Goal: Information Seeking & Learning: Learn about a topic

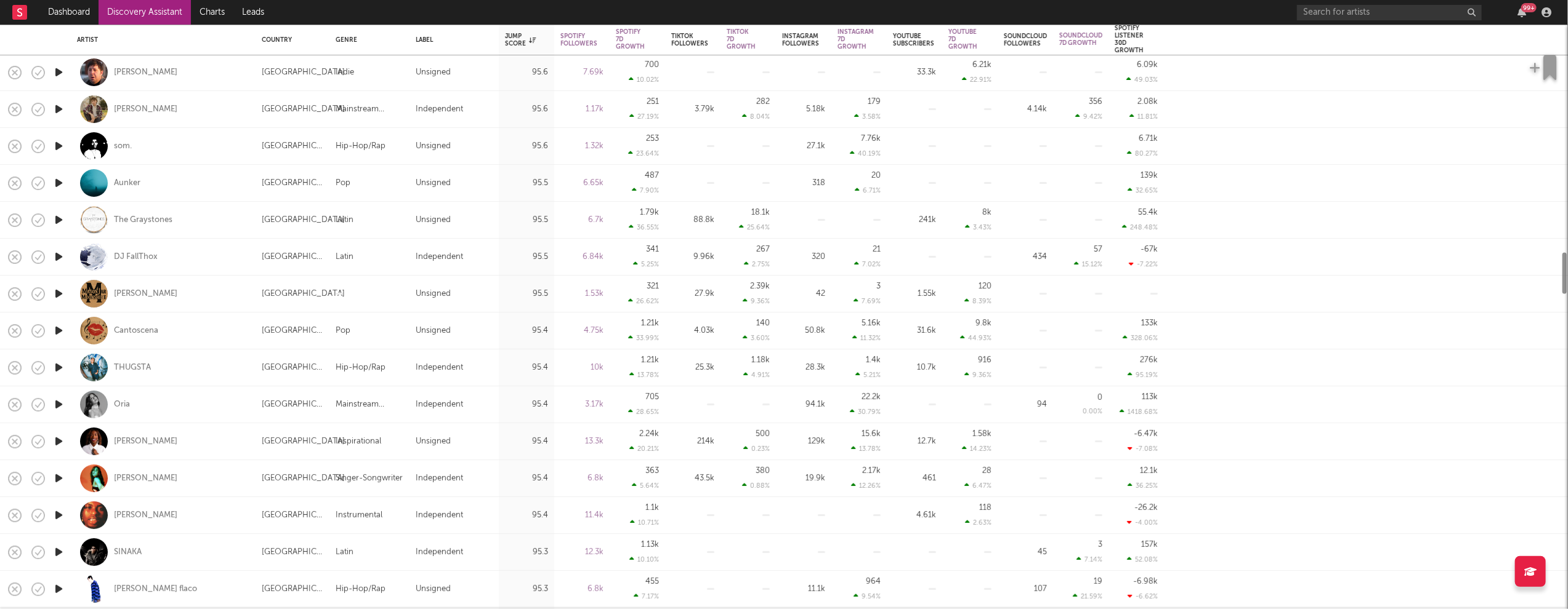
click at [111, 9] on link "Discovery Assistant" at bounding box center [145, 12] width 92 height 24
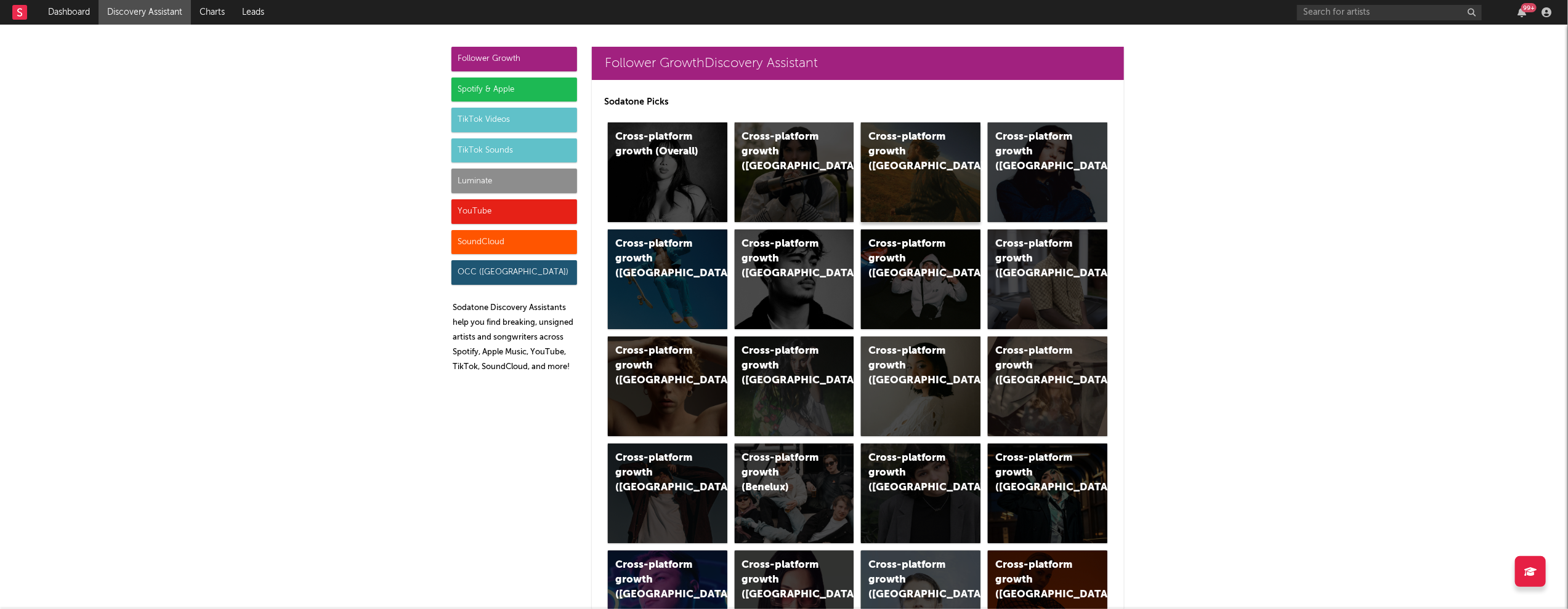
click at [898, 135] on div "Cross-platform growth (US)" at bounding box center [910, 152] width 84 height 44
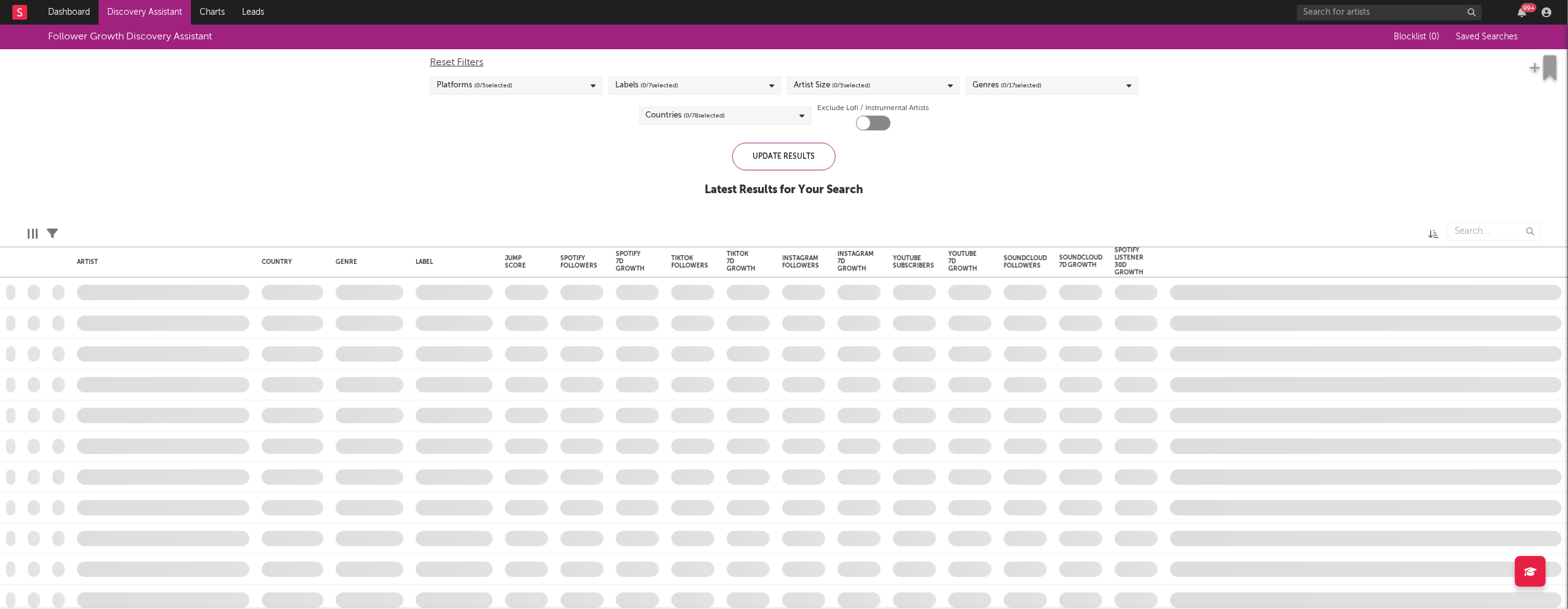
checkbox input "true"
click at [926, 85] on div "Artist Size ( 5 / 5 selected)" at bounding box center [873, 85] width 172 height 19
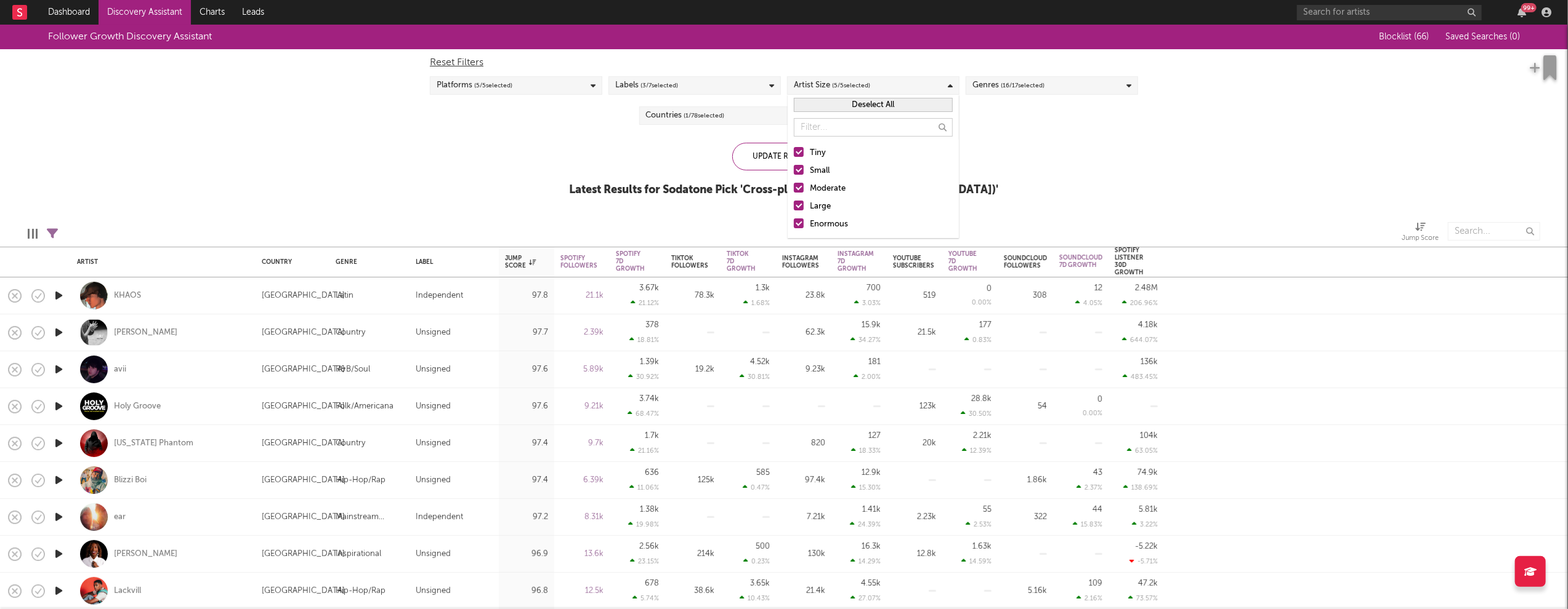
click at [822, 224] on div "Enormous" at bounding box center [881, 225] width 143 height 15
click at [794, 224] on input "Enormous" at bounding box center [794, 225] width 0 height 15
click at [819, 205] on div "Large" at bounding box center [881, 207] width 143 height 15
click at [794, 205] on input "Large" at bounding box center [794, 207] width 0 height 15
click at [831, 189] on div "Moderate" at bounding box center [881, 189] width 143 height 15
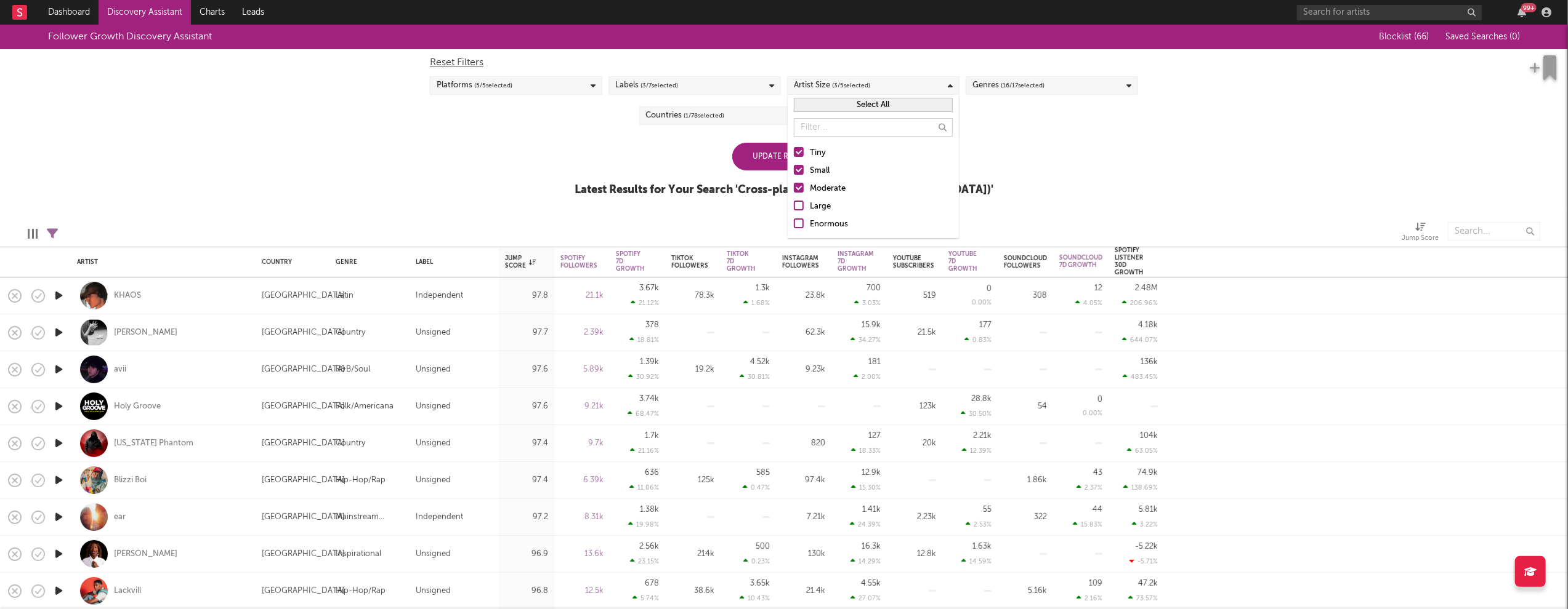
click at [794, 189] on input "Moderate" at bounding box center [794, 189] width 0 height 15
click at [823, 170] on div "Small" at bounding box center [881, 171] width 143 height 15
click at [794, 170] on input "Small" at bounding box center [794, 171] width 0 height 15
click at [591, 138] on div "Follower Growth Discovery Assistant Blocklist ( 66 ) Saved Searches ( 0 ) Reset…" at bounding box center [784, 116] width 1568 height 185
click at [775, 117] on div "Countries ( 1 / 78 selected)" at bounding box center [725, 116] width 172 height 19
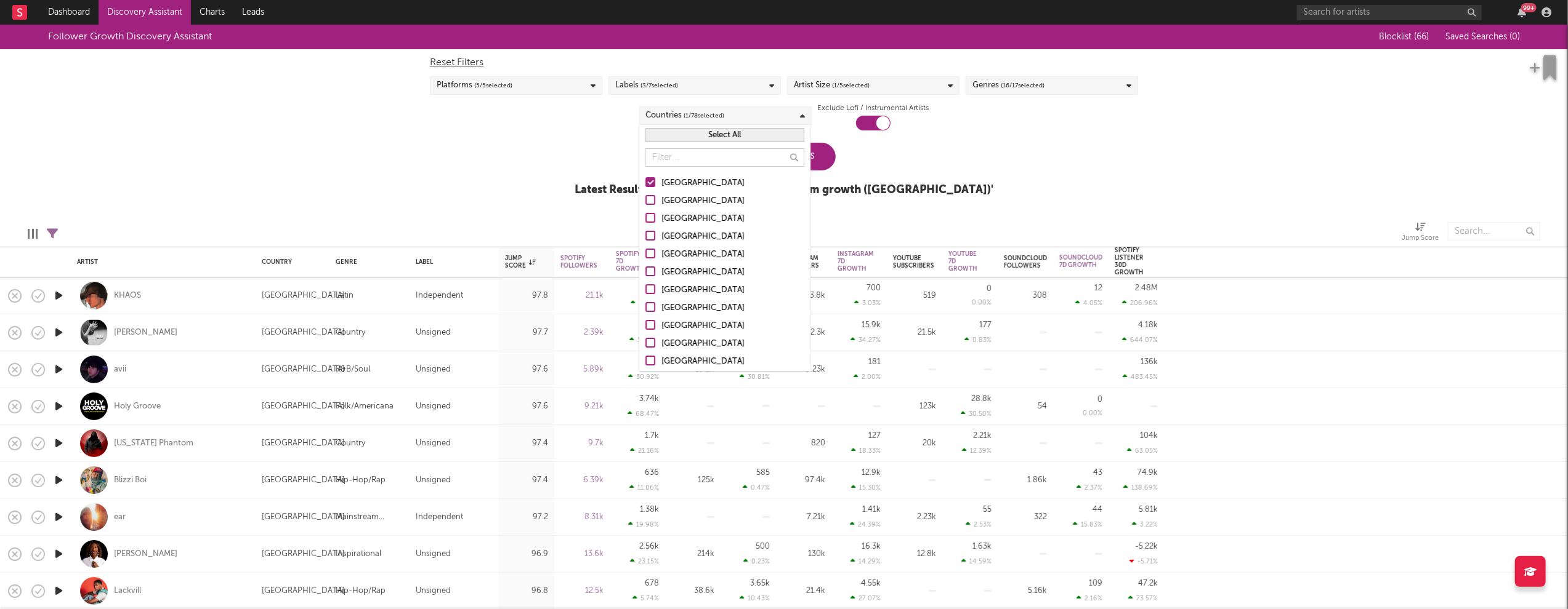
click at [681, 205] on div "Australia" at bounding box center [732, 201] width 143 height 15
click at [646, 205] on input "Australia" at bounding box center [646, 201] width 0 height 15
drag, startPoint x: 676, startPoint y: 222, endPoint x: 684, endPoint y: 233, distance: 13.6
click at [676, 222] on div "Canada" at bounding box center [732, 219] width 143 height 15
click at [646, 222] on input "Canada" at bounding box center [646, 219] width 0 height 15
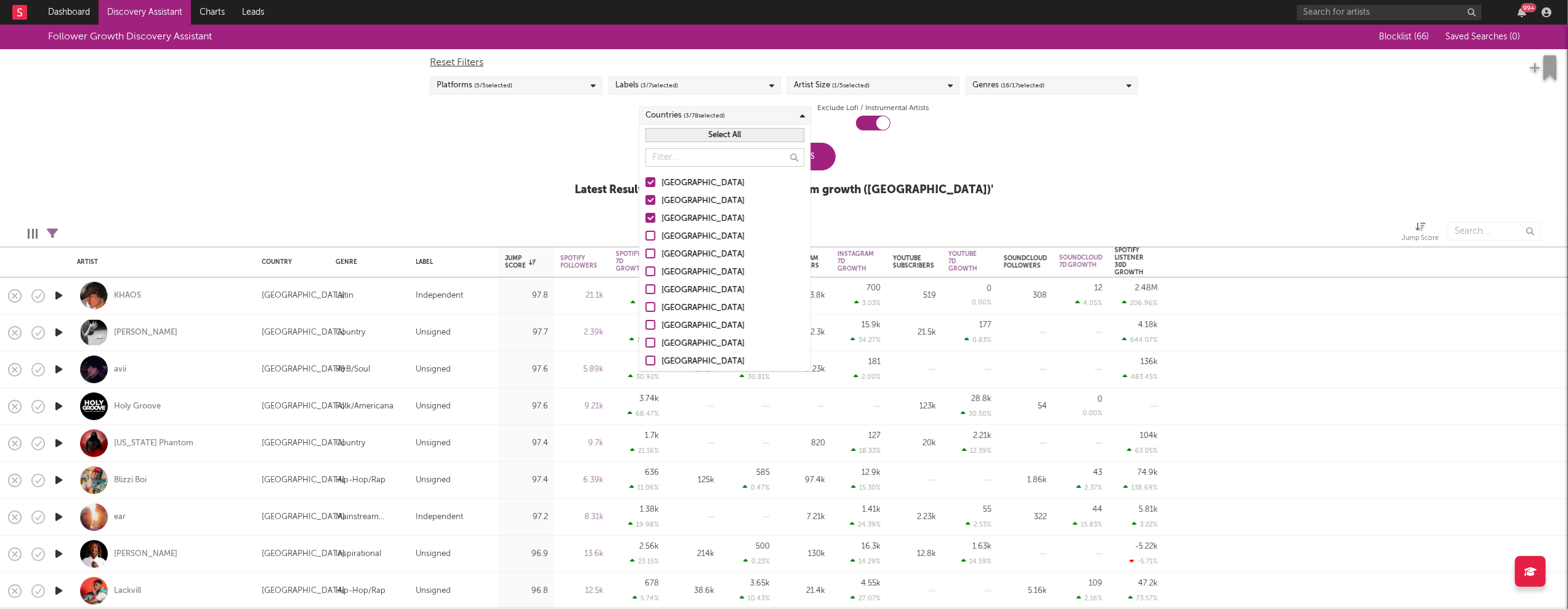
drag, startPoint x: 684, startPoint y: 233, endPoint x: 745, endPoint y: 228, distance: 61.2
click at [684, 233] on div "United Kingdom" at bounding box center [732, 237] width 143 height 15
click at [646, 233] on input "United Kingdom" at bounding box center [646, 237] width 0 height 15
click at [960, 178] on div "Follower Growth Discovery Assistant Blocklist ( 66 ) Saved Searches ( 0 ) Reset…" at bounding box center [784, 116] width 1568 height 185
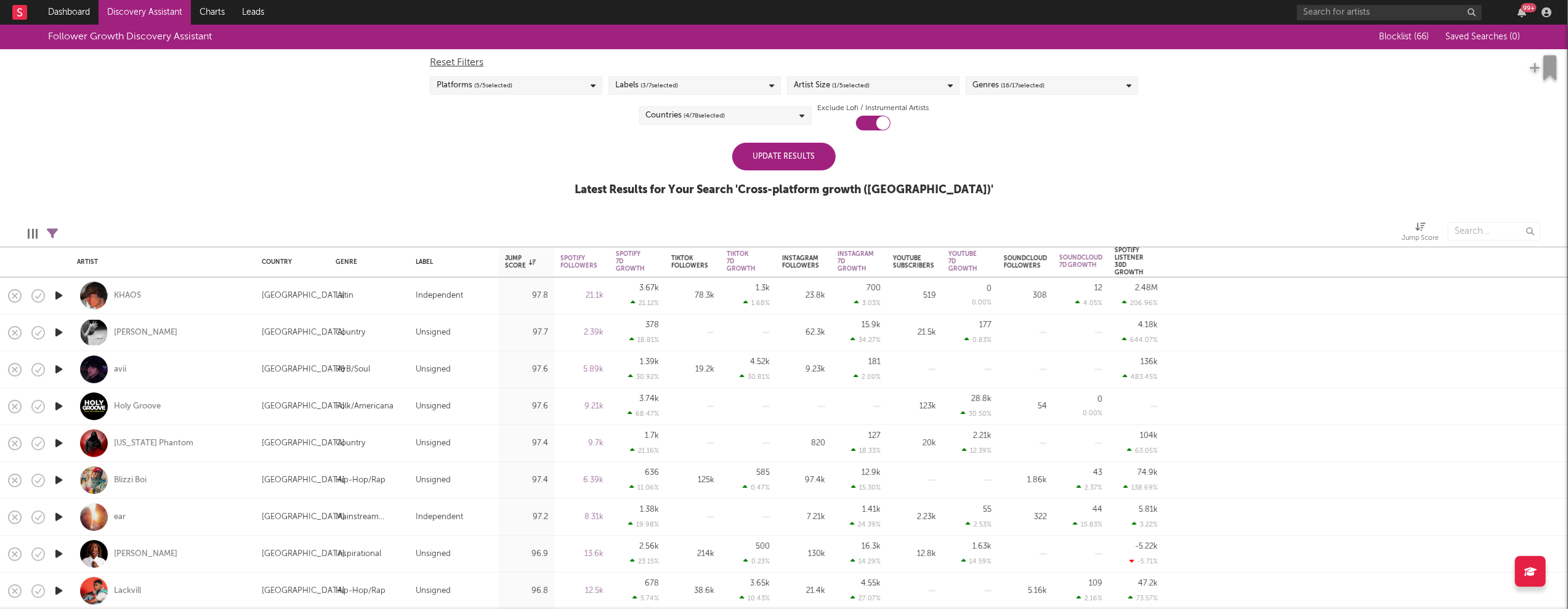
click at [772, 166] on div "Update Results" at bounding box center [784, 157] width 104 height 27
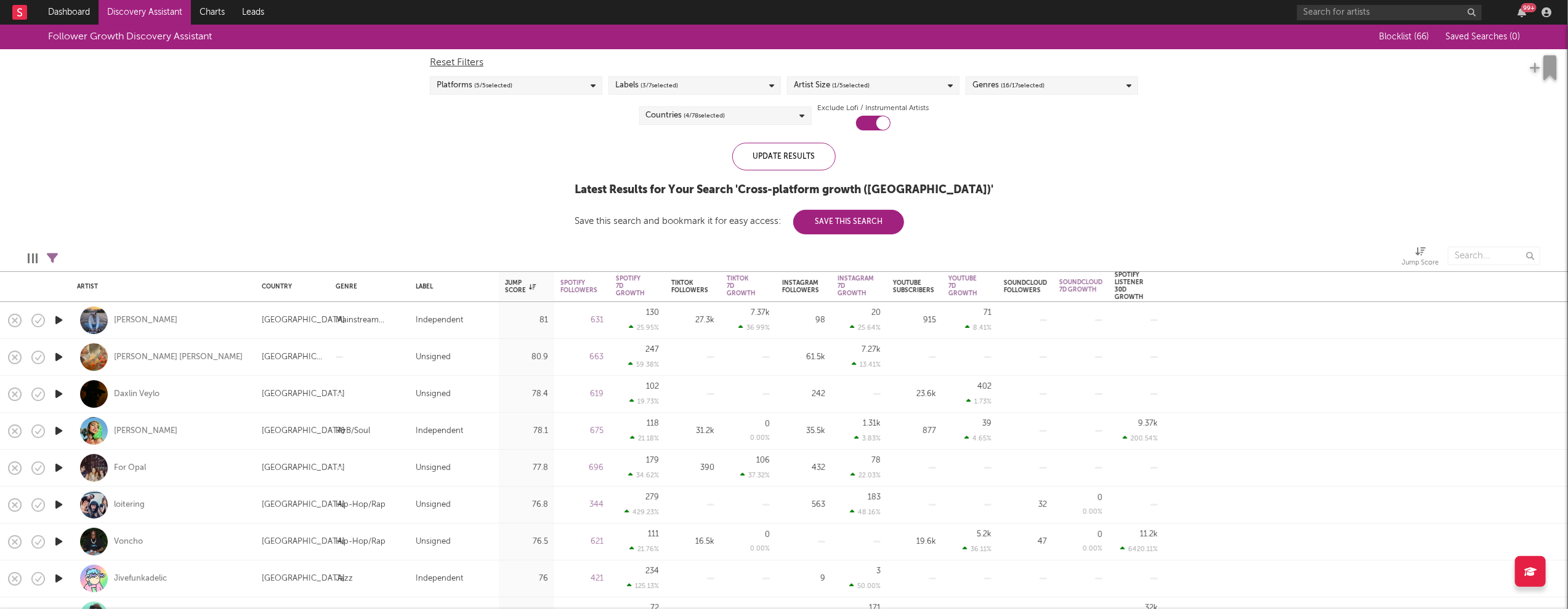
click at [772, 117] on div "Countries ( 4 / 78 selected)" at bounding box center [725, 116] width 172 height 19
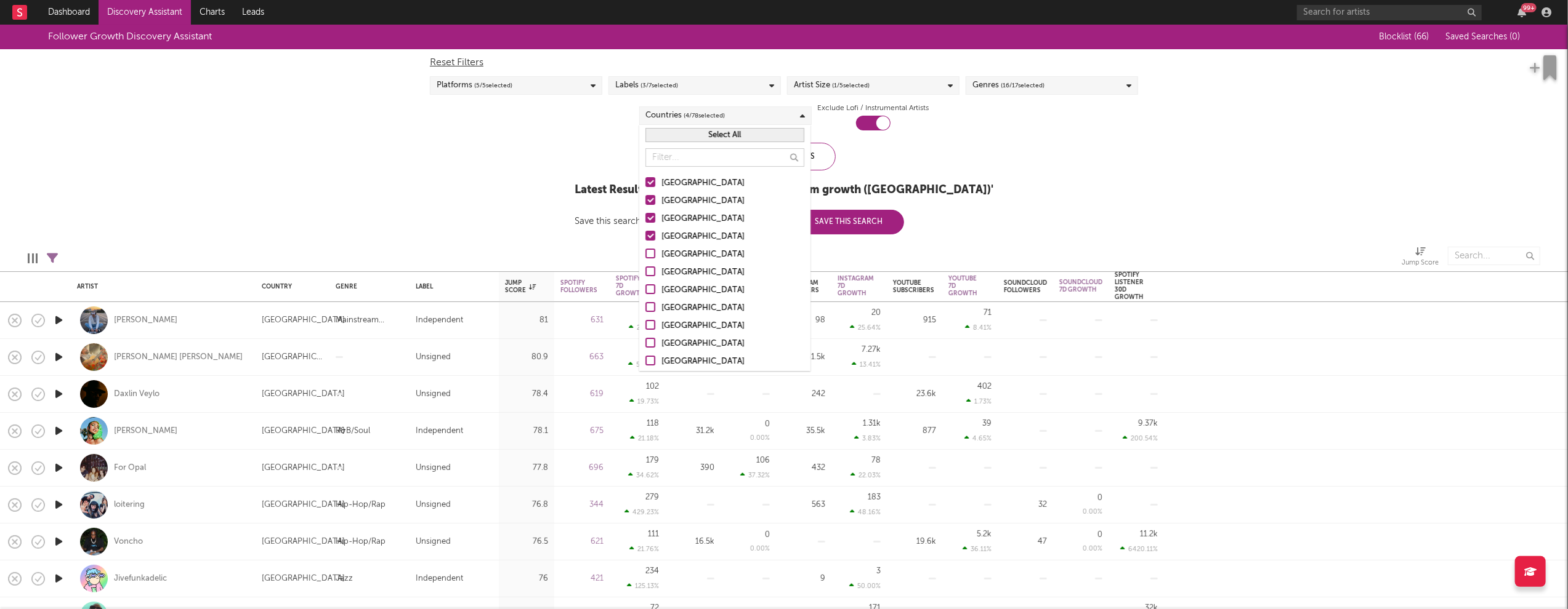
click at [735, 132] on button "Select All" at bounding box center [725, 135] width 159 height 15
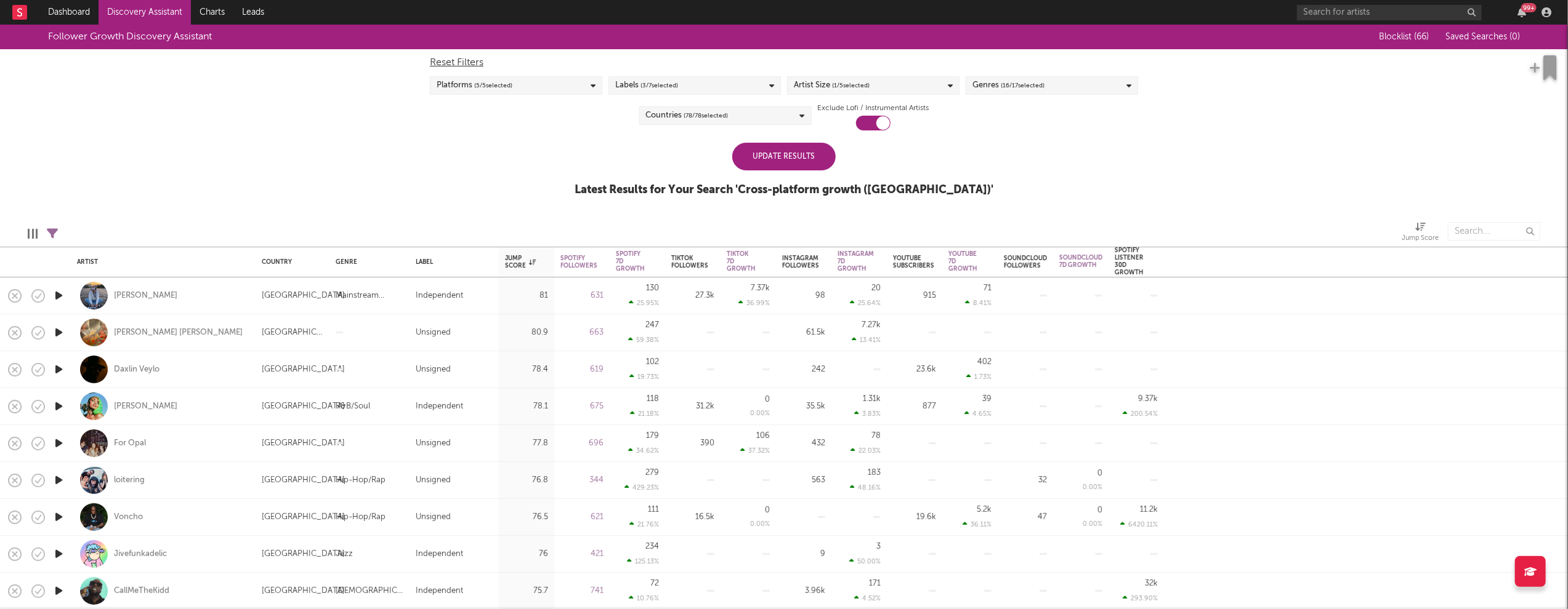
click at [990, 160] on div "Follower Growth Discovery Assistant Blocklist ( 66 ) Saved Searches ( 0 ) Reset…" at bounding box center [784, 116] width 1568 height 185
click at [784, 162] on div "Update Results" at bounding box center [784, 157] width 104 height 27
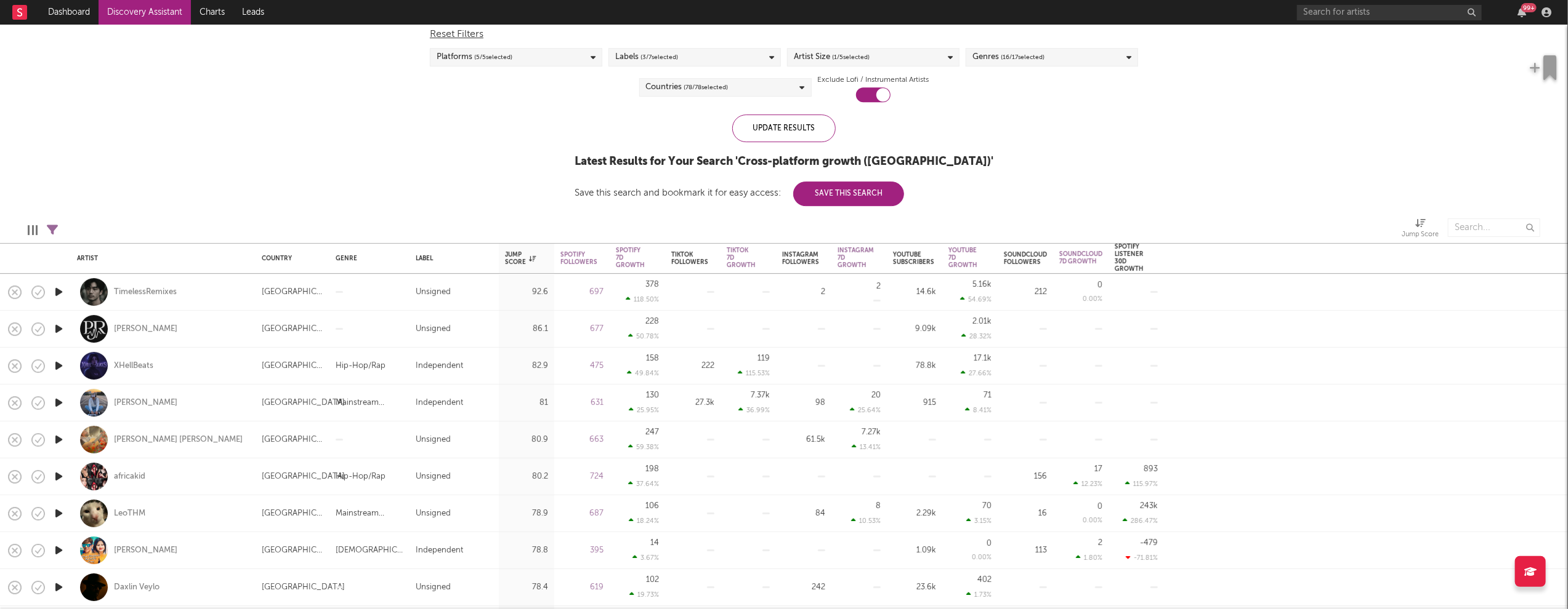
click at [58, 291] on icon "button" at bounding box center [59, 292] width 13 height 15
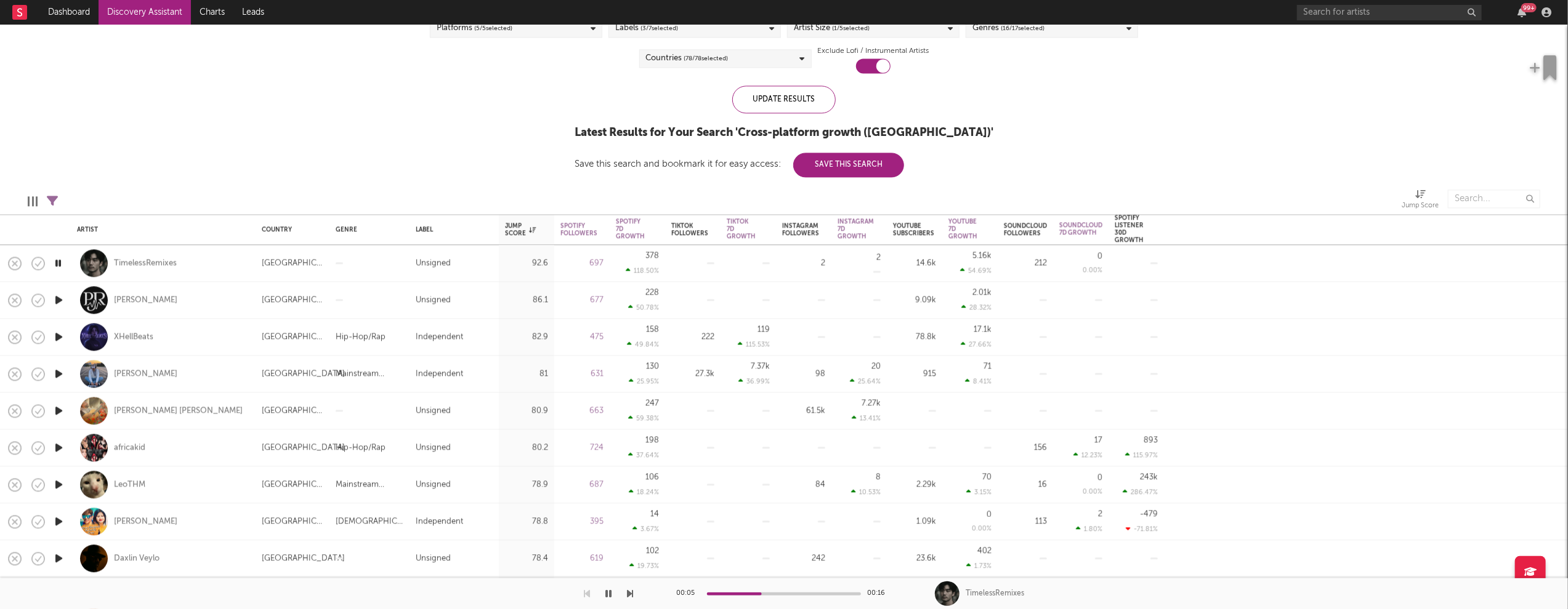
click at [58, 446] on icon "button" at bounding box center [59, 447] width 13 height 15
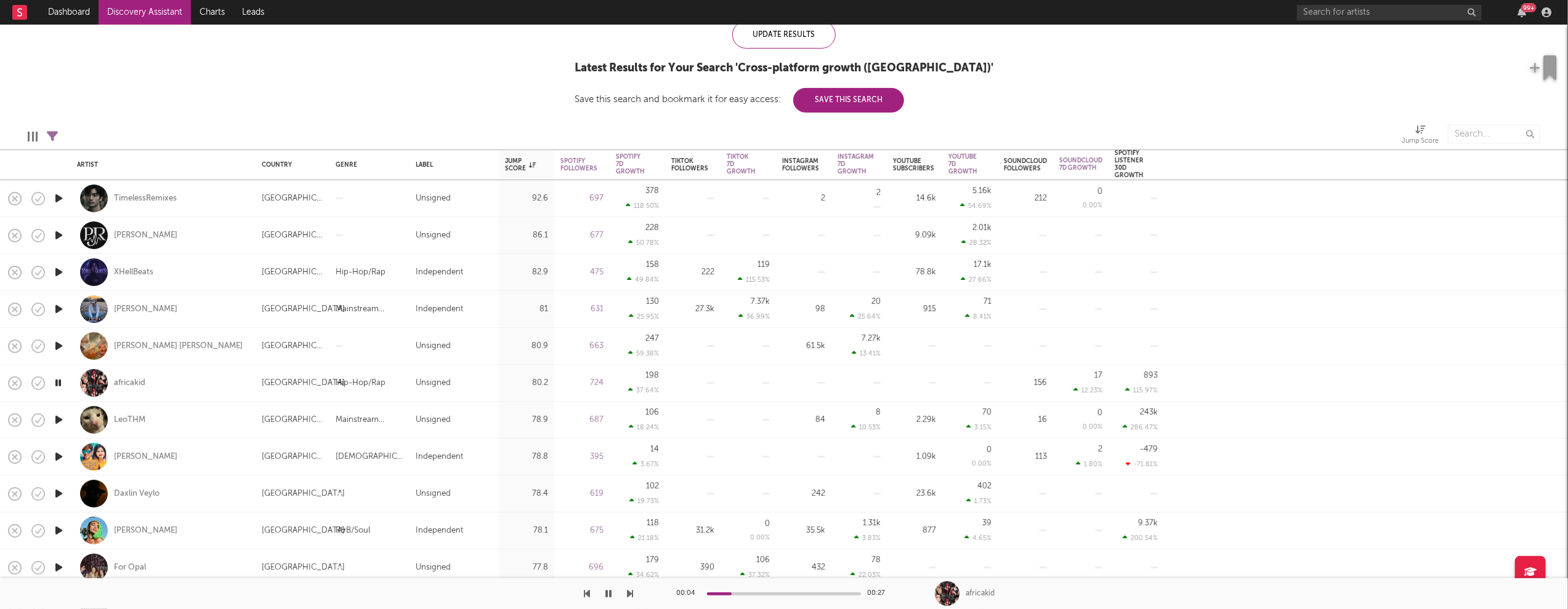
click at [58, 418] on icon "button" at bounding box center [59, 420] width 13 height 15
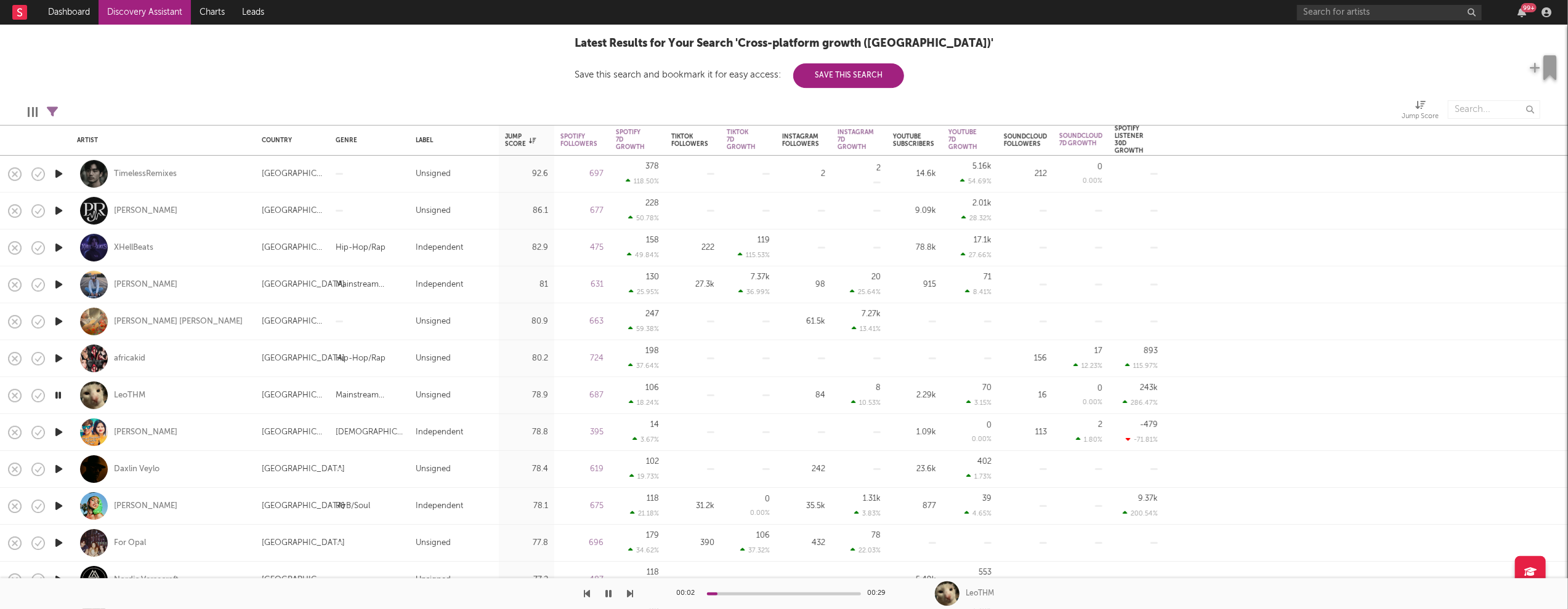
click at [61, 429] on icon "button" at bounding box center [59, 432] width 13 height 15
click at [60, 467] on icon "button" at bounding box center [59, 469] width 13 height 15
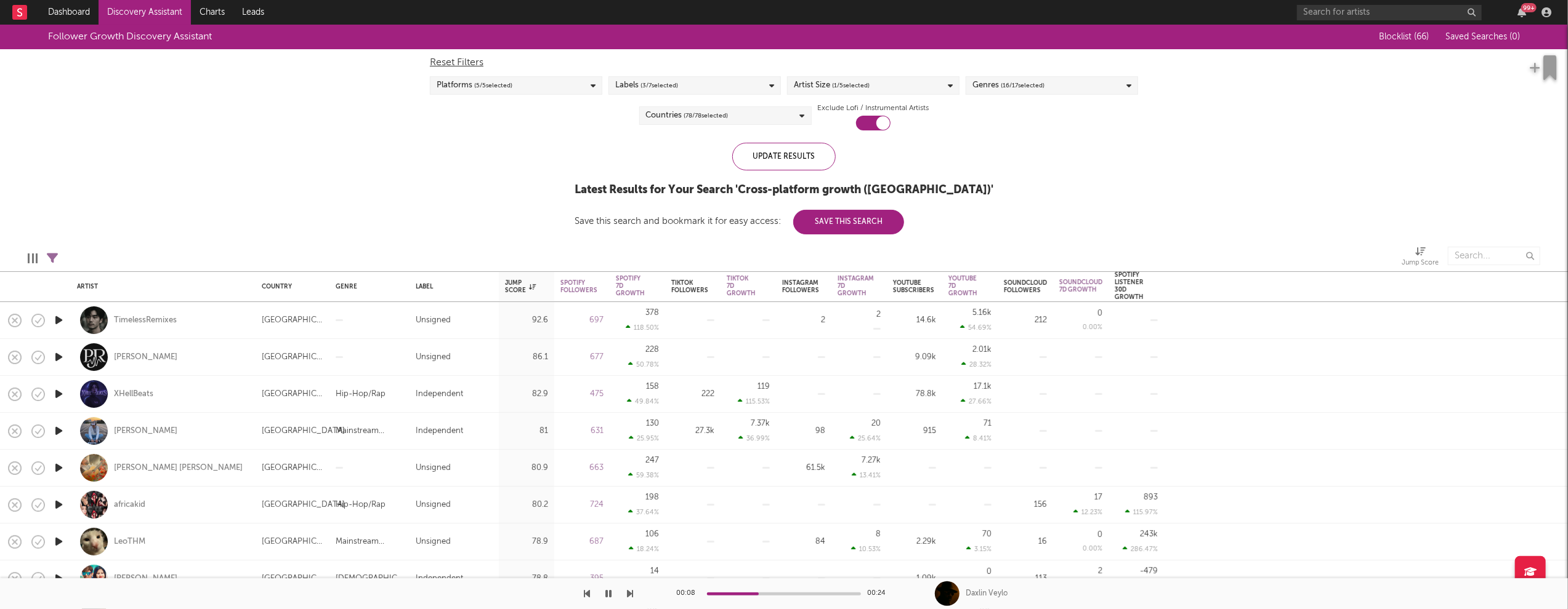
click at [1036, 89] on span "( 16 / 17 selected)" at bounding box center [1023, 86] width 44 height 15
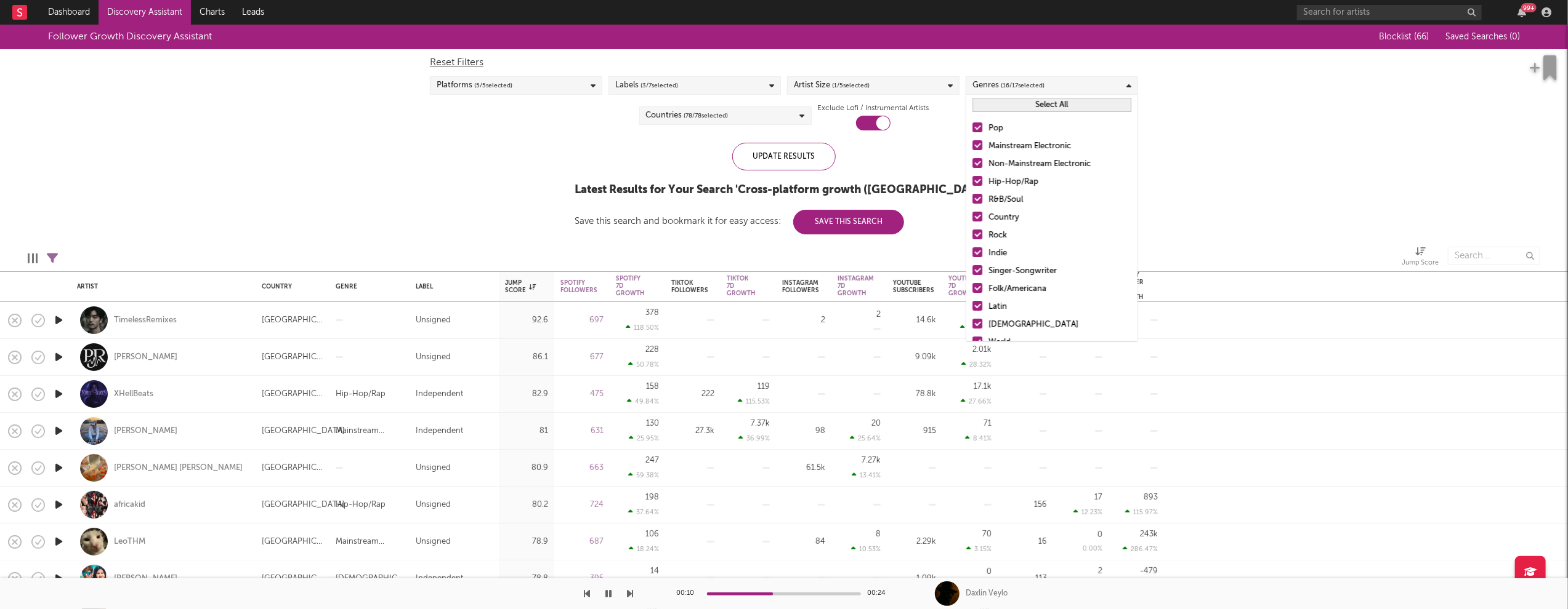
click at [1047, 108] on button "Select All" at bounding box center [1052, 105] width 159 height 15
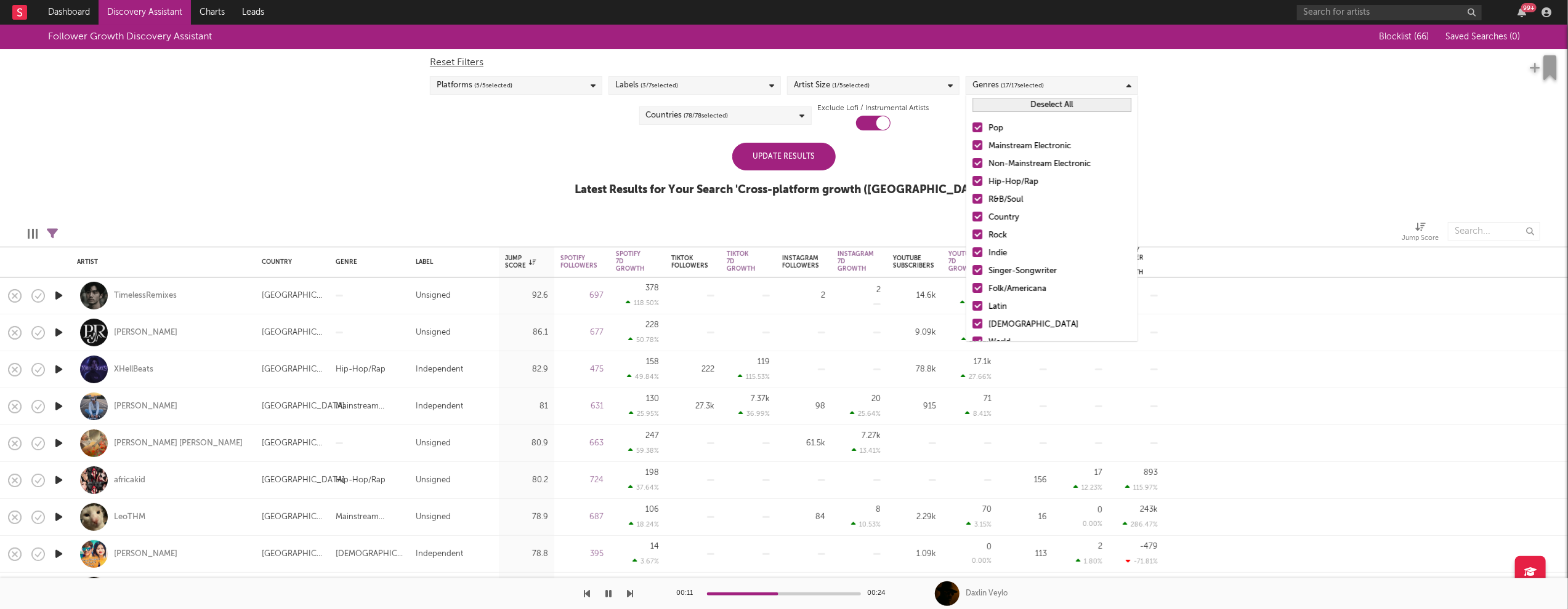
click at [1048, 108] on button "Deselect All" at bounding box center [1052, 105] width 159 height 15
click at [1019, 184] on div "Hip-Hop/Rap" at bounding box center [1059, 182] width 143 height 15
click at [973, 184] on input "Hip-Hop/Rap" at bounding box center [973, 182] width 0 height 15
click at [1003, 196] on div "R&B/Soul" at bounding box center [1059, 200] width 143 height 15
click at [973, 196] on input "R&B/Soul" at bounding box center [973, 200] width 0 height 15
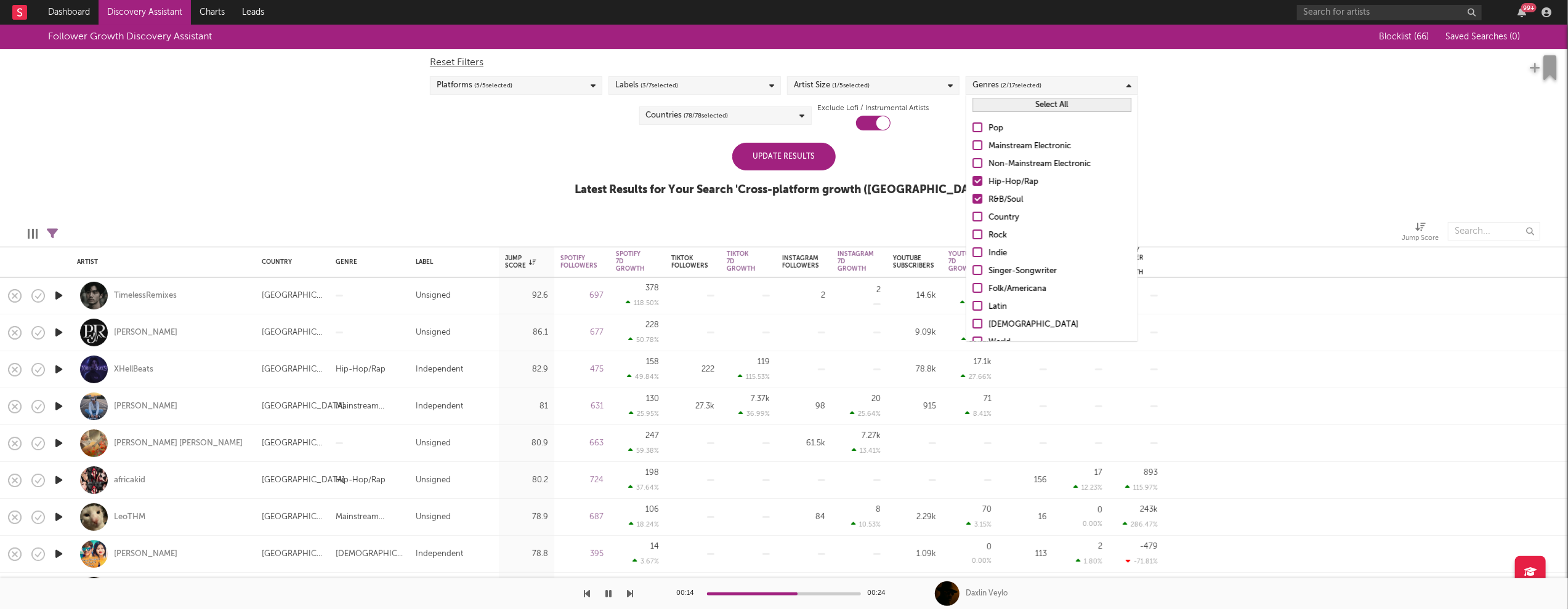
click at [785, 163] on div "Update Results" at bounding box center [784, 157] width 104 height 27
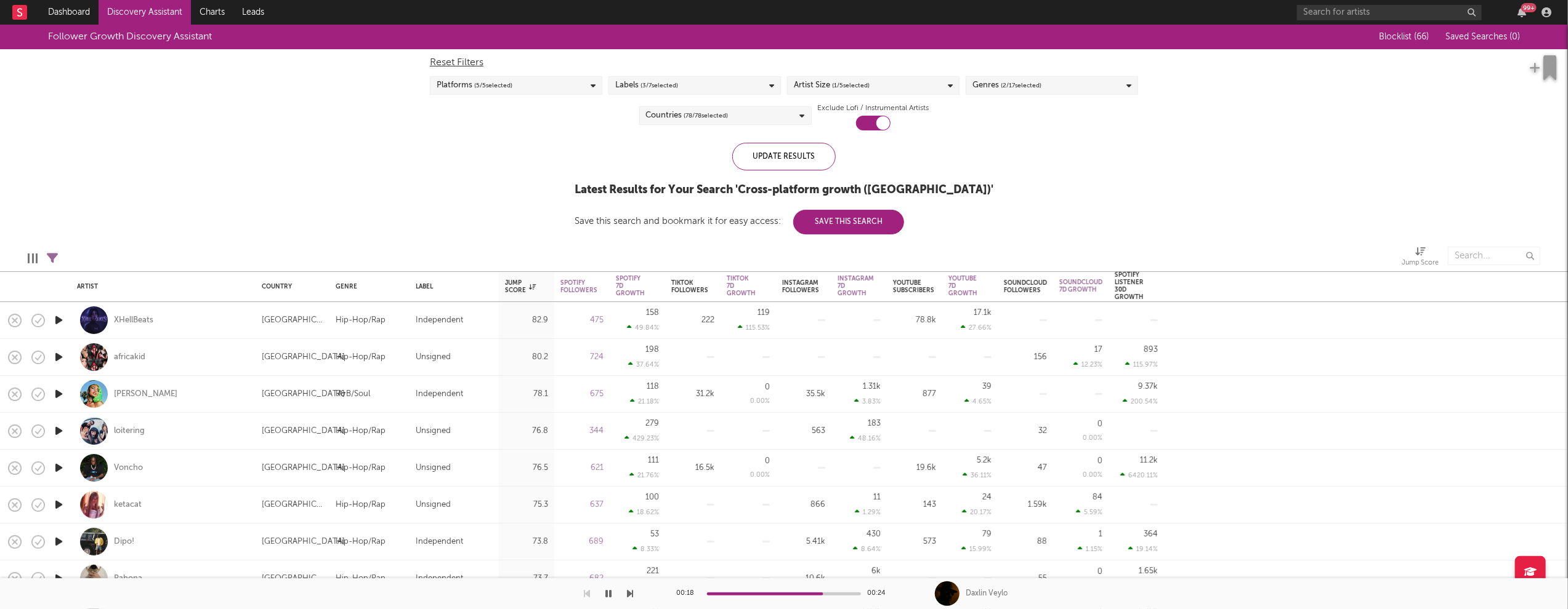
click at [60, 319] on icon "button" at bounding box center [59, 320] width 13 height 15
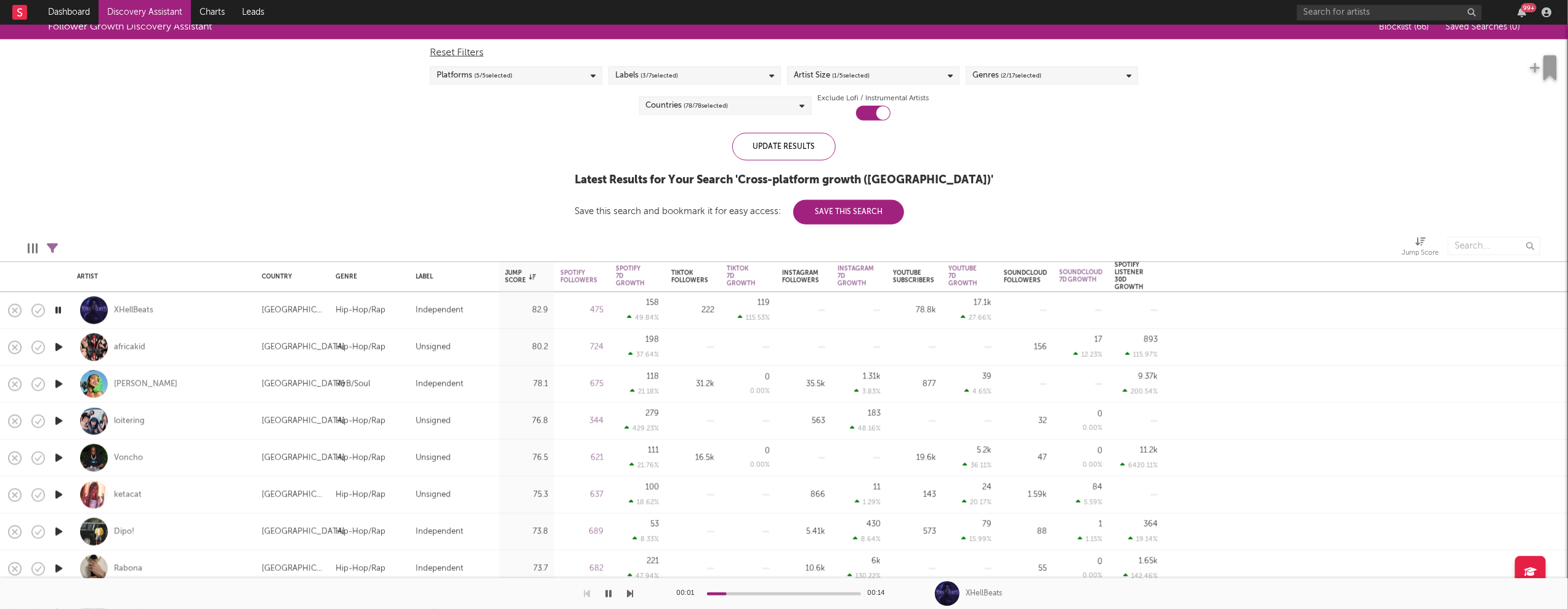
click at [59, 416] on icon "button" at bounding box center [59, 421] width 13 height 15
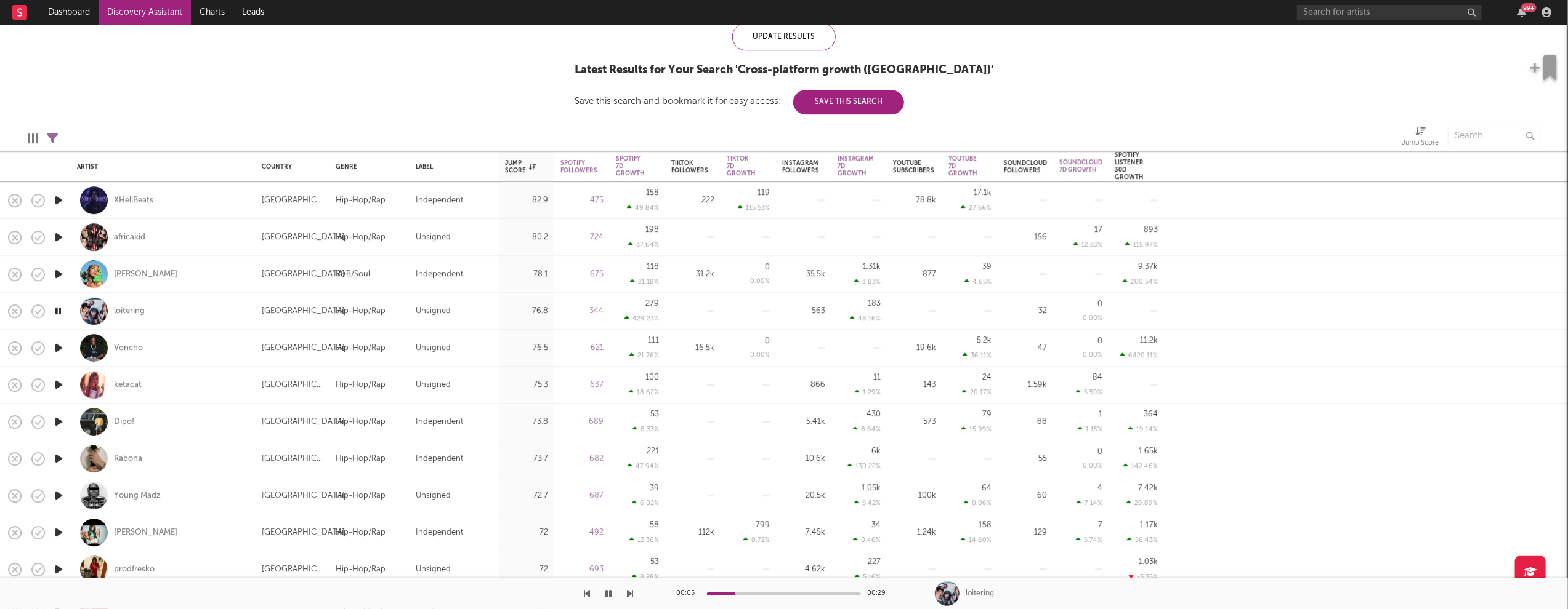
click at [58, 458] on icon "button" at bounding box center [59, 459] width 13 height 15
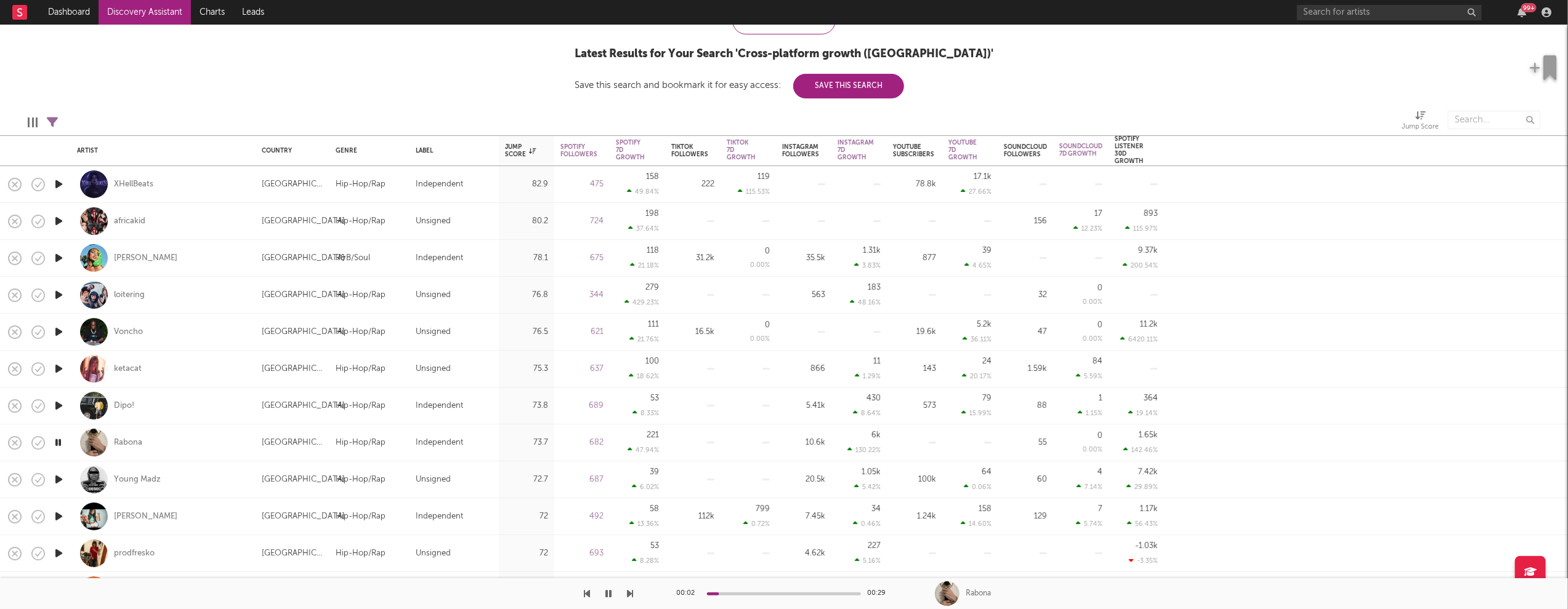
click at [57, 478] on icon "button" at bounding box center [59, 480] width 13 height 15
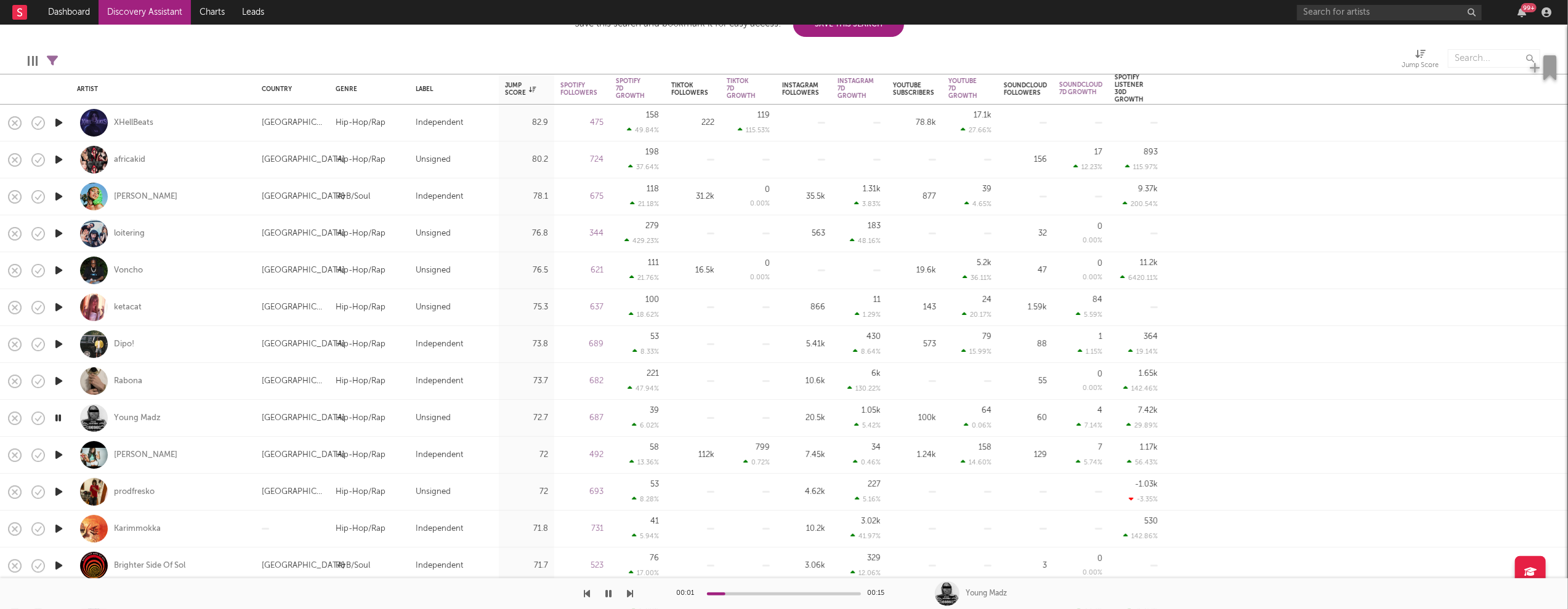
click at [59, 488] on icon "button" at bounding box center [59, 492] width 13 height 15
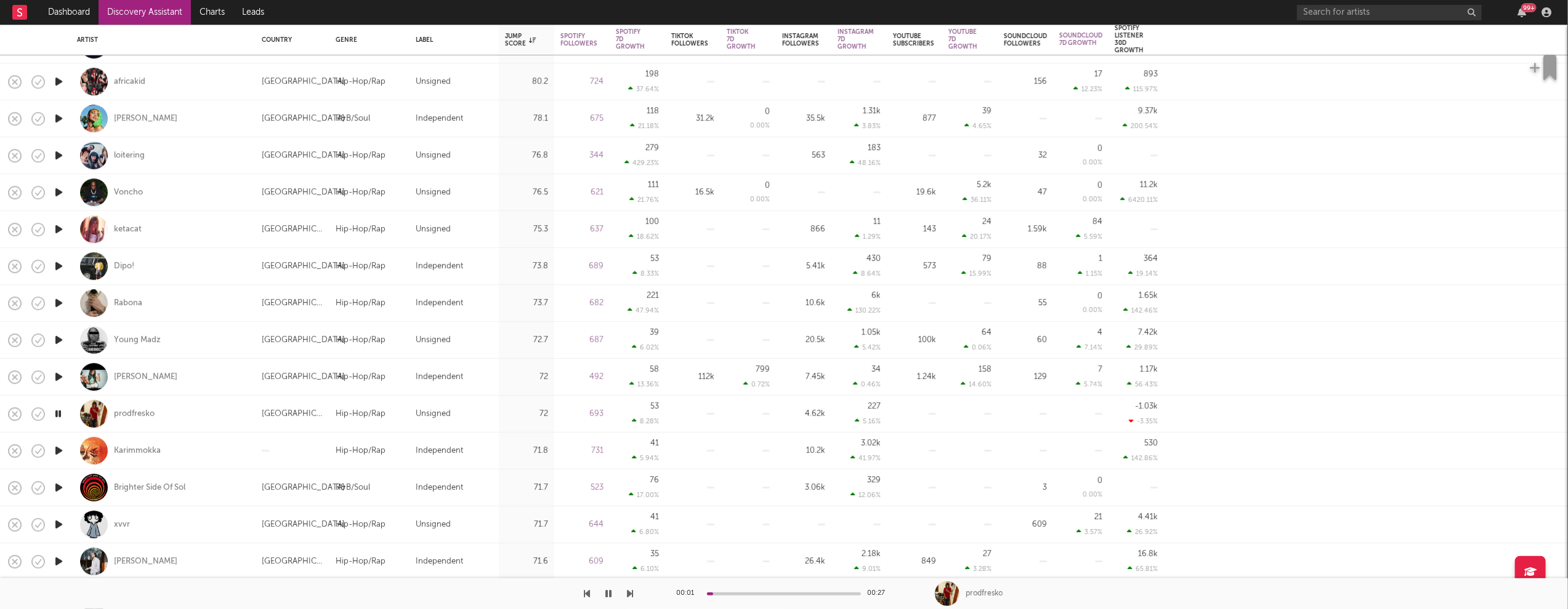
click at [59, 451] on icon "button" at bounding box center [59, 450] width 13 height 15
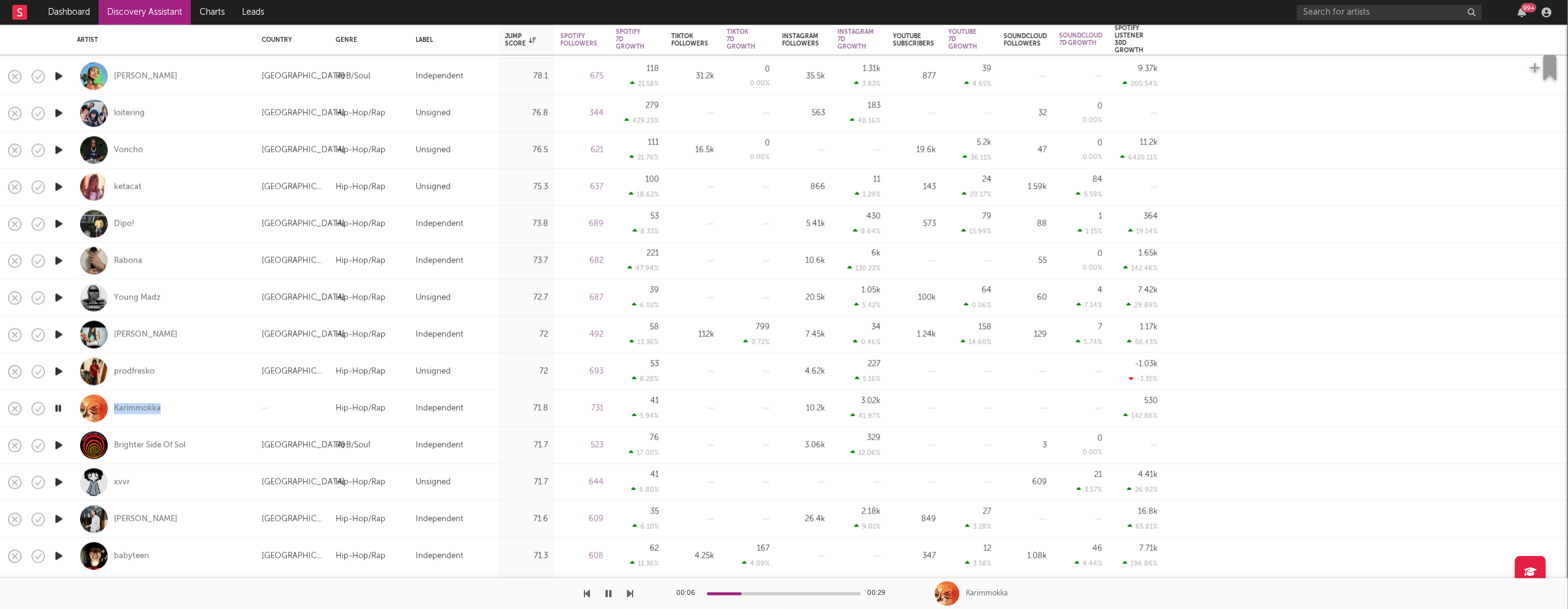
click at [59, 480] on icon "button" at bounding box center [59, 482] width 13 height 15
click at [59, 517] on icon "button" at bounding box center [59, 518] width 13 height 15
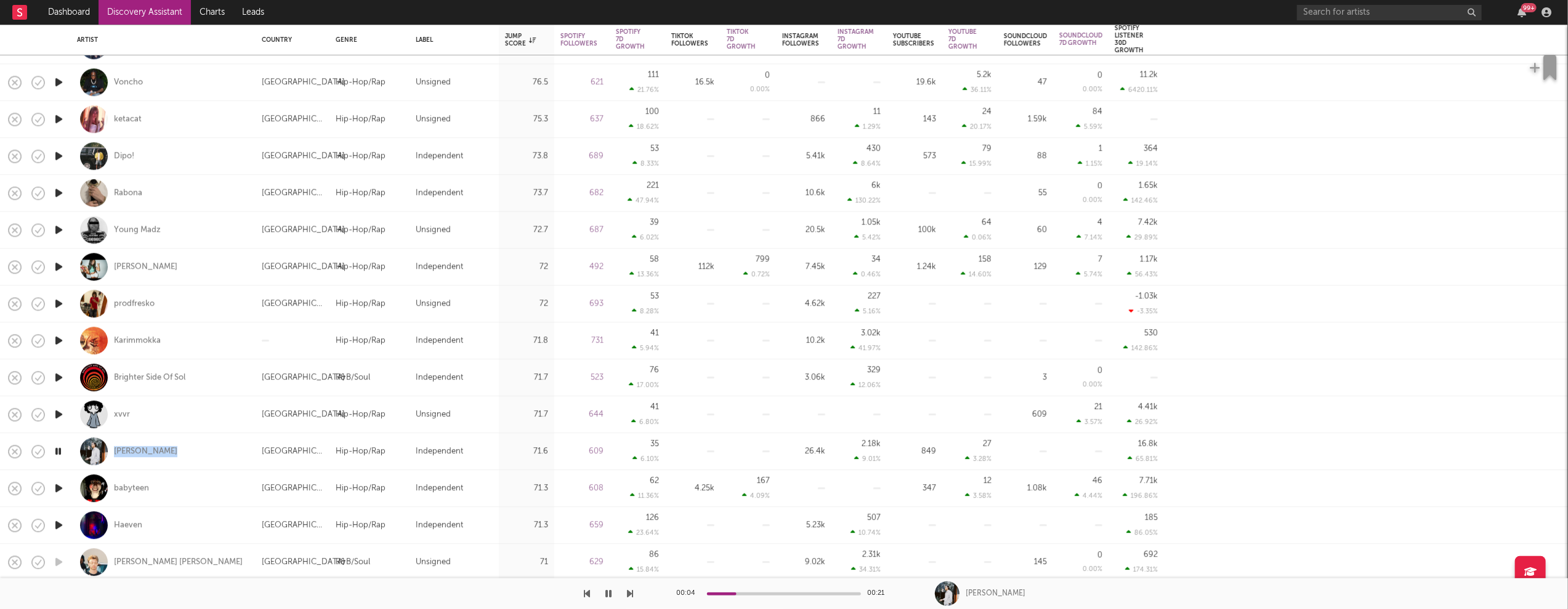
click at [61, 486] on icon "button" at bounding box center [59, 488] width 13 height 15
click at [58, 524] on icon "button" at bounding box center [59, 525] width 13 height 15
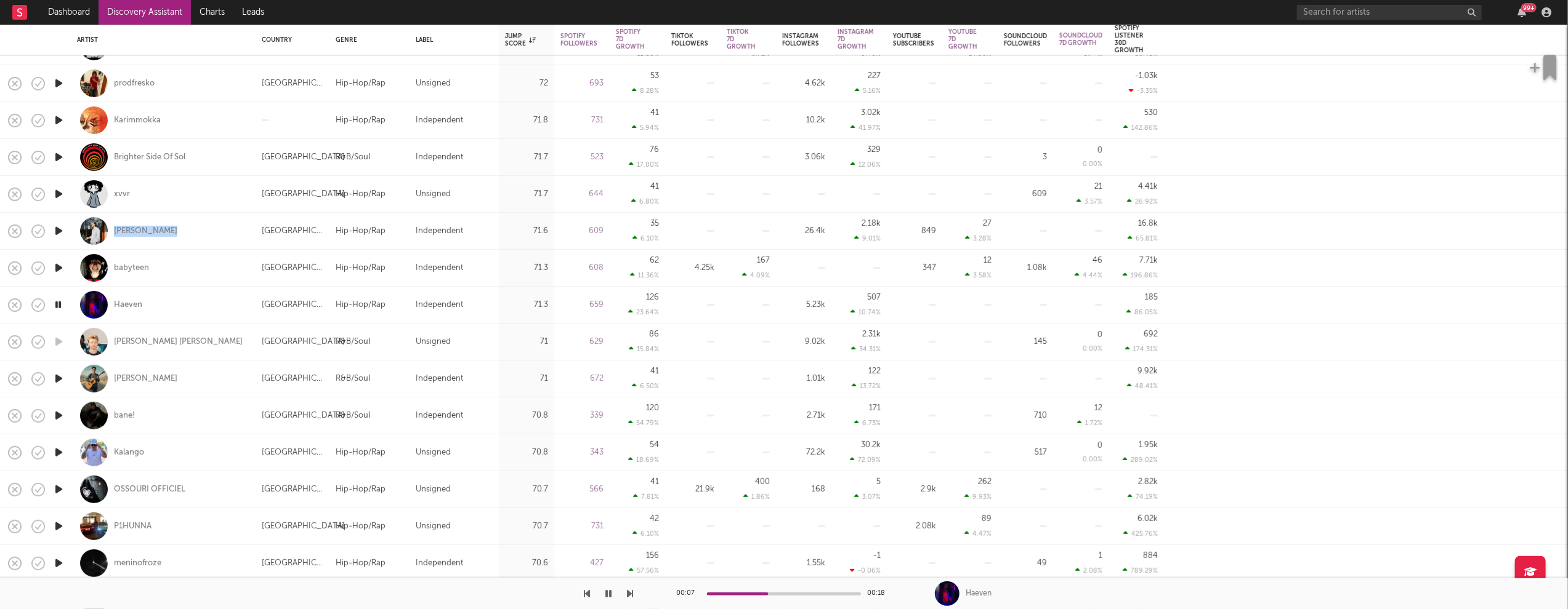
click at [61, 524] on icon "button" at bounding box center [59, 527] width 13 height 15
click at [61, 522] on icon "button" at bounding box center [58, 524] width 11 height 15
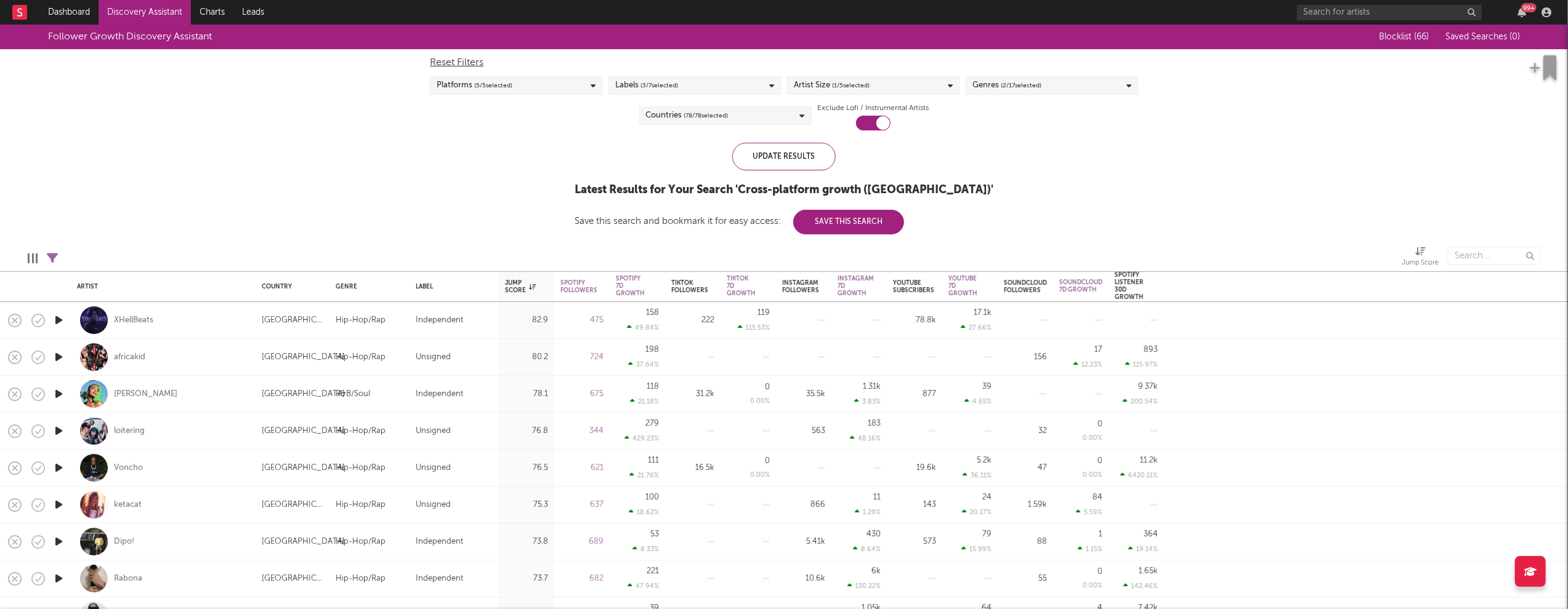
click at [1081, 88] on div "Genres ( 2 / 17 selected)" at bounding box center [1051, 85] width 172 height 19
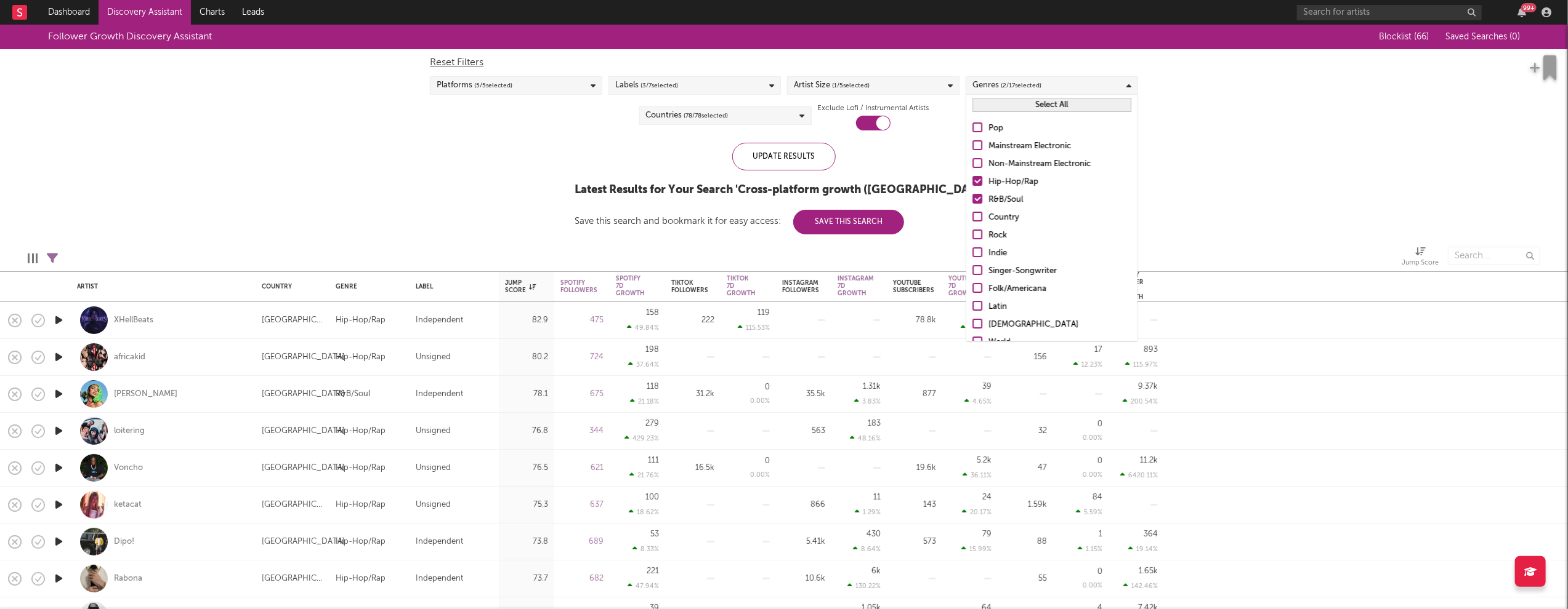
click at [1061, 104] on button "Select All" at bounding box center [1052, 105] width 159 height 15
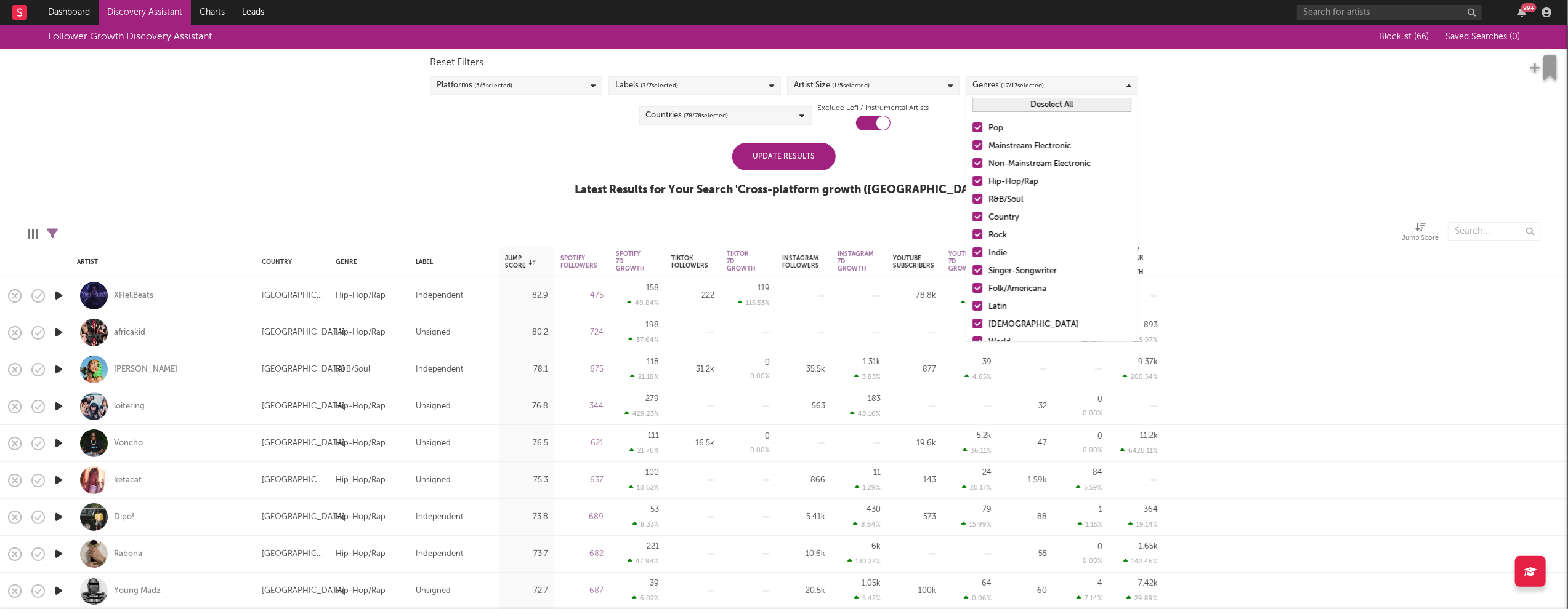
click at [1207, 128] on div "Follower Growth Discovery Assistant Blocklist ( 66 ) Saved Searches ( 0 ) Reset…" at bounding box center [784, 116] width 1568 height 185
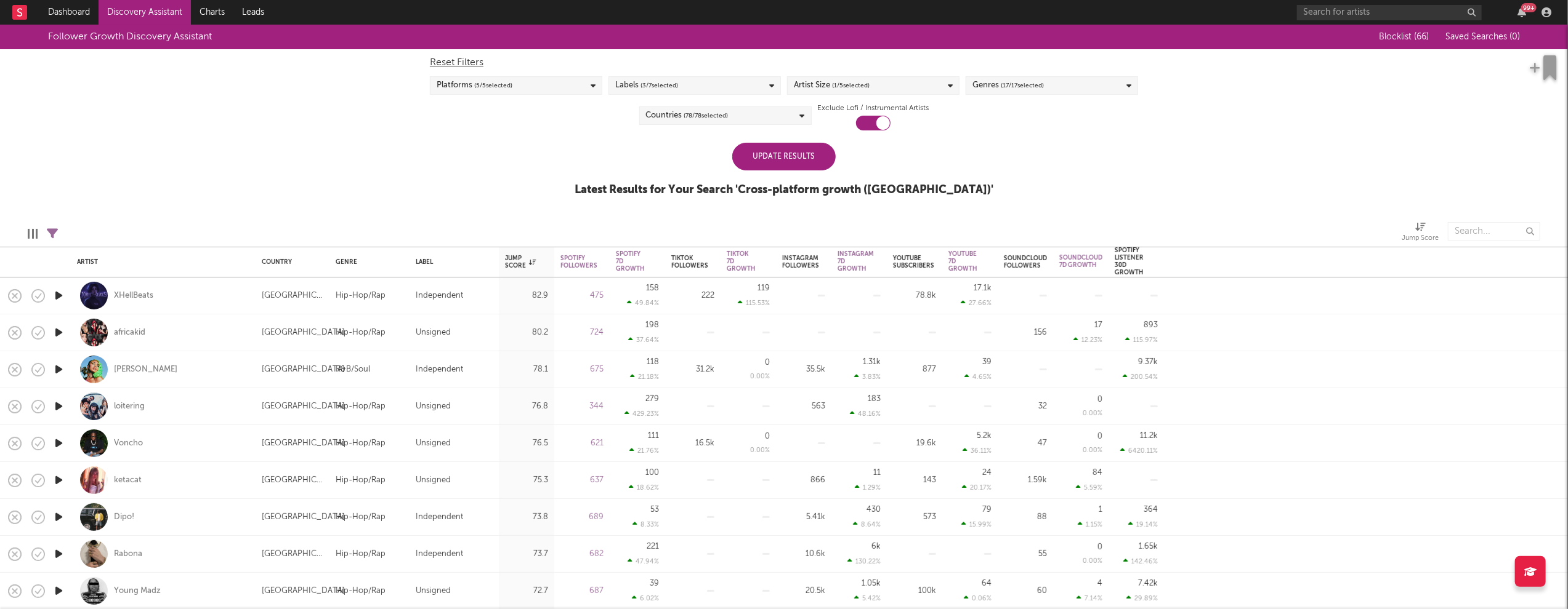
click at [798, 158] on div "Update Results" at bounding box center [784, 157] width 104 height 27
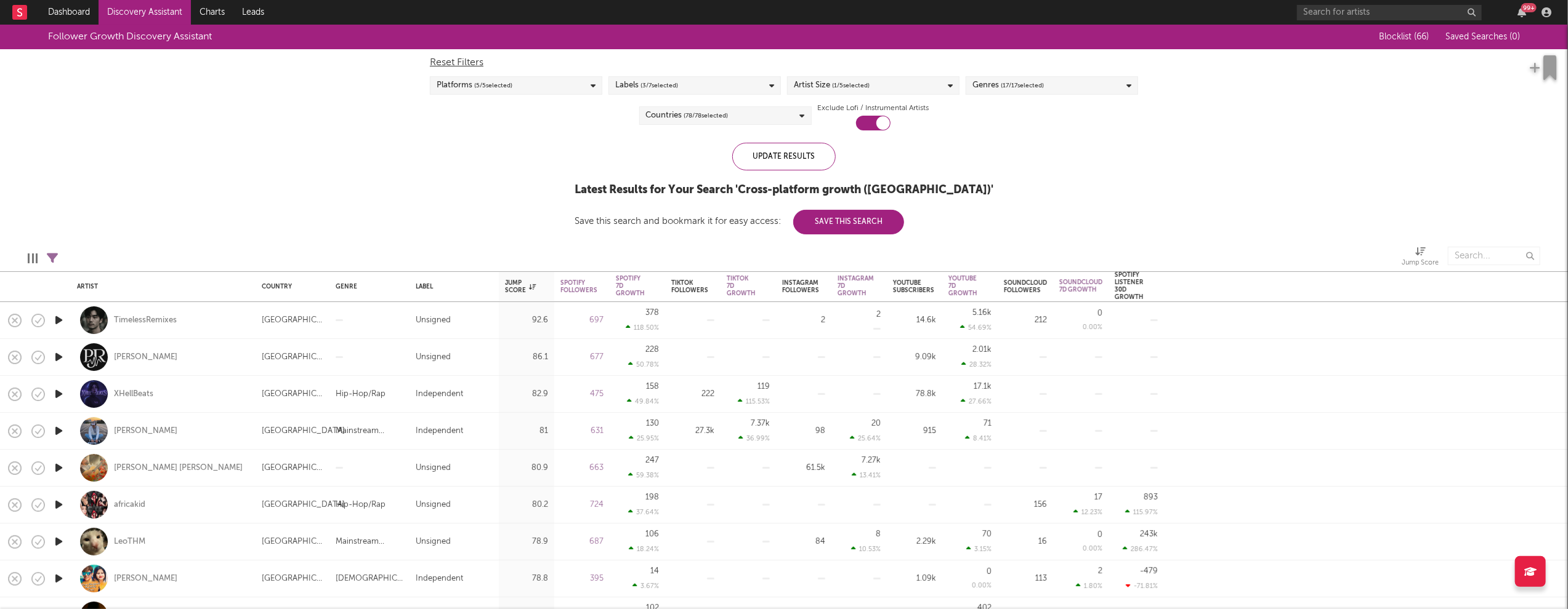
click at [896, 88] on div "Artist Size ( 1 / 5 selected)" at bounding box center [873, 85] width 172 height 19
click at [820, 168] on div "Small" at bounding box center [881, 171] width 143 height 15
click at [794, 168] on input "Small" at bounding box center [794, 171] width 0 height 15
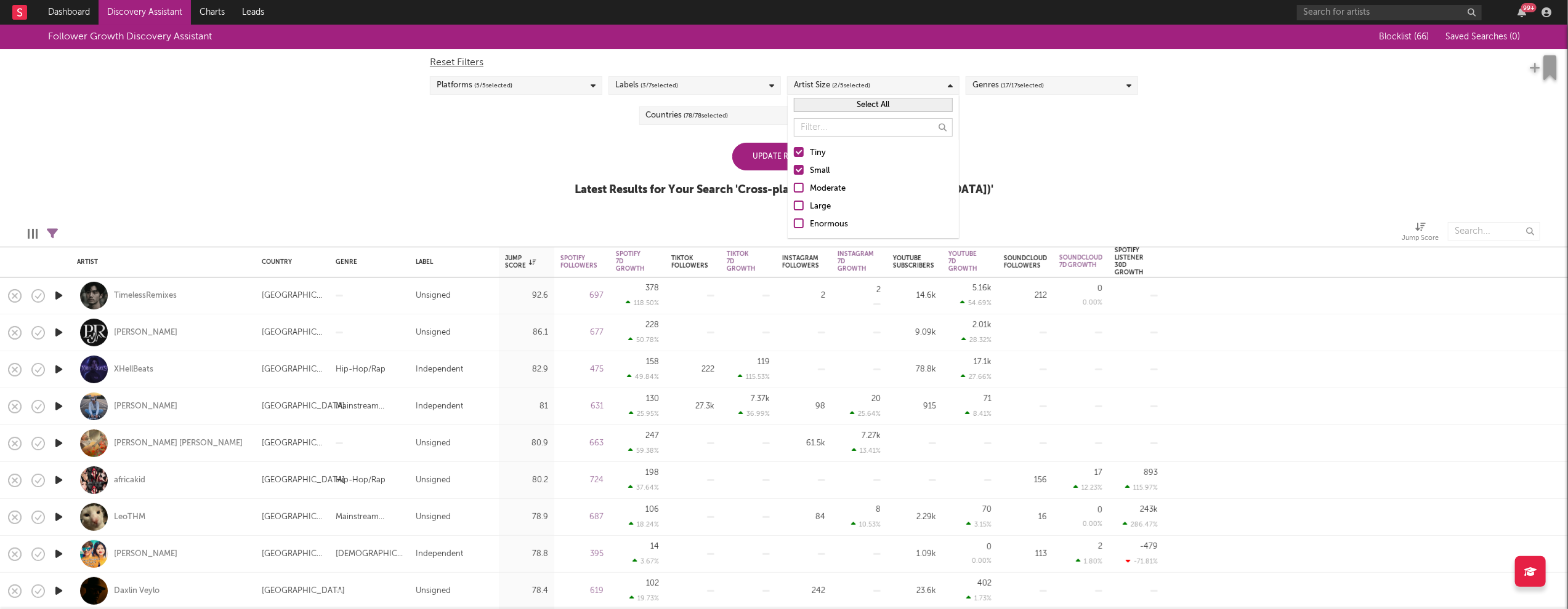
click at [818, 150] on div "Tiny" at bounding box center [881, 153] width 143 height 15
click at [794, 150] on input "Tiny" at bounding box center [794, 153] width 0 height 15
click at [1074, 161] on div "Follower Growth Discovery Assistant Blocklist ( 66 ) Saved Searches ( 0 ) Reset…" at bounding box center [784, 116] width 1568 height 185
click at [748, 120] on div "Countries ( 78 / 78 selected)" at bounding box center [725, 116] width 172 height 19
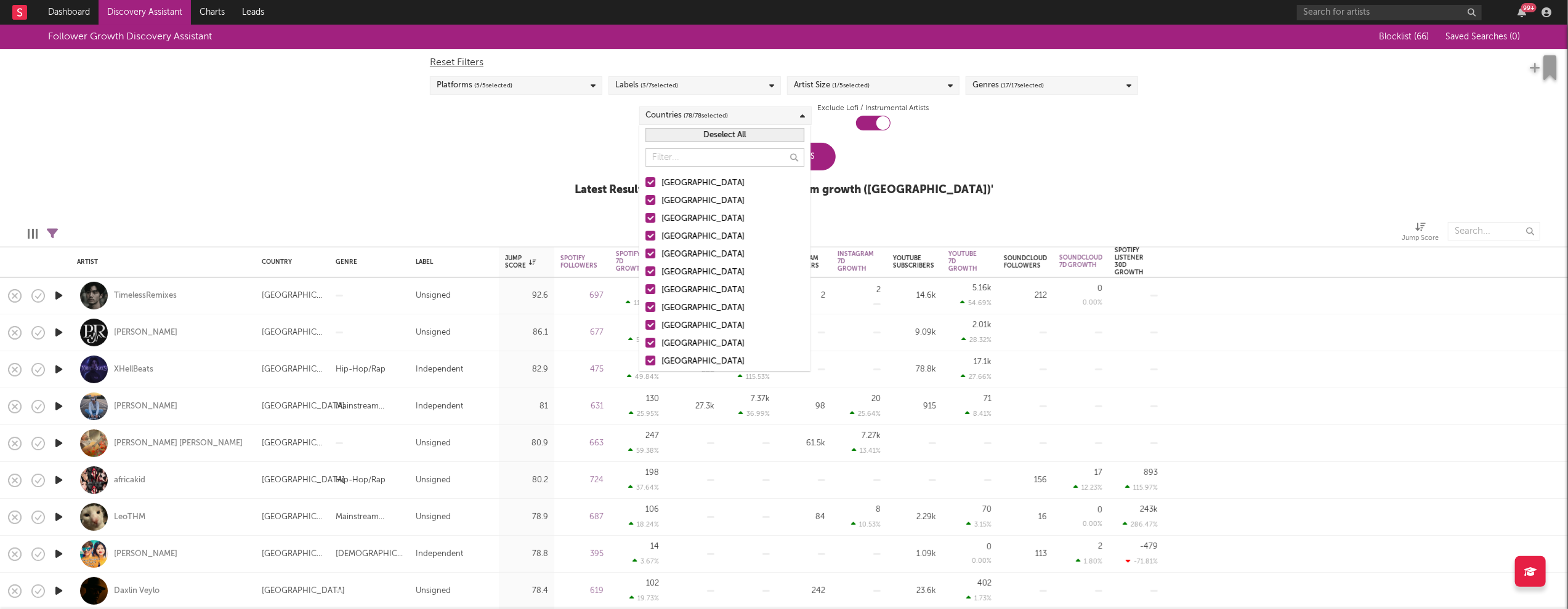
click at [731, 137] on button "Deselect All" at bounding box center [725, 135] width 159 height 15
click at [693, 183] on div "[GEOGRAPHIC_DATA]" at bounding box center [732, 184] width 143 height 15
click at [646, 183] on input "[GEOGRAPHIC_DATA]" at bounding box center [646, 184] width 0 height 15
click at [679, 199] on div "Australia" at bounding box center [732, 201] width 143 height 15
click at [646, 199] on input "Australia" at bounding box center [646, 201] width 0 height 15
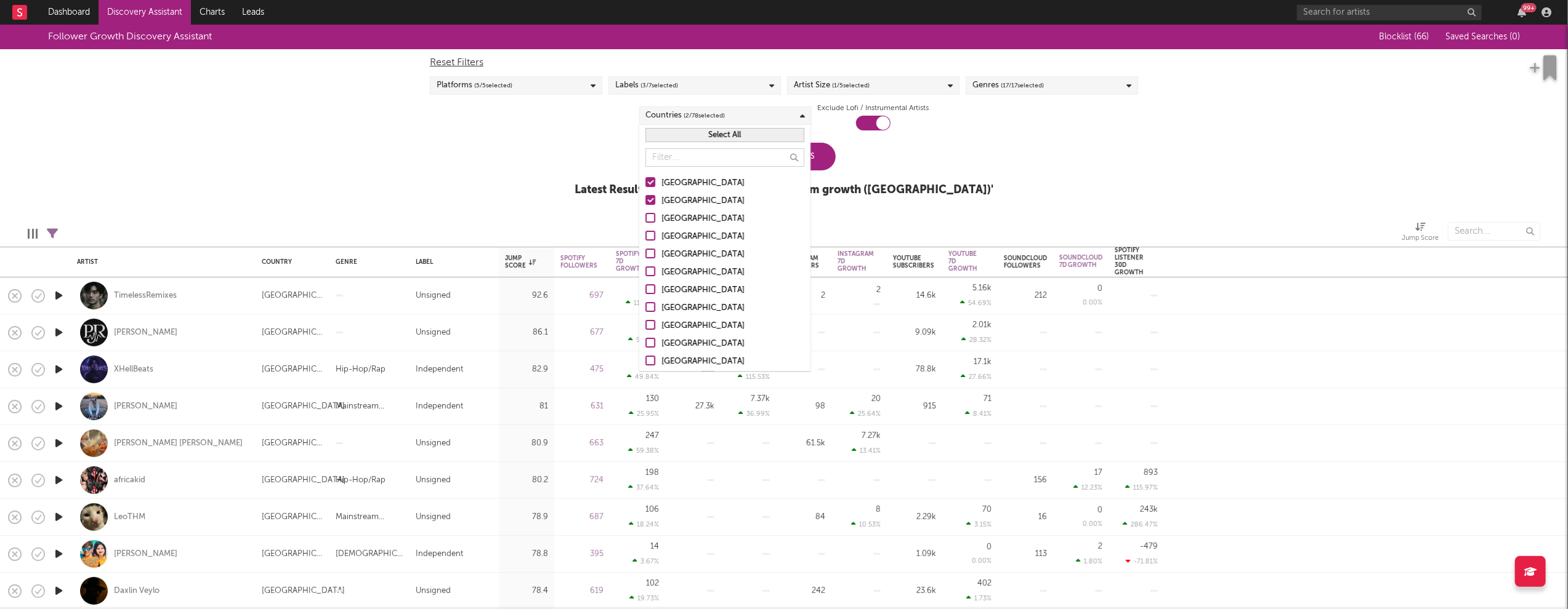
click at [670, 218] on div "Canada" at bounding box center [732, 219] width 143 height 15
click at [646, 218] on input "Canada" at bounding box center [646, 219] width 0 height 15
click at [684, 232] on div "United Kingdom" at bounding box center [732, 237] width 143 height 15
click at [646, 232] on input "United Kingdom" at bounding box center [646, 237] width 0 height 15
click at [996, 192] on div "Follower Growth Discovery Assistant Blocklist ( 66 ) Saved Searches ( 0 ) Reset…" at bounding box center [784, 116] width 1568 height 185
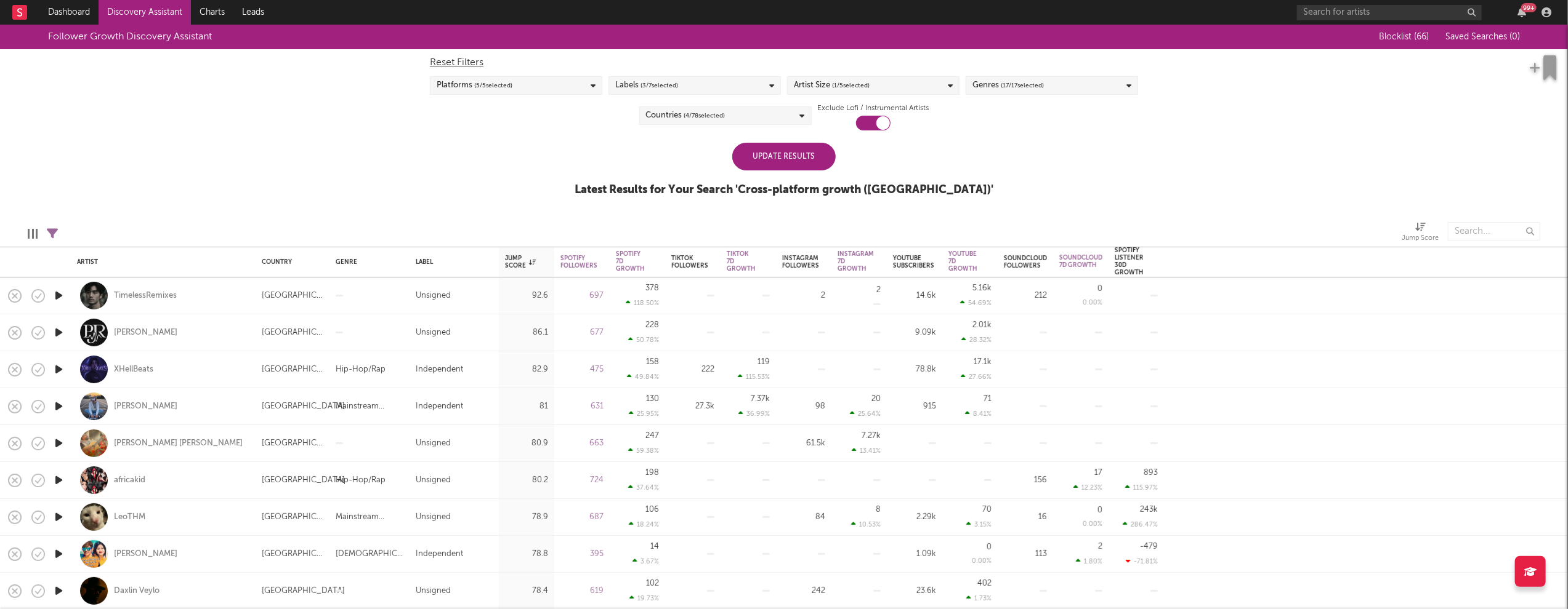
click at [793, 153] on div "Update Results" at bounding box center [784, 157] width 104 height 27
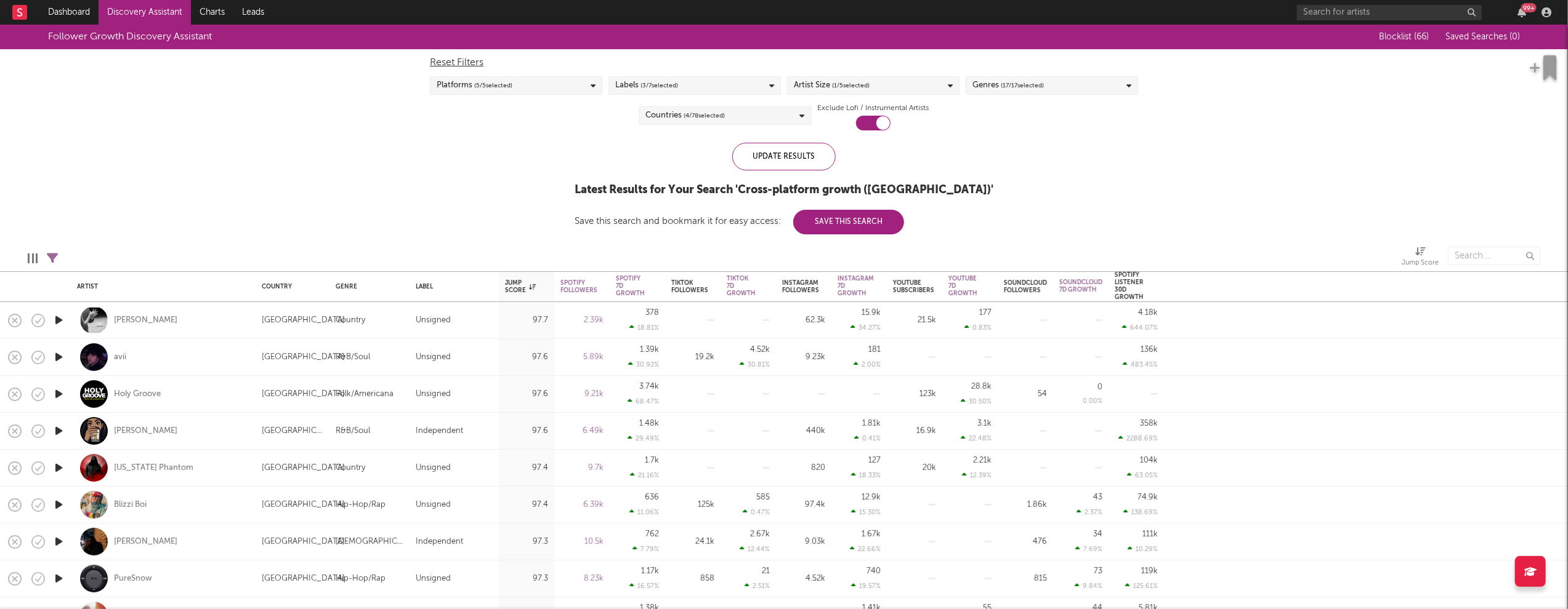
click at [60, 318] on icon "button" at bounding box center [59, 320] width 13 height 15
click at [58, 356] on icon "button" at bounding box center [59, 357] width 13 height 15
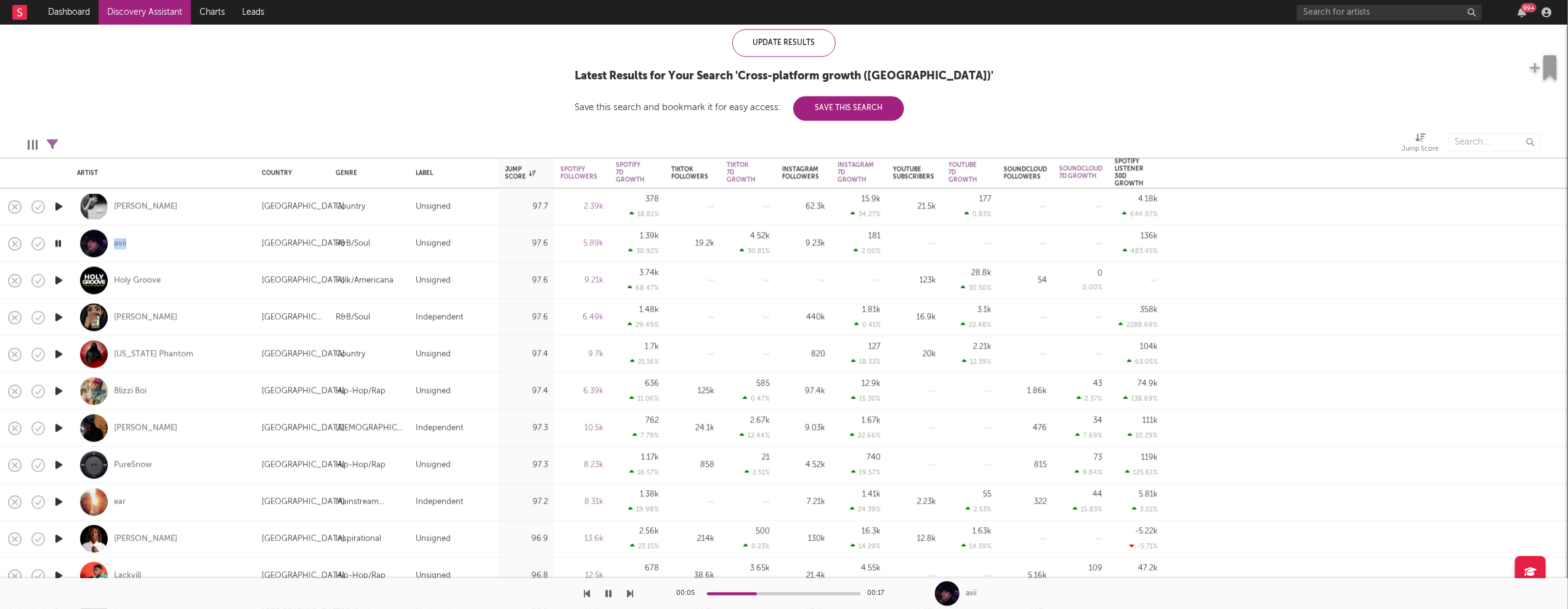
click at [56, 467] on icon "button" at bounding box center [59, 464] width 13 height 15
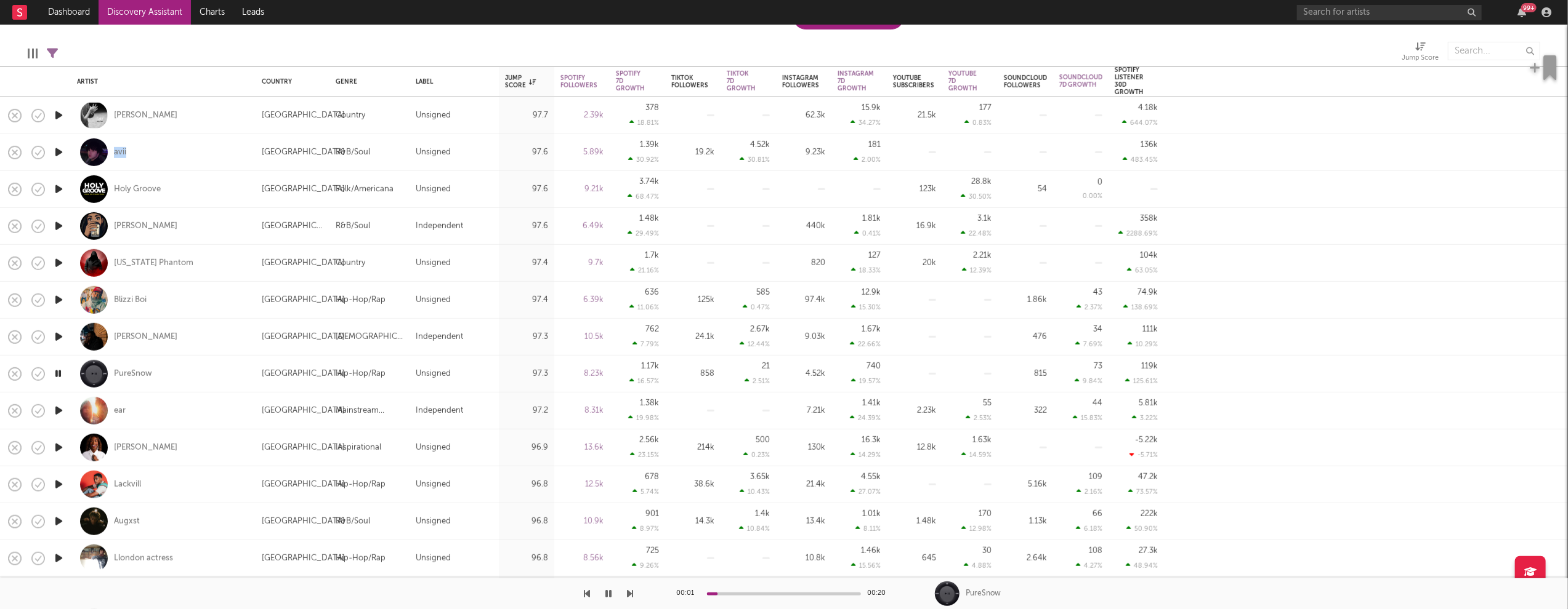
click at [57, 449] on icon "button" at bounding box center [59, 447] width 13 height 15
click at [61, 483] on icon "button" at bounding box center [59, 484] width 13 height 15
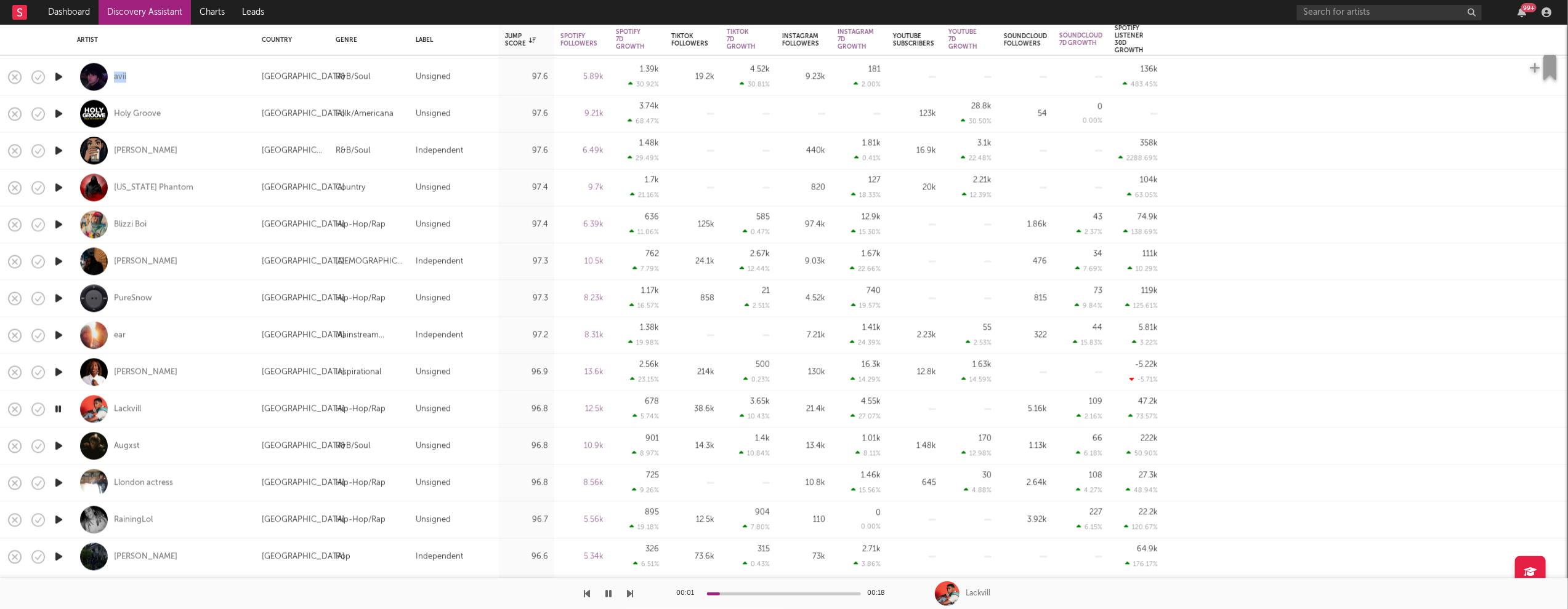
click at [58, 480] on icon "button" at bounding box center [59, 483] width 13 height 15
click at [59, 480] on icon "button" at bounding box center [58, 483] width 11 height 15
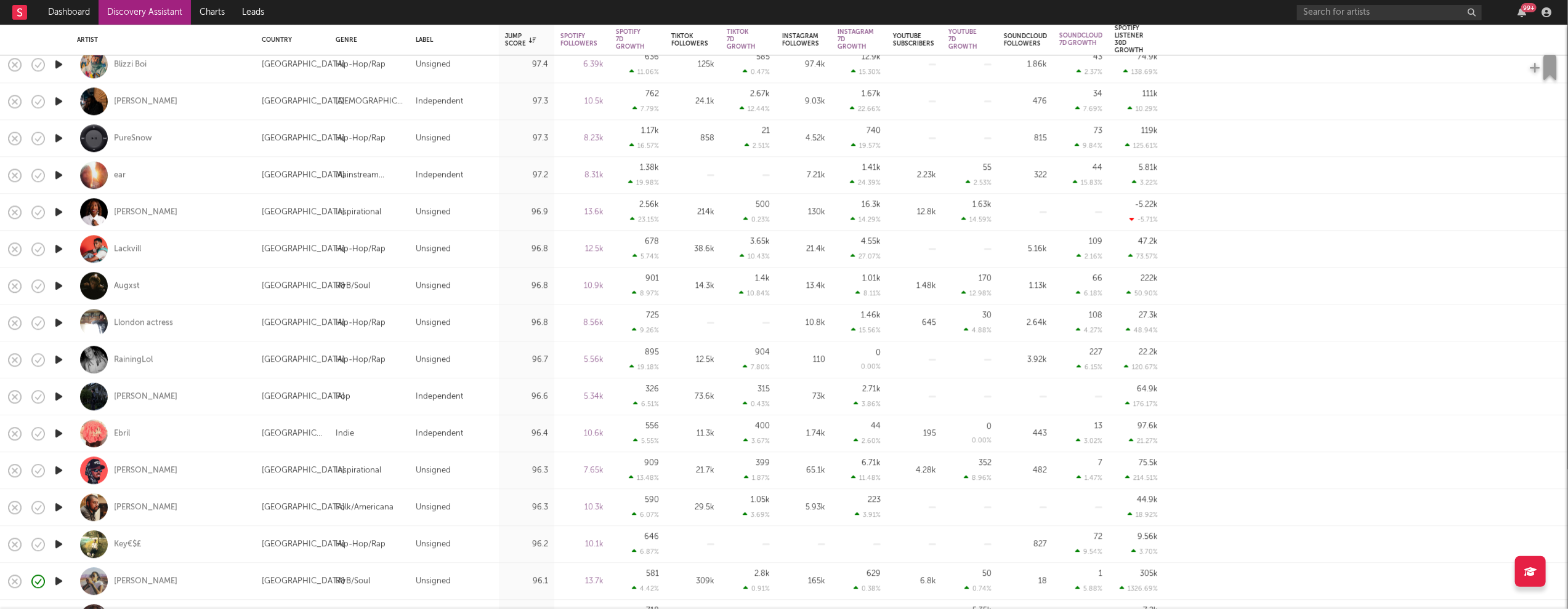
click at [58, 472] on icon "button" at bounding box center [59, 470] width 13 height 15
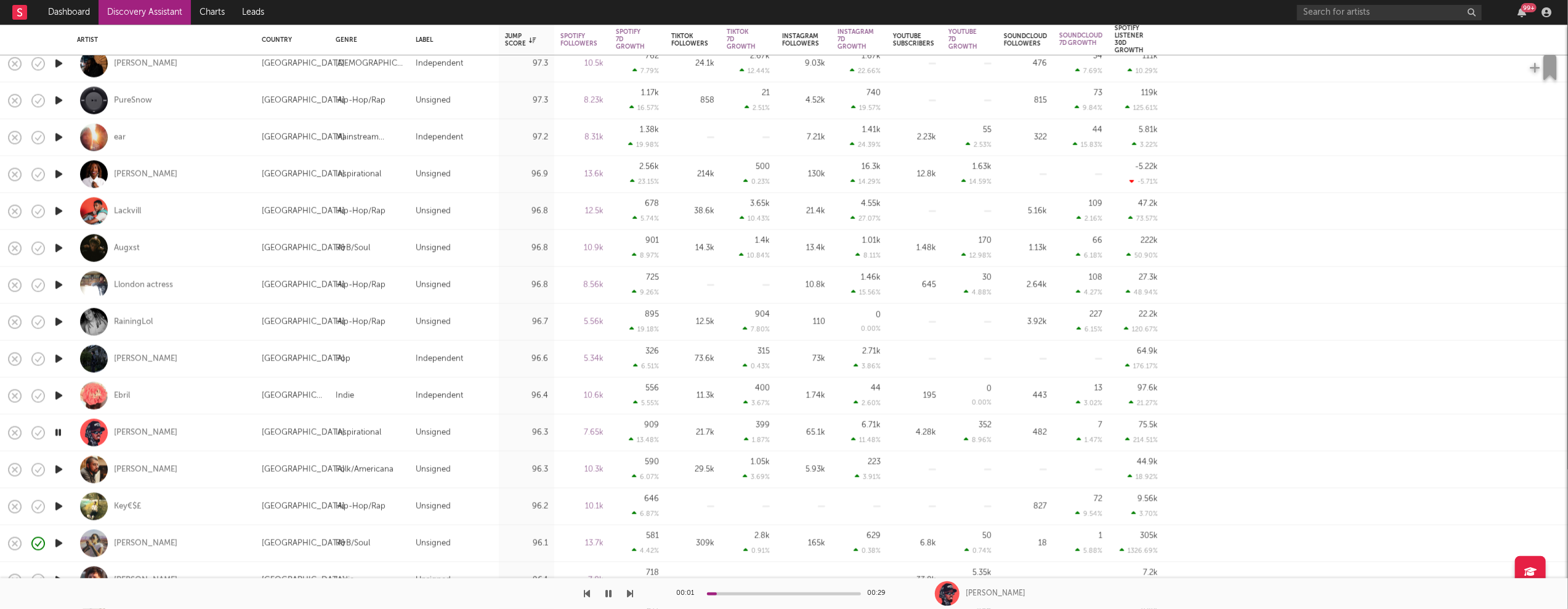
click at [58, 472] on icon "button" at bounding box center [59, 470] width 13 height 15
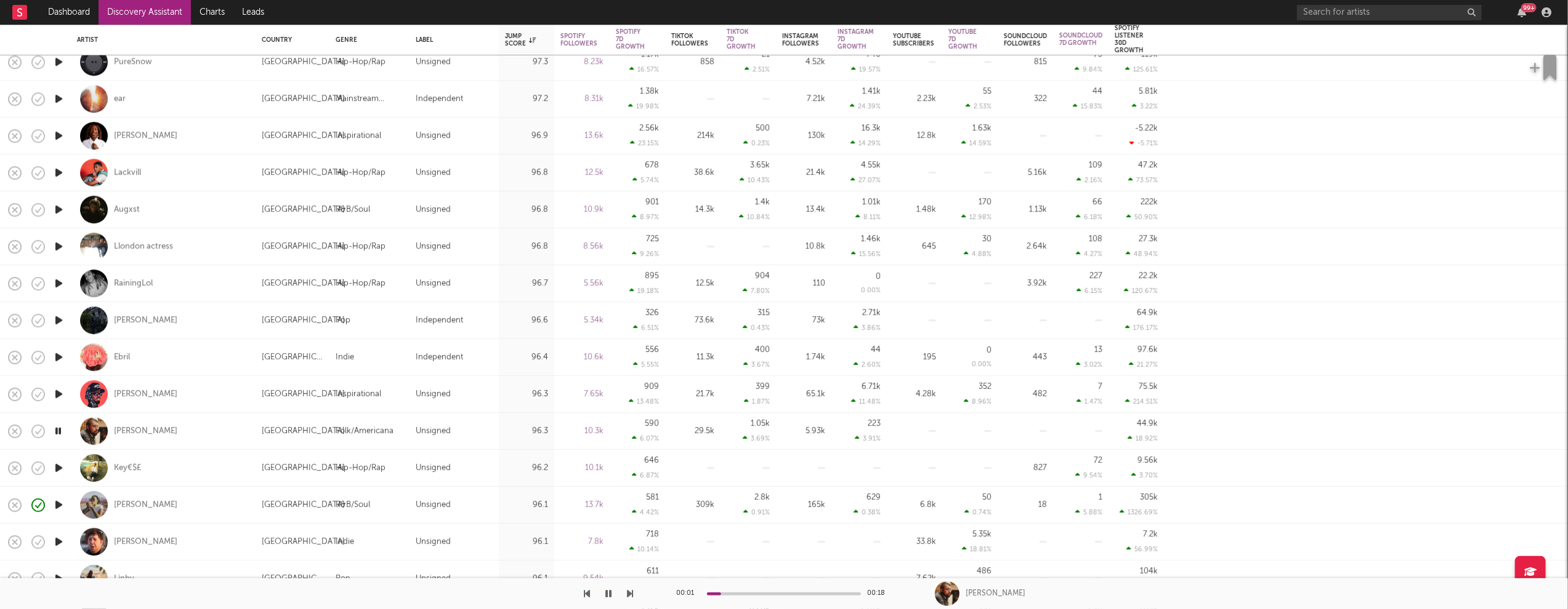
click at [56, 506] on icon "button" at bounding box center [59, 505] width 13 height 15
click at [58, 502] on icon "button" at bounding box center [58, 505] width 11 height 15
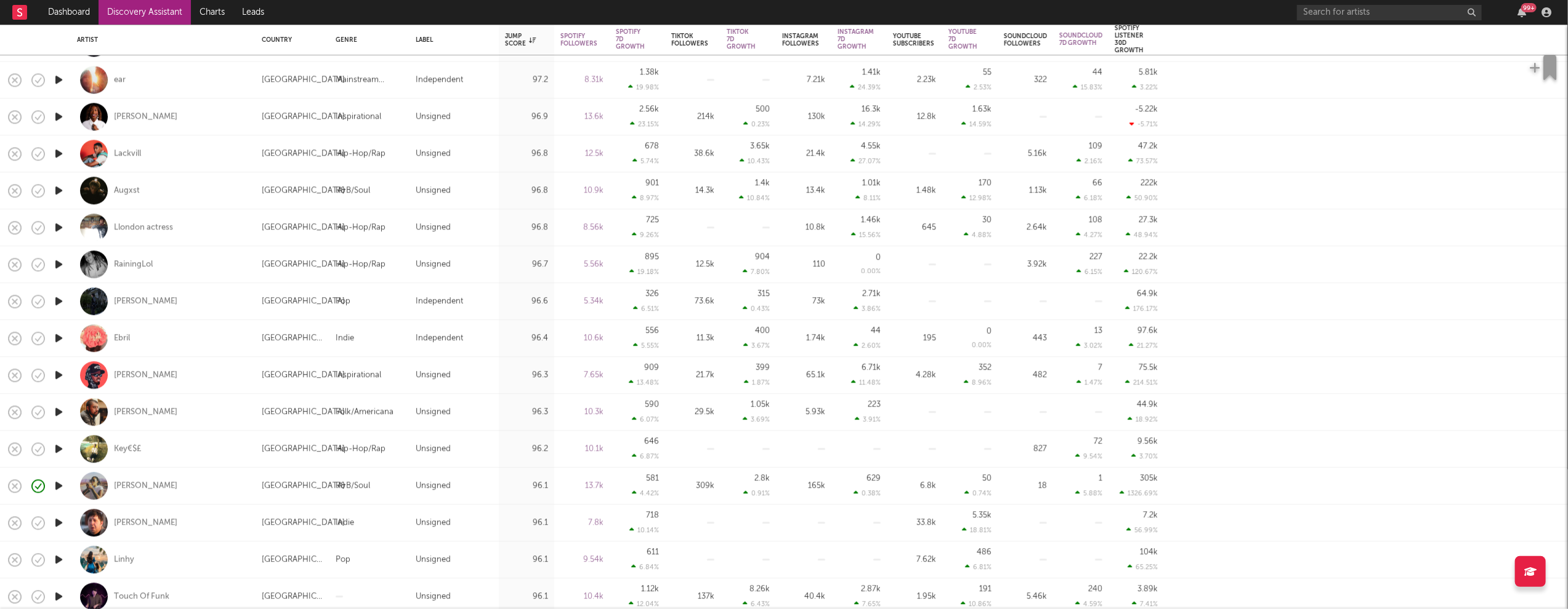
click at [57, 522] on icon "button" at bounding box center [59, 522] width 13 height 15
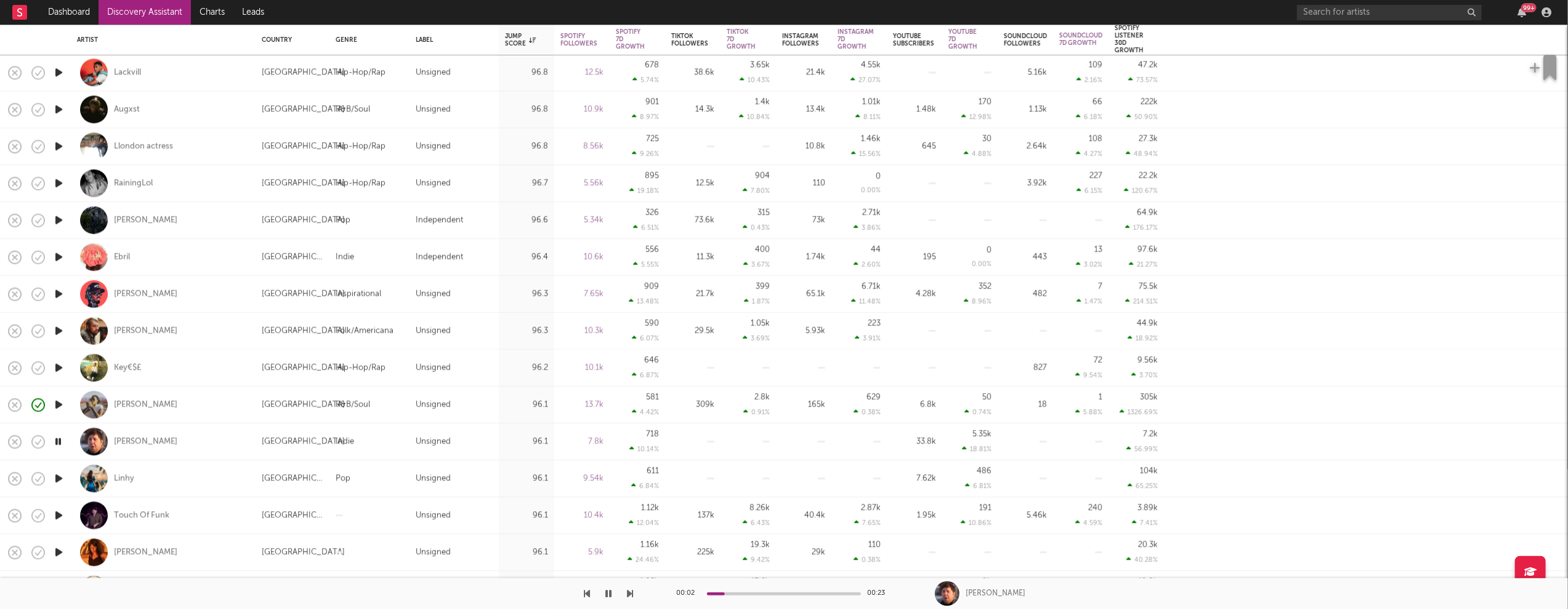
click at [58, 514] on icon "button" at bounding box center [59, 515] width 13 height 15
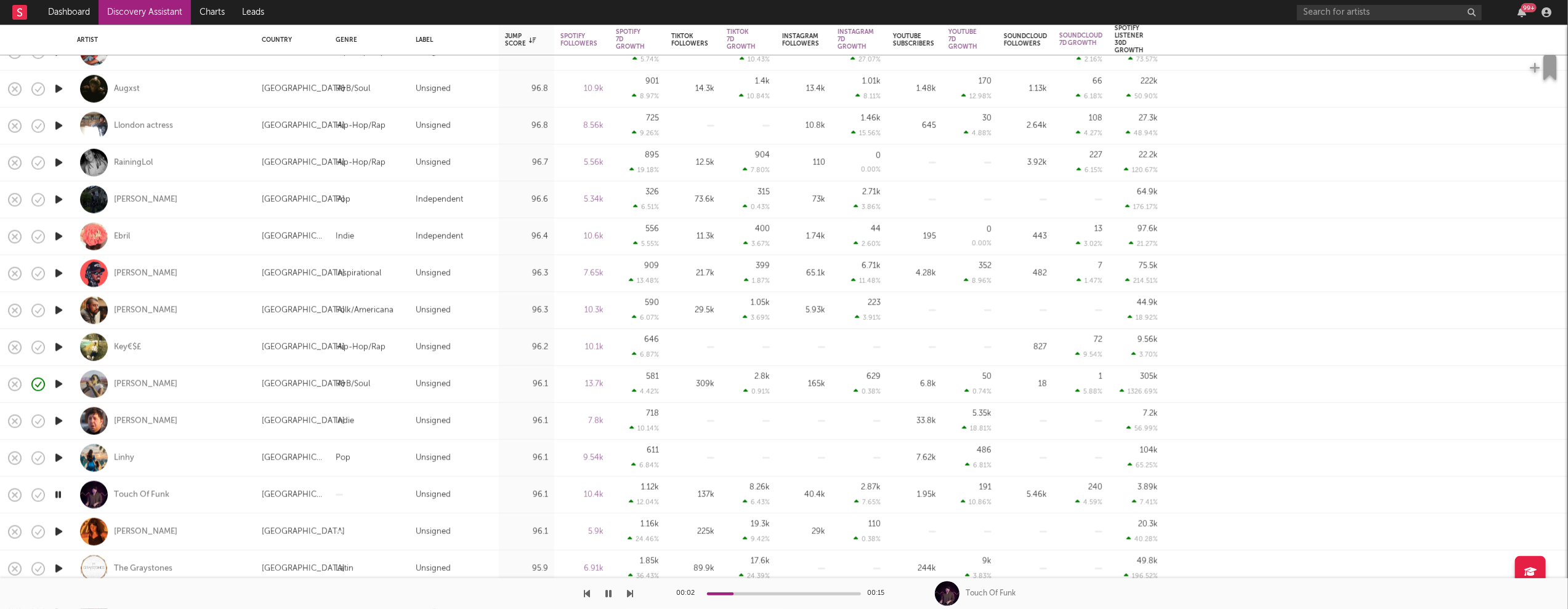
click at [57, 531] on icon "button" at bounding box center [59, 531] width 13 height 15
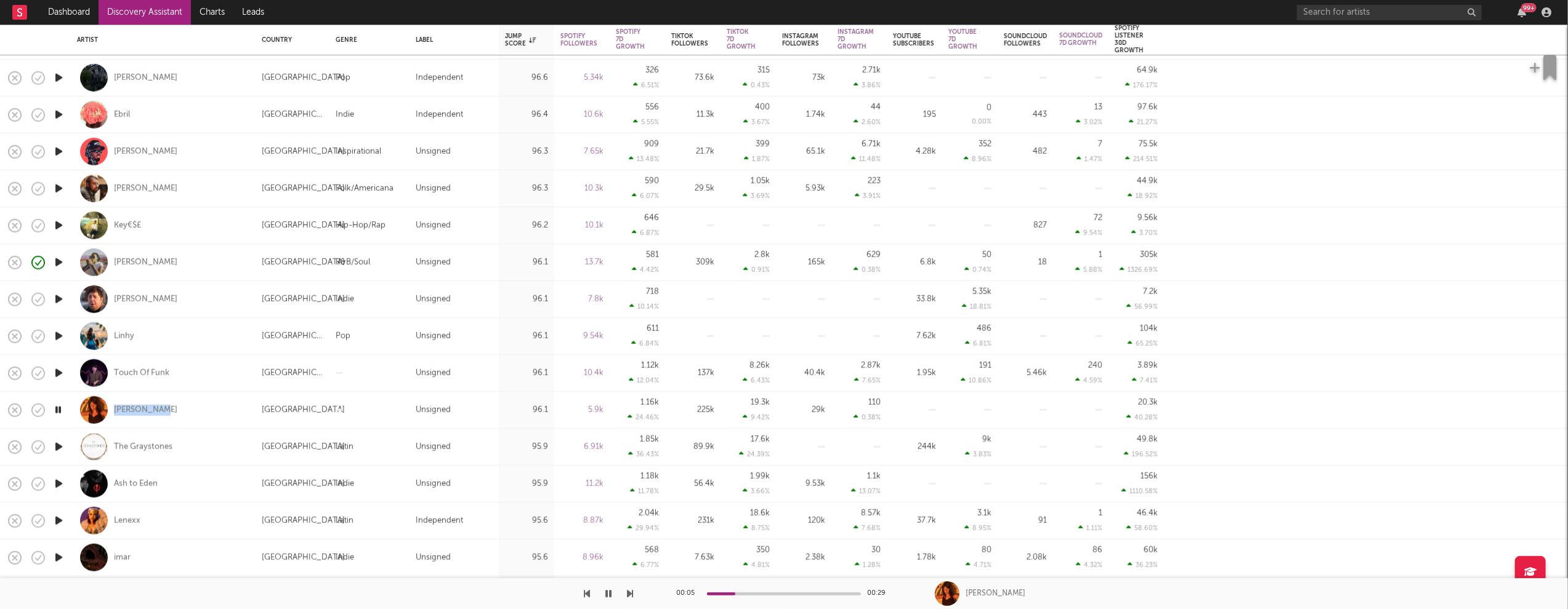
click at [54, 520] on icon "button" at bounding box center [59, 521] width 13 height 15
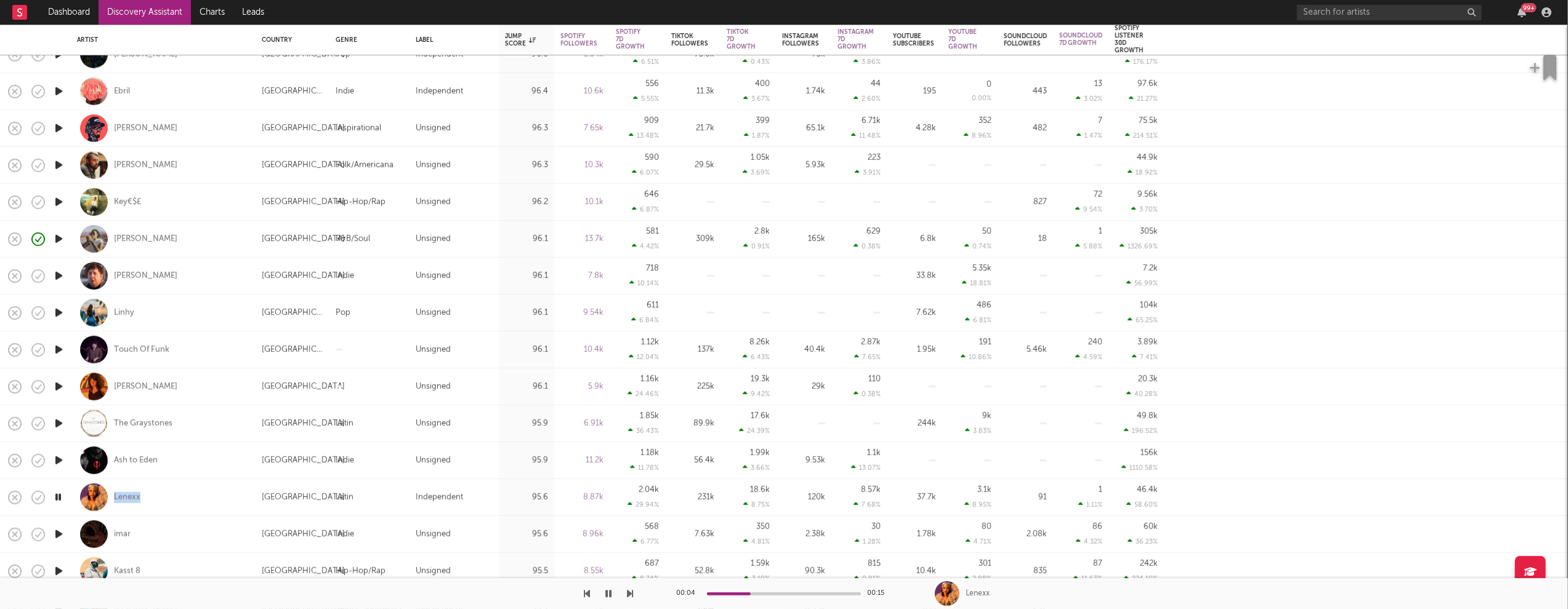
click at [55, 532] on icon "button" at bounding box center [59, 534] width 13 height 15
click at [58, 531] on icon "button" at bounding box center [58, 532] width 11 height 15
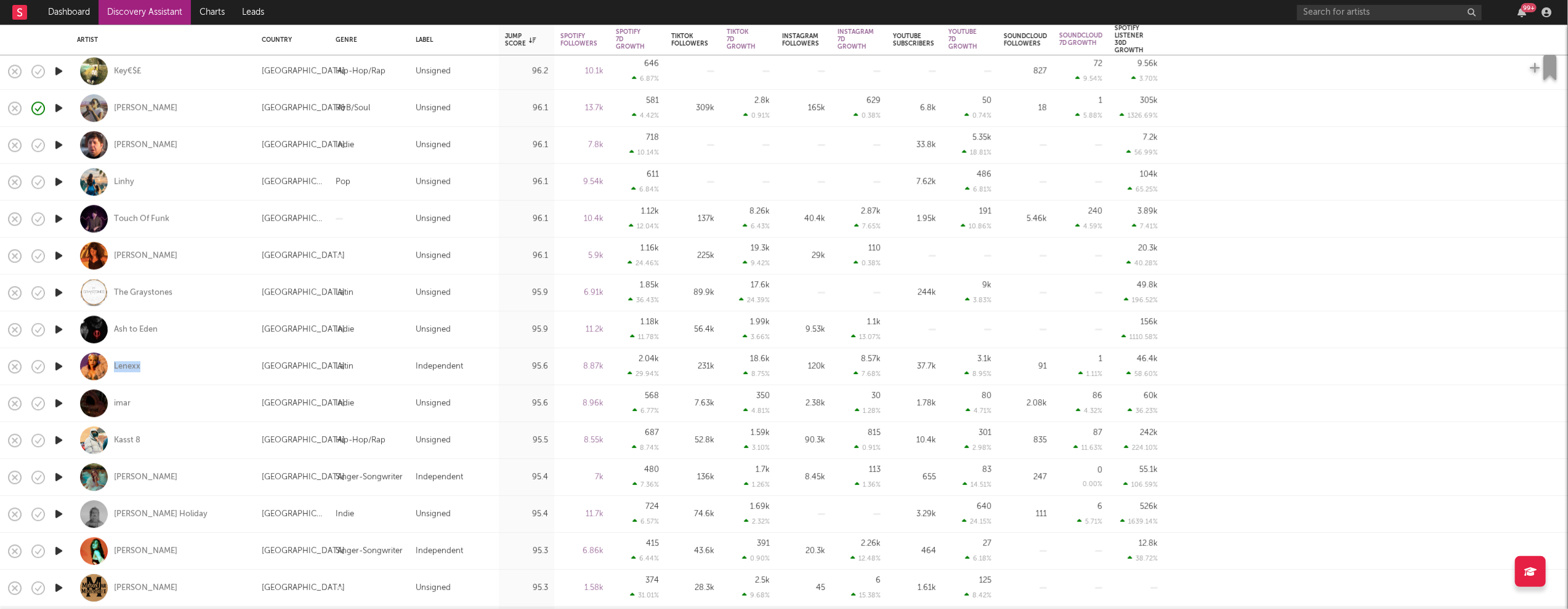
click at [55, 476] on icon "button" at bounding box center [59, 477] width 13 height 15
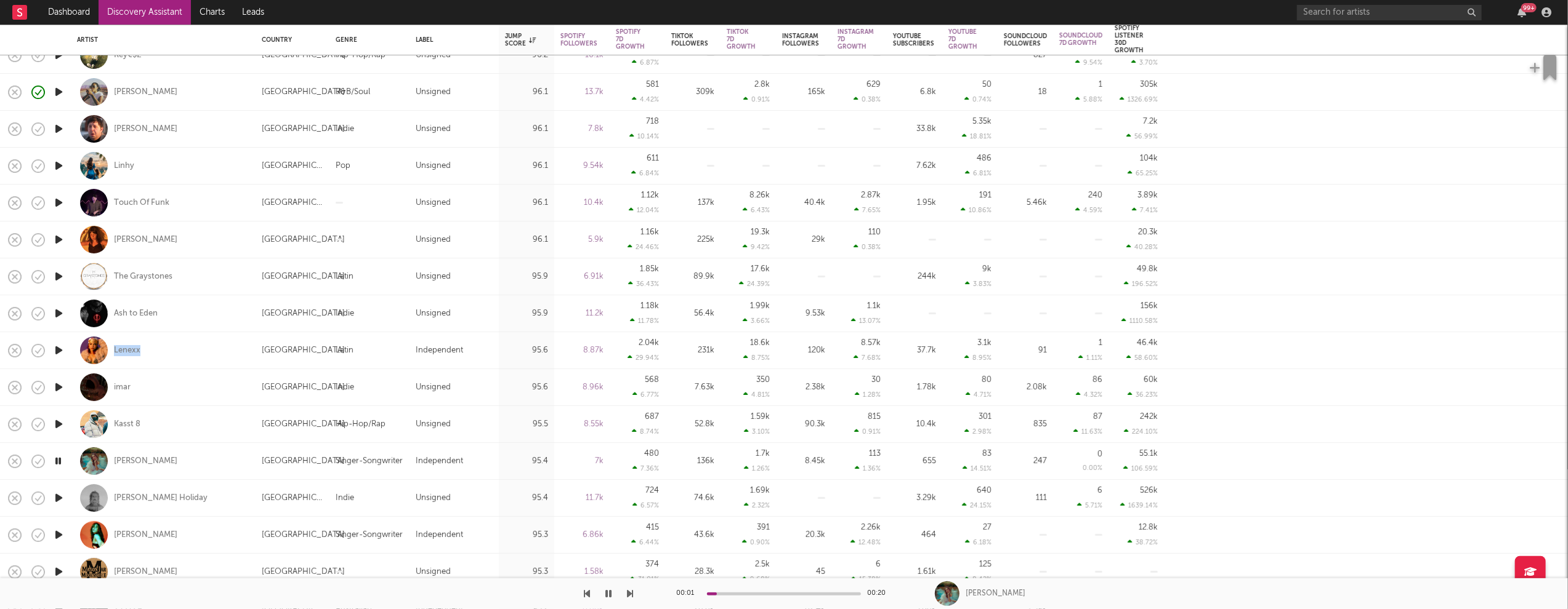
click at [57, 496] on icon "button" at bounding box center [59, 498] width 13 height 15
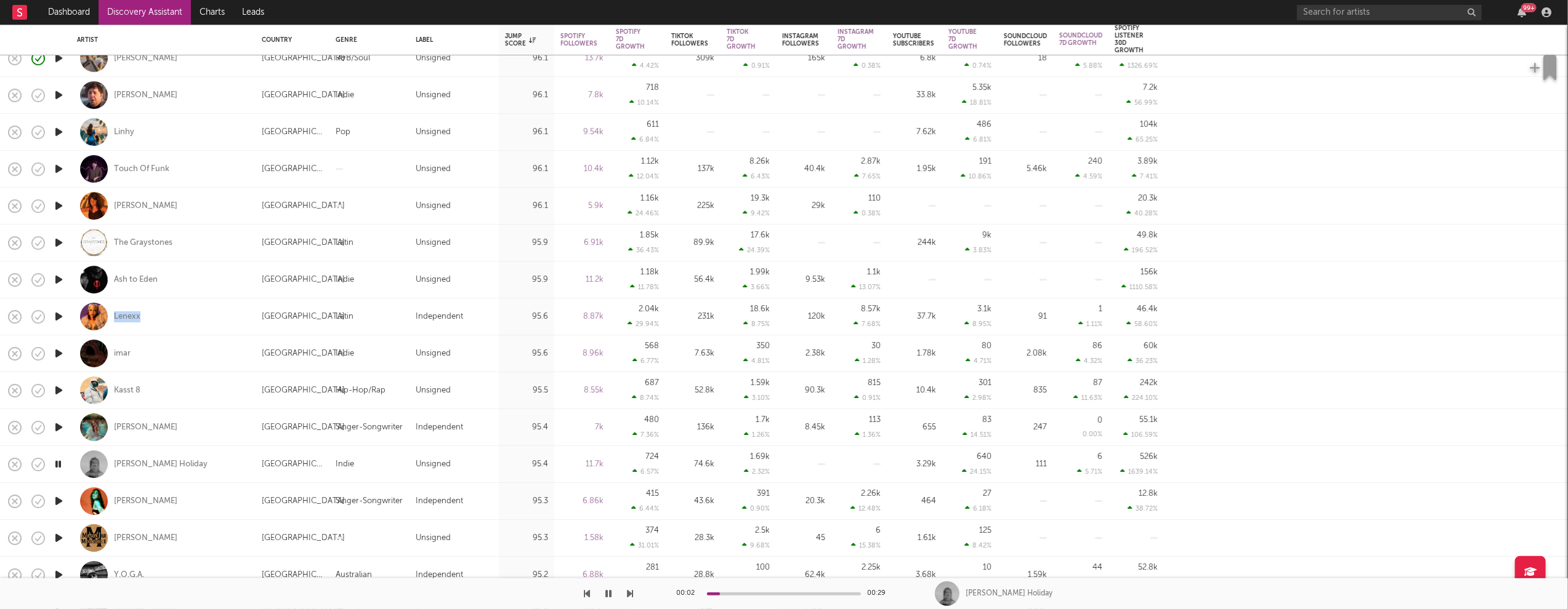
click at [60, 537] on icon "button" at bounding box center [59, 538] width 13 height 15
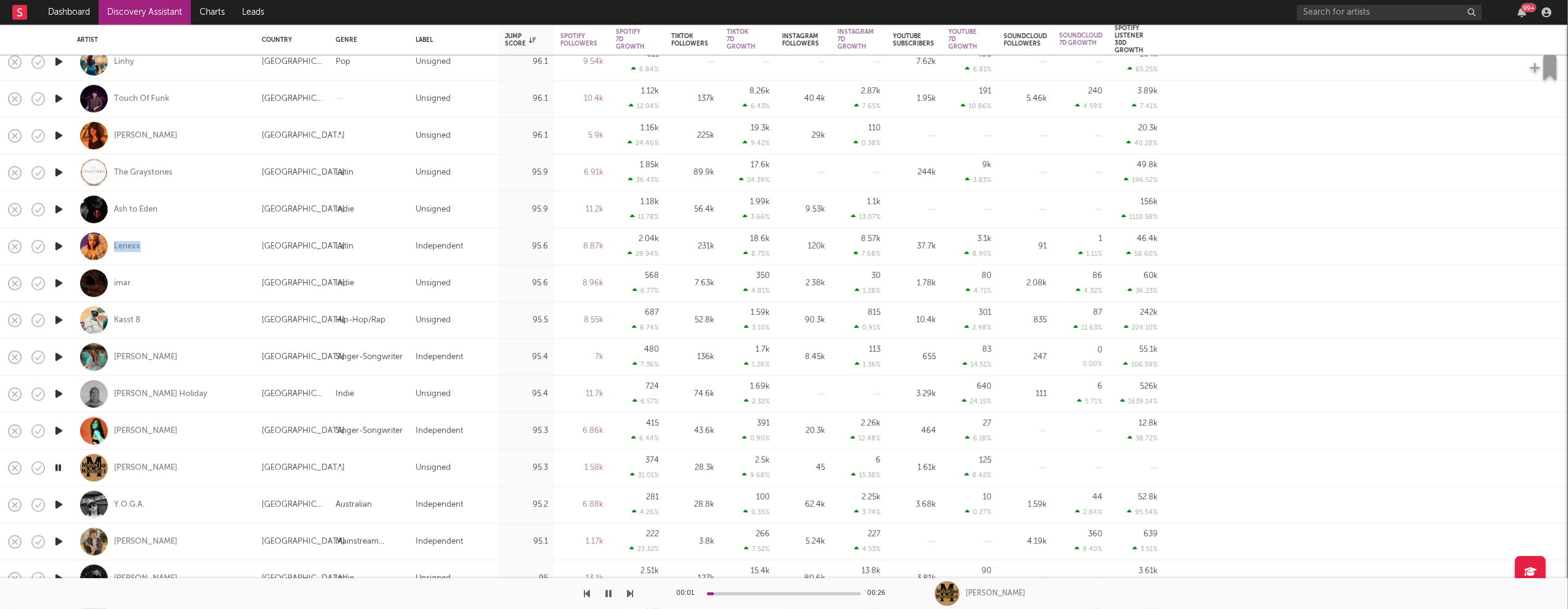
click at [61, 505] on icon "button" at bounding box center [59, 505] width 13 height 15
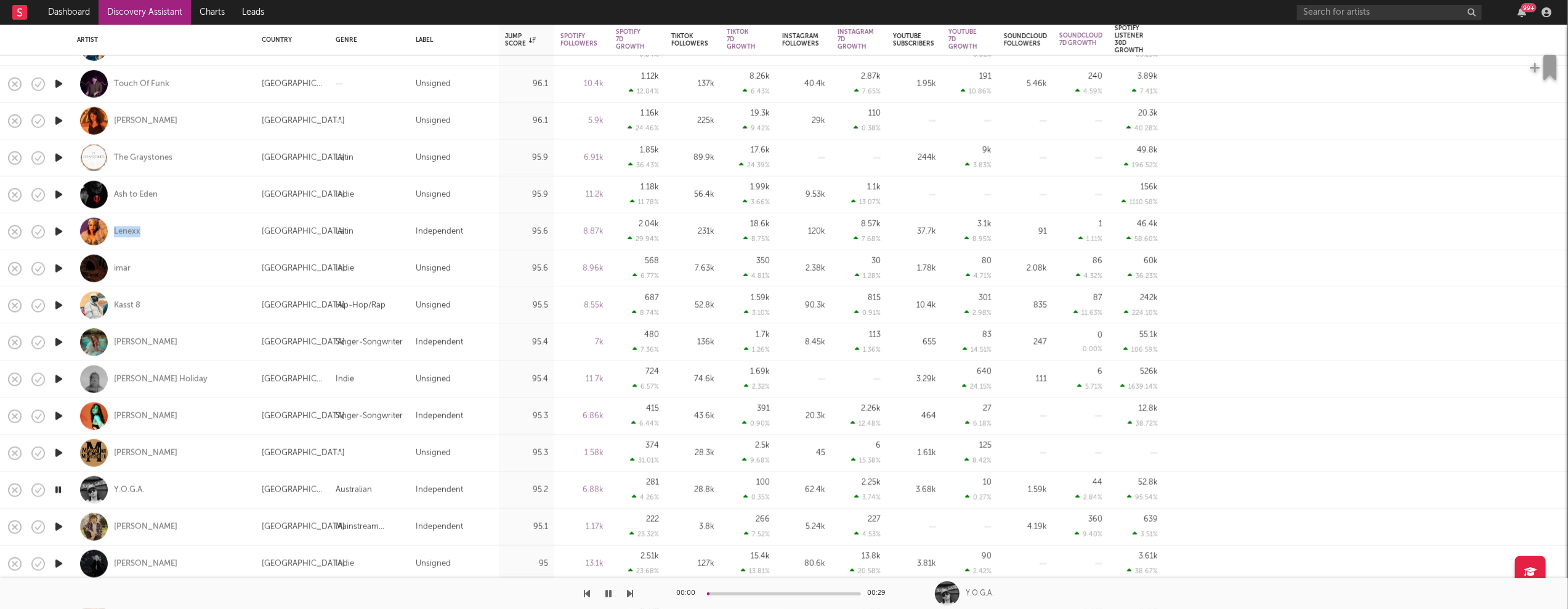
click at [63, 526] on icon "button" at bounding box center [59, 527] width 13 height 15
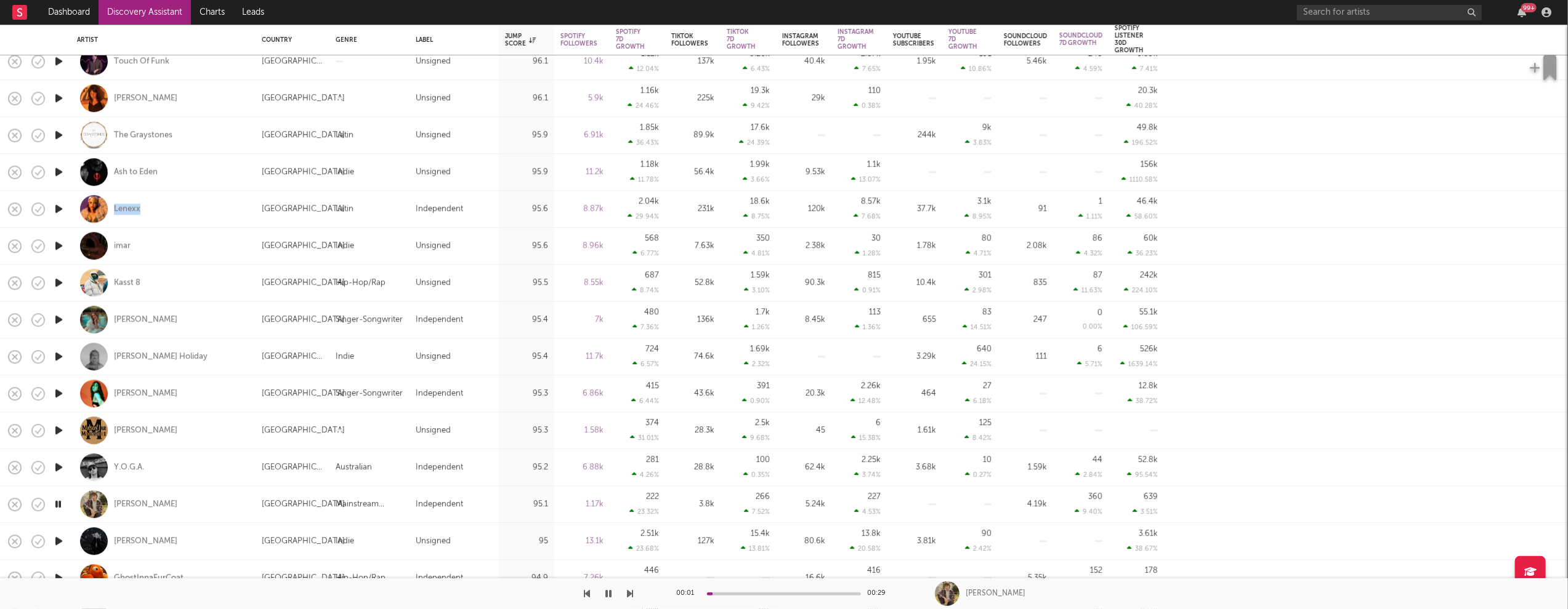
click at [57, 539] on icon "button" at bounding box center [59, 541] width 13 height 15
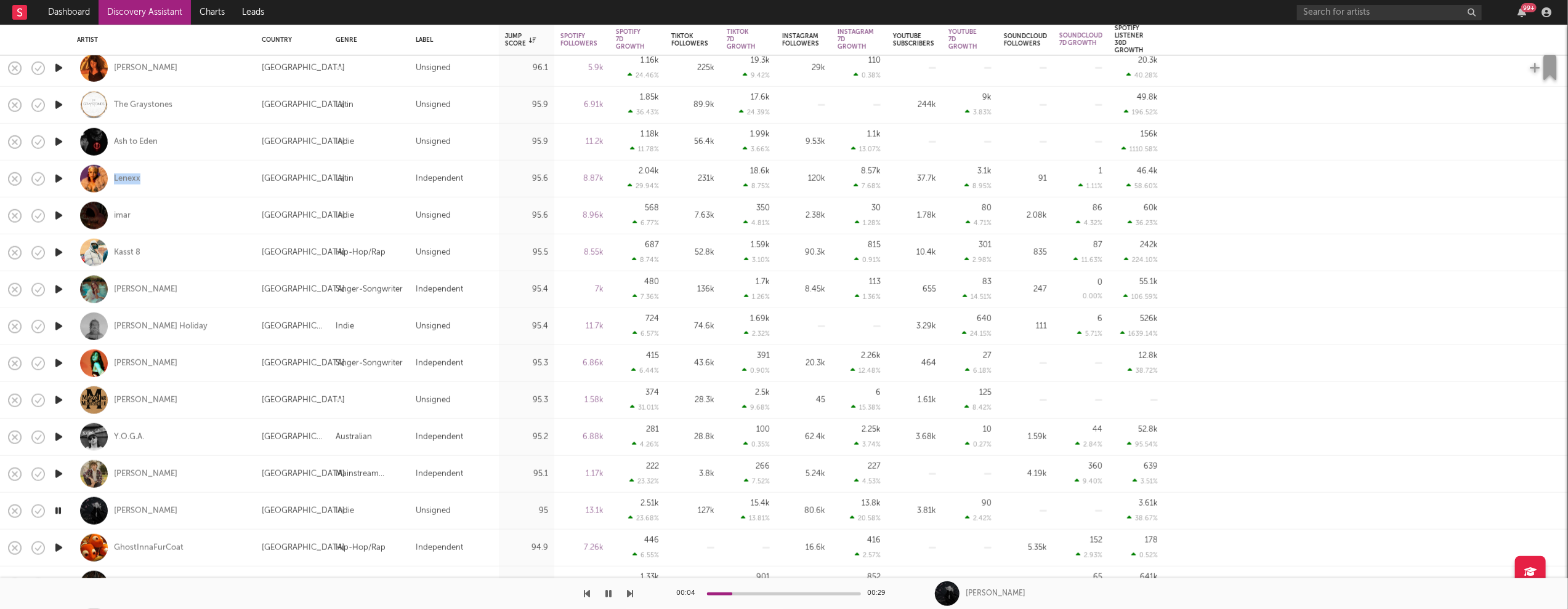
click at [58, 510] on icon "button" at bounding box center [58, 511] width 11 height 15
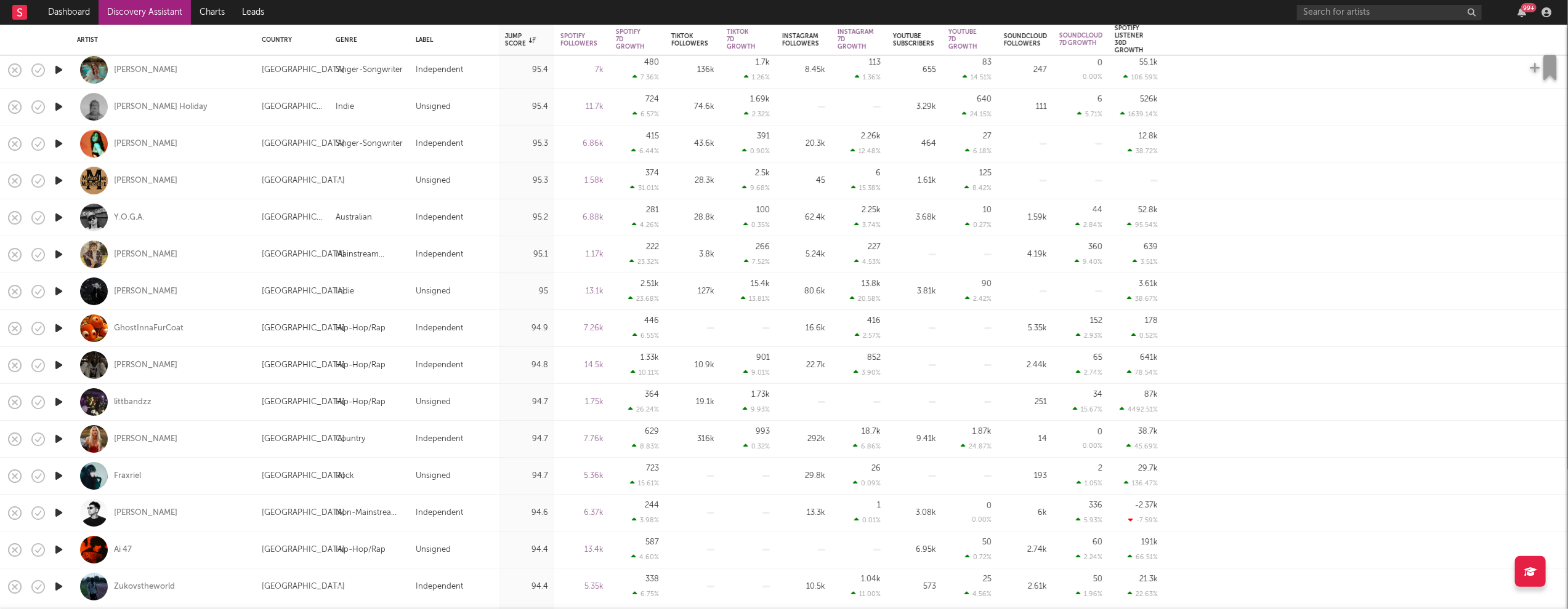
click at [59, 476] on icon "button" at bounding box center [59, 476] width 13 height 15
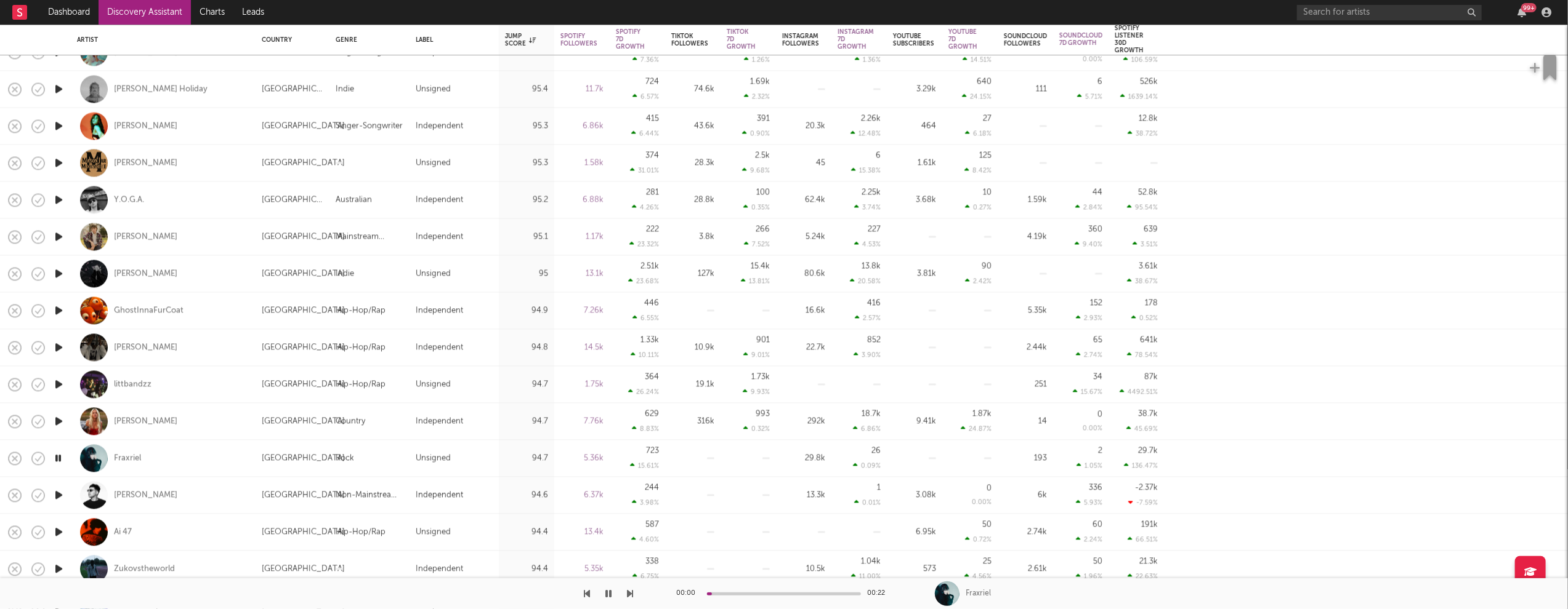
click at [61, 494] on icon "button" at bounding box center [59, 495] width 13 height 15
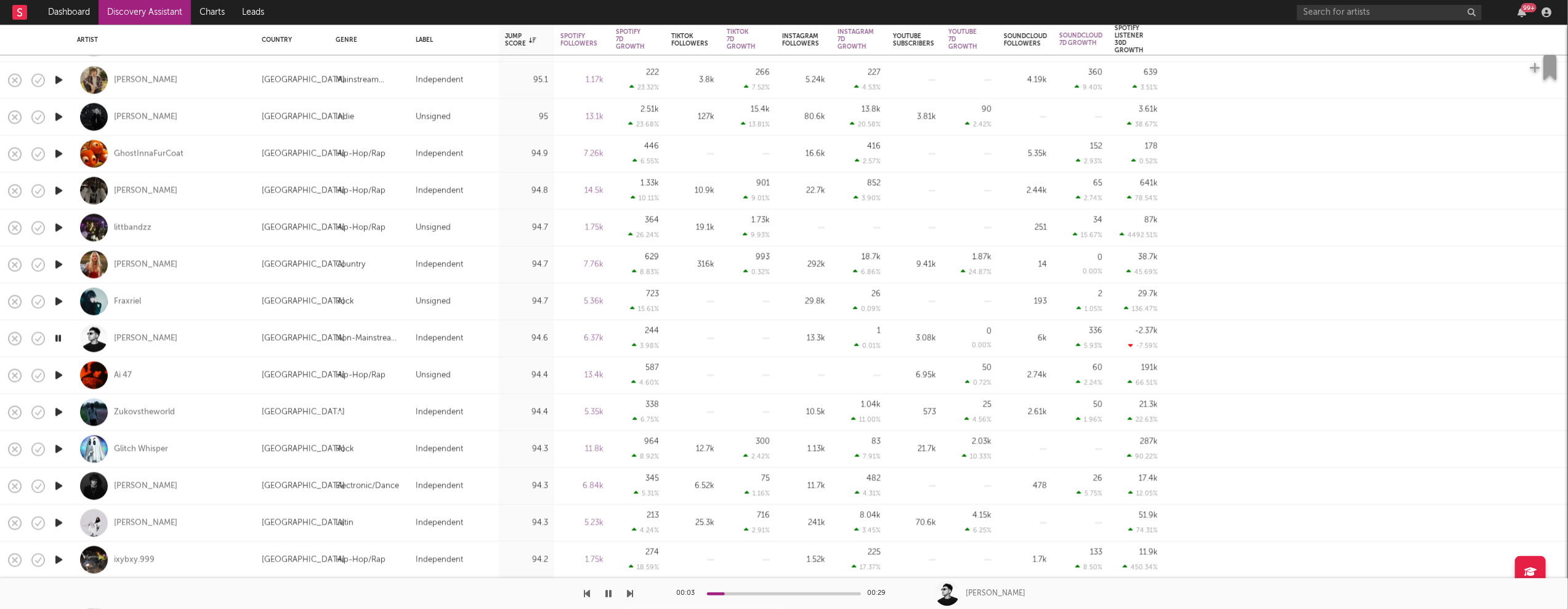
click at [59, 522] on icon "button" at bounding box center [59, 523] width 13 height 15
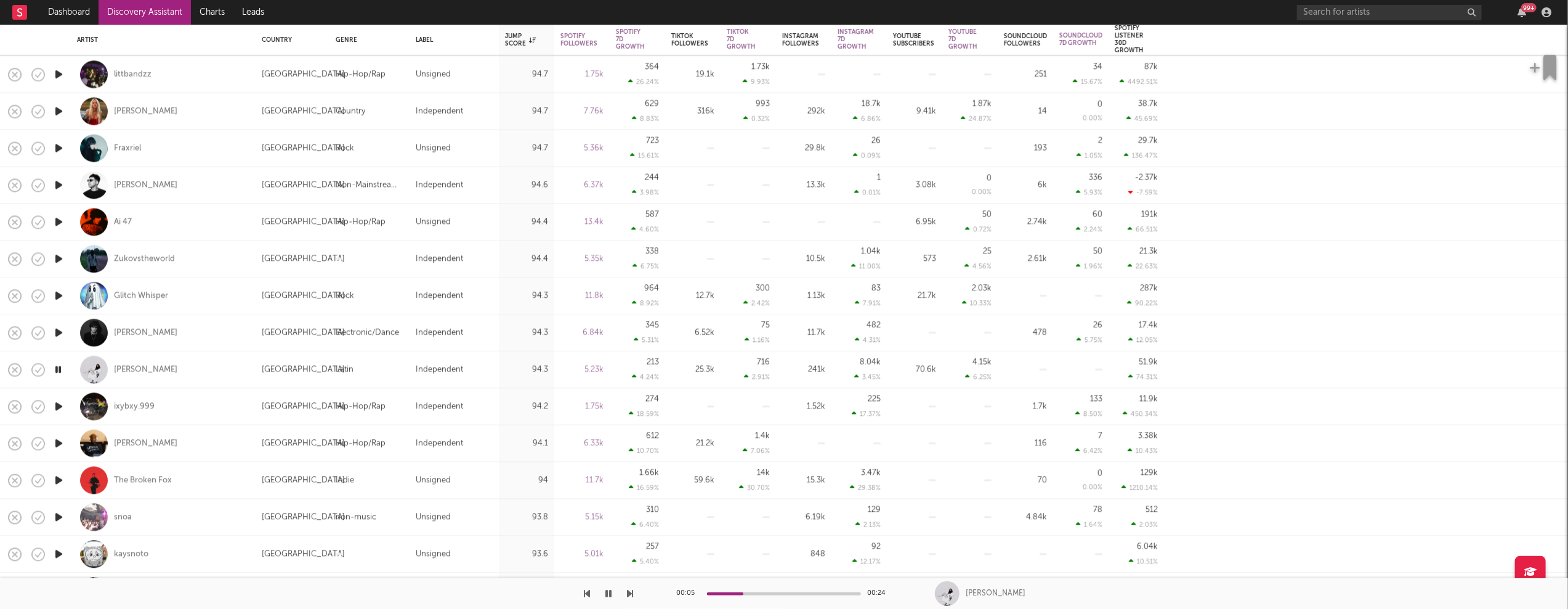
click at [55, 442] on icon "button" at bounding box center [59, 443] width 13 height 15
click at [55, 442] on icon "button" at bounding box center [58, 443] width 11 height 15
click at [58, 480] on icon "button" at bounding box center [59, 480] width 13 height 15
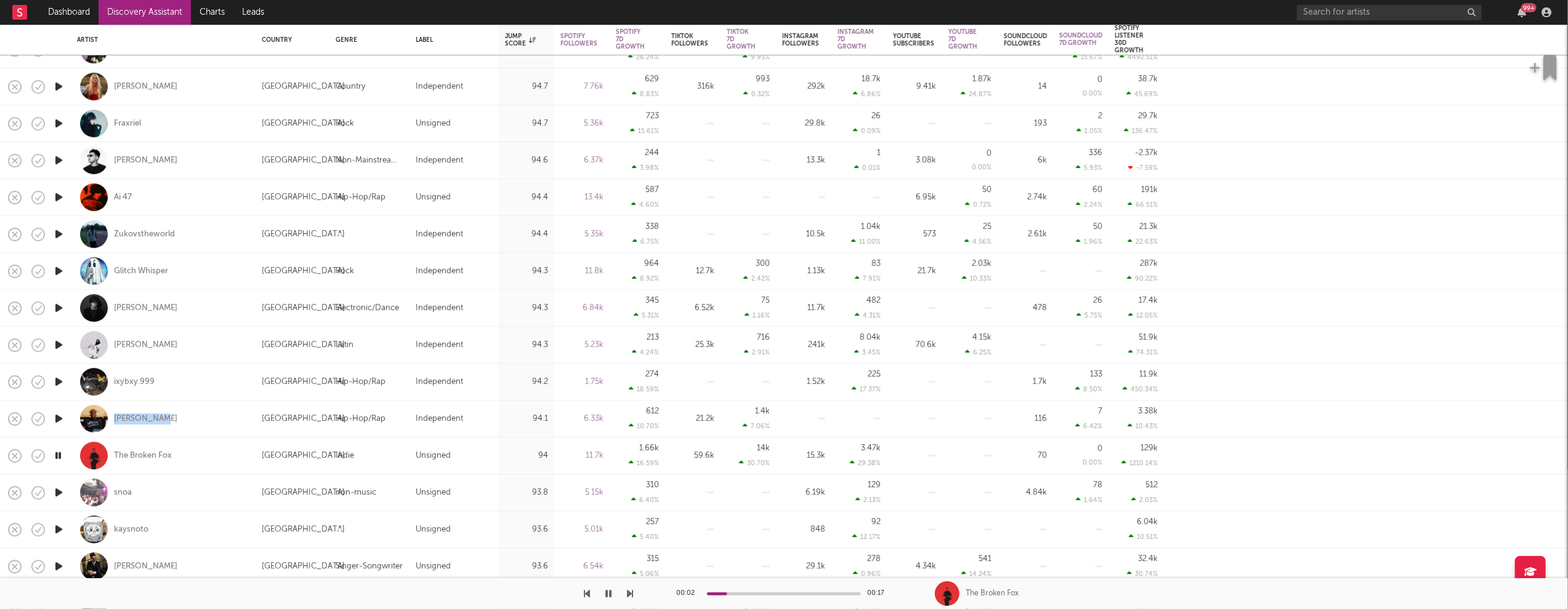
click at [56, 487] on icon "button" at bounding box center [59, 493] width 13 height 15
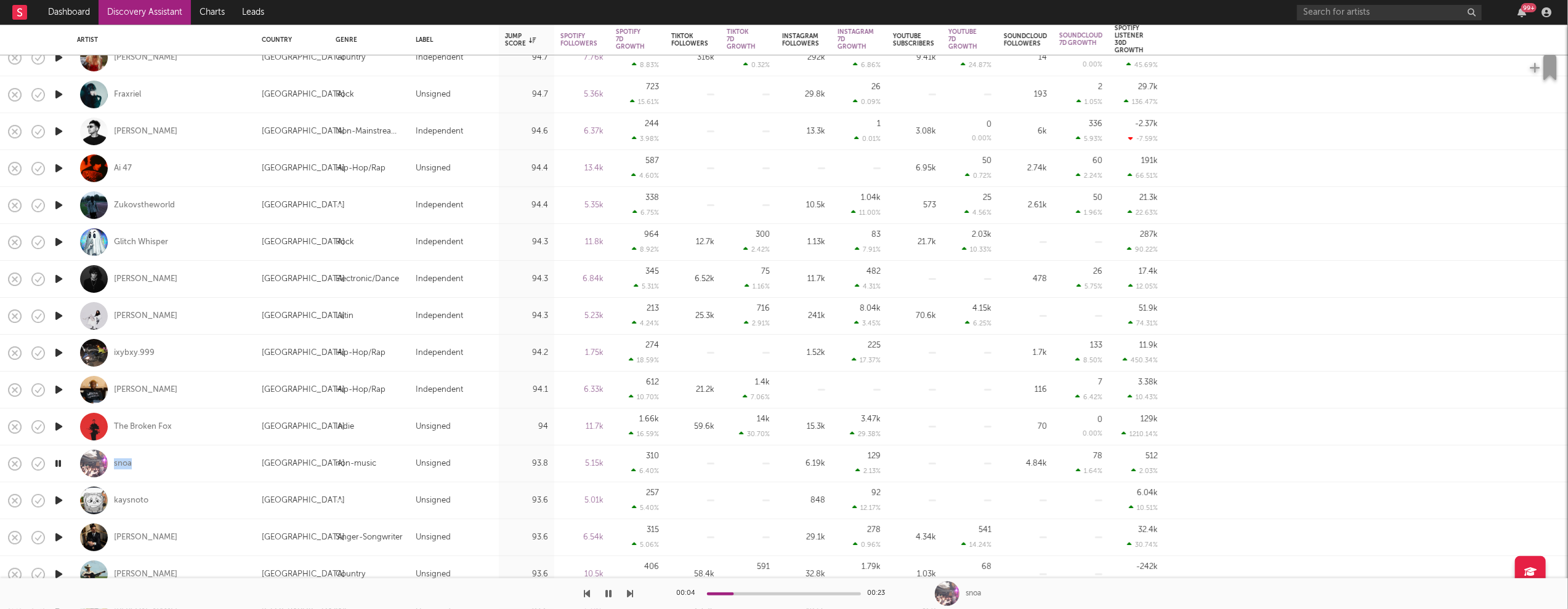
click at [58, 497] on icon "button" at bounding box center [59, 501] width 13 height 15
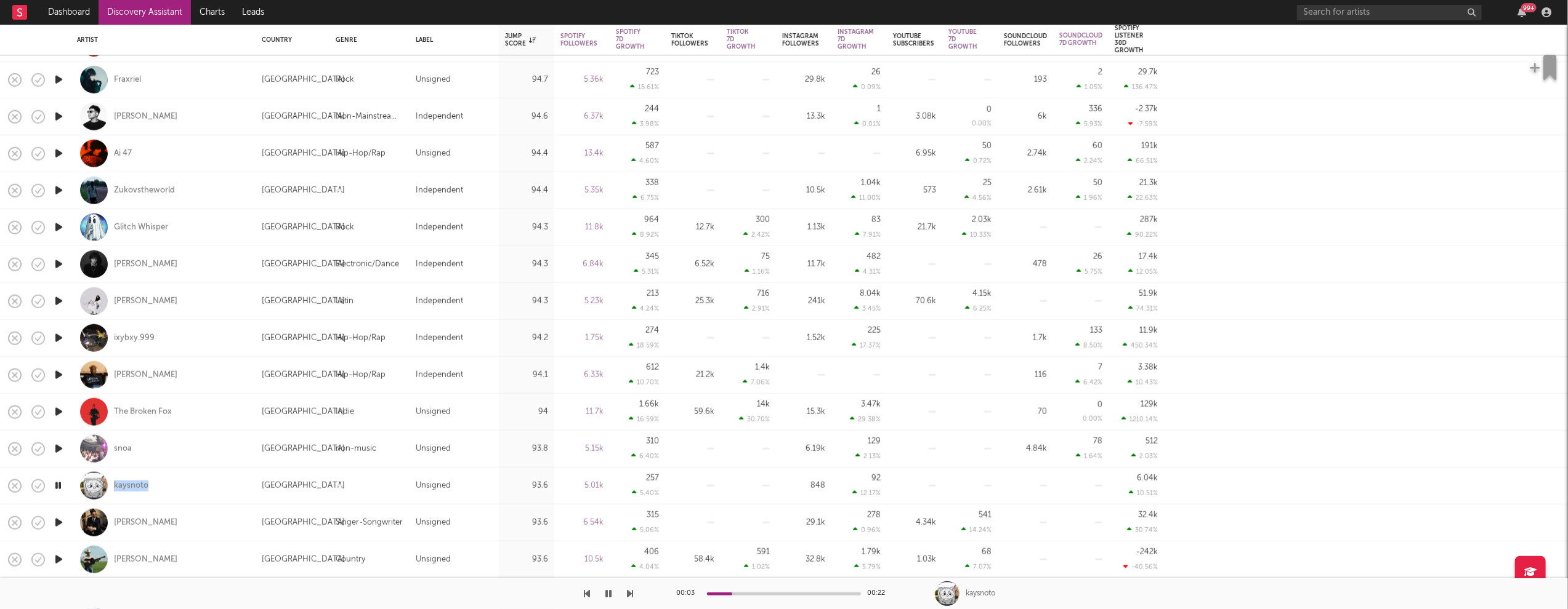
click at [55, 485] on icon "button" at bounding box center [58, 485] width 11 height 15
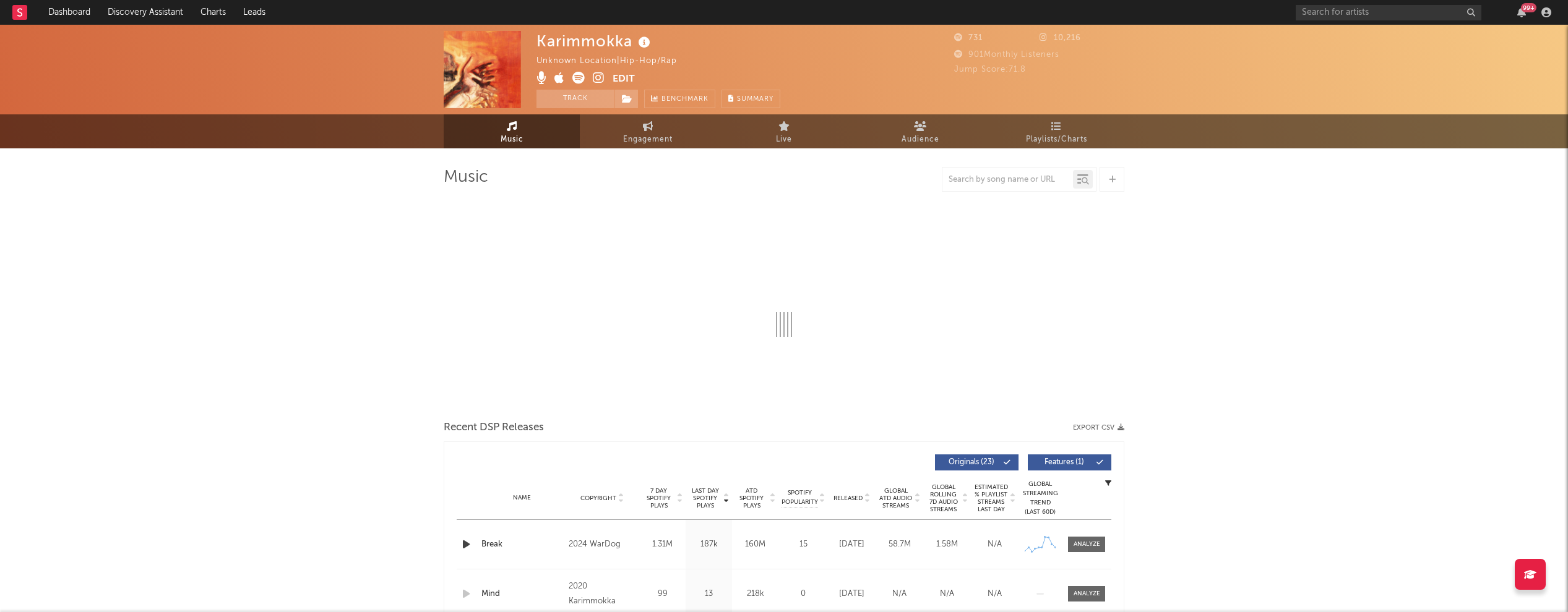
select select "6m"
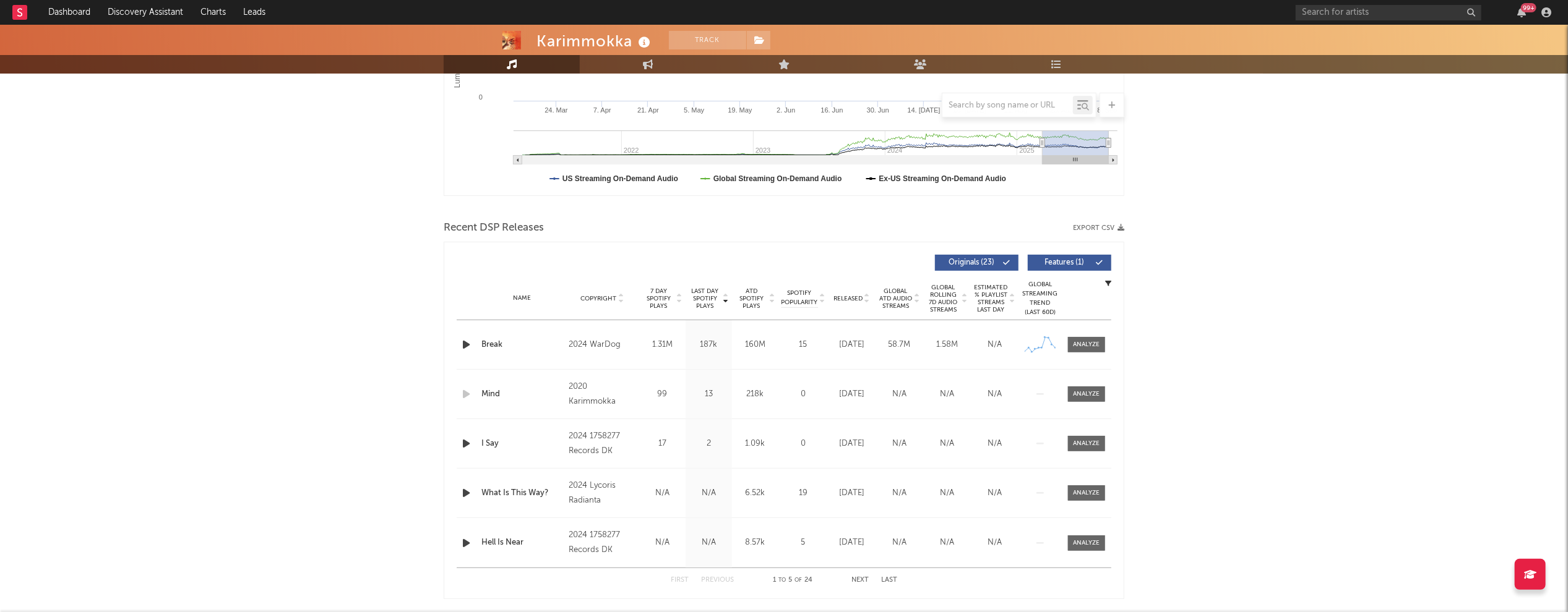
scroll to position [302, 0]
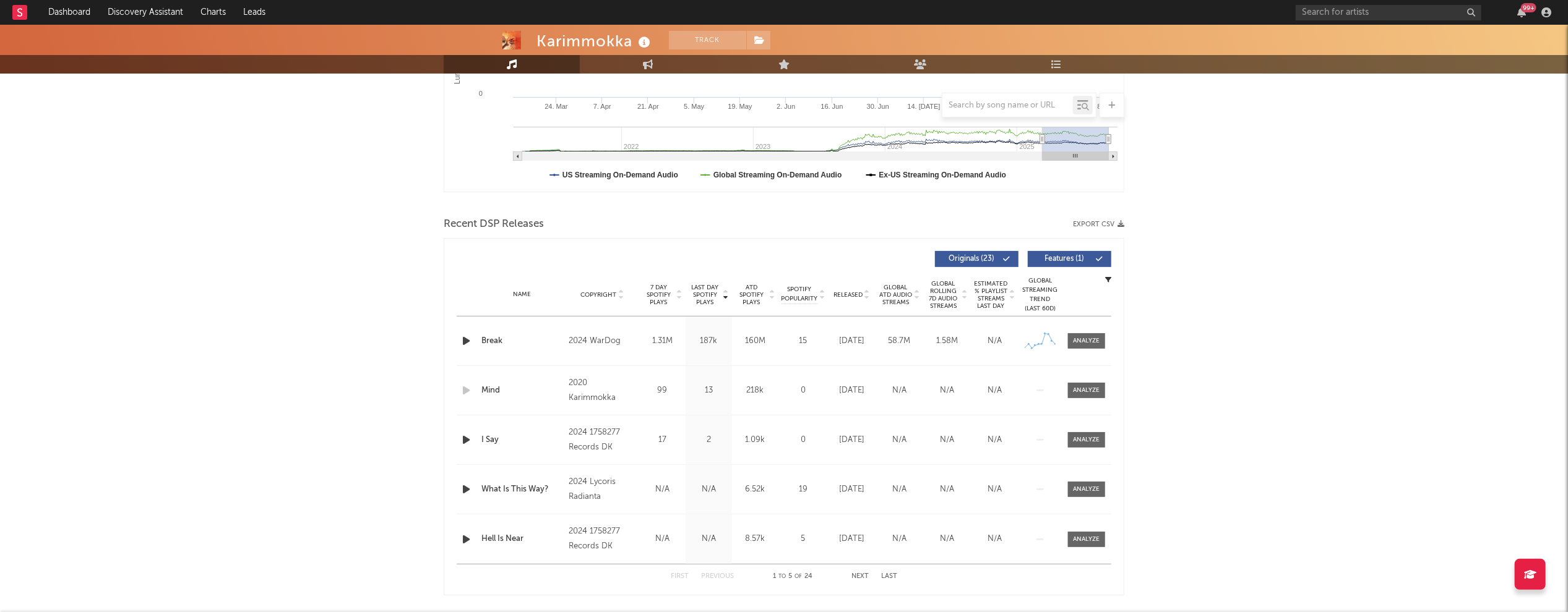
click at [464, 337] on icon "button" at bounding box center [466, 341] width 13 height 15
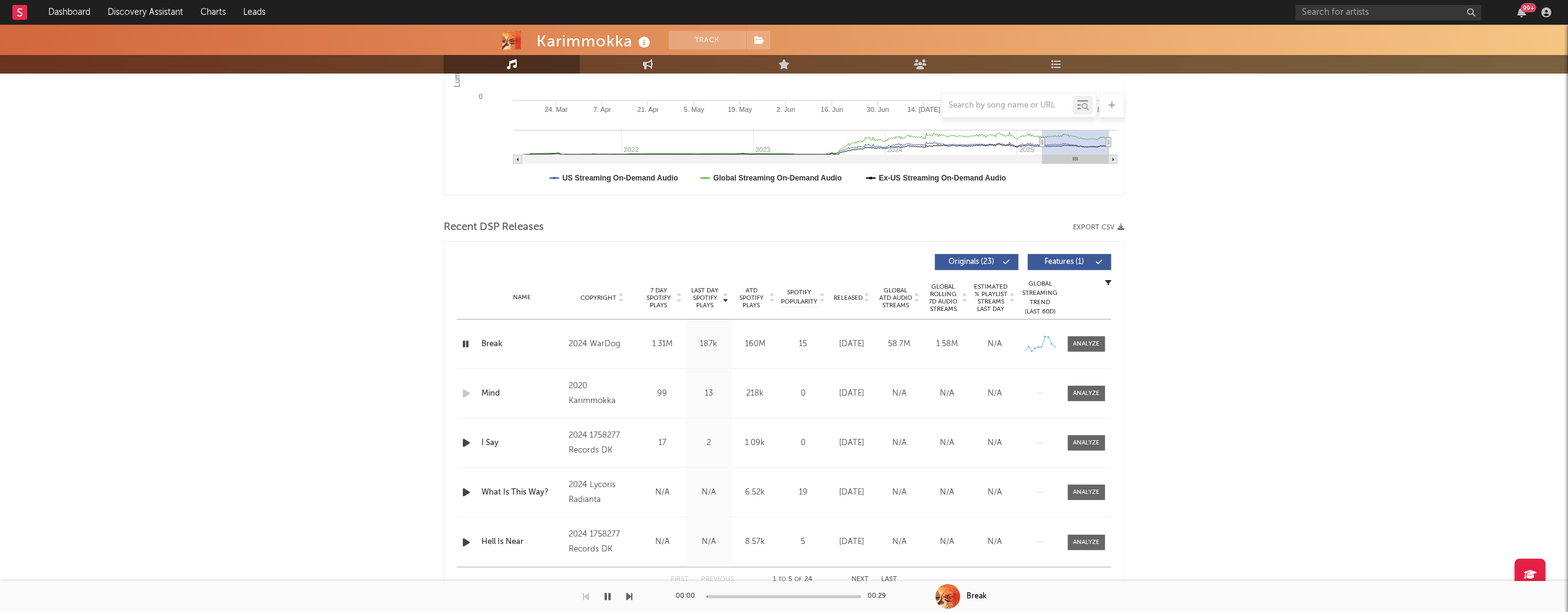
scroll to position [0, 0]
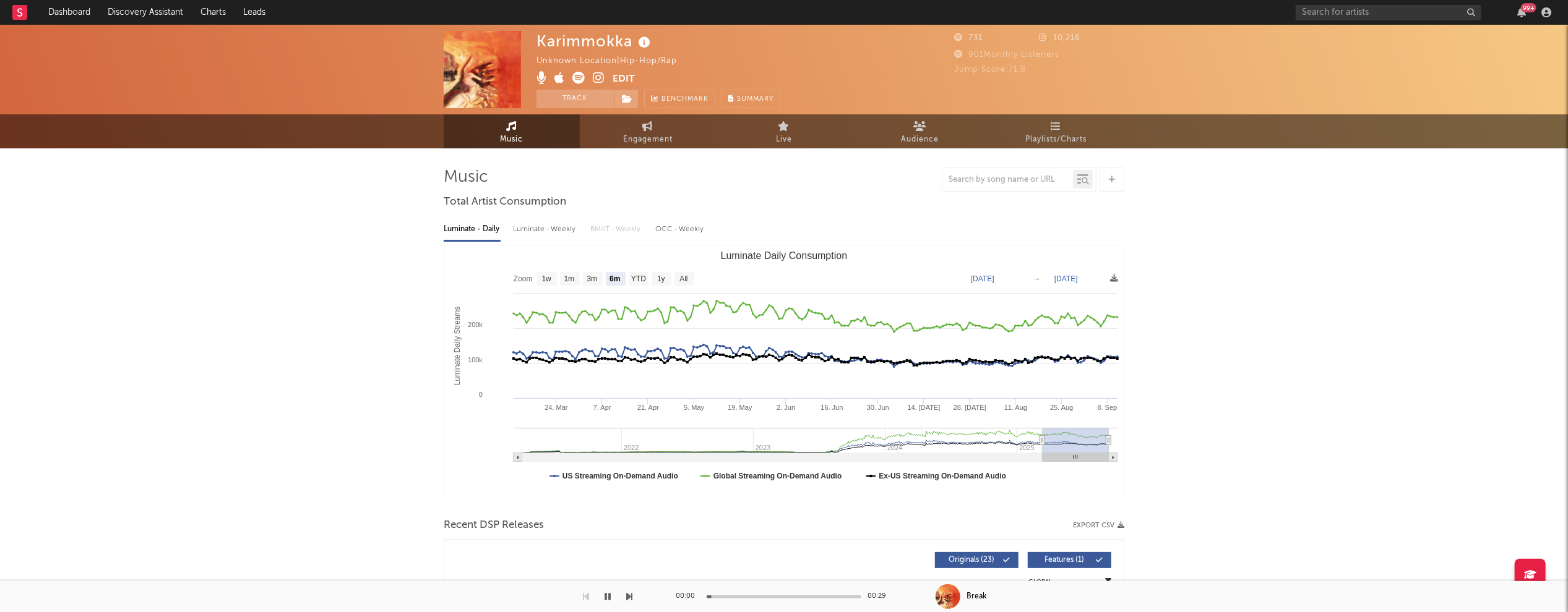
click at [542, 231] on div "Luminate - Weekly" at bounding box center [546, 229] width 65 height 21
select select "6m"
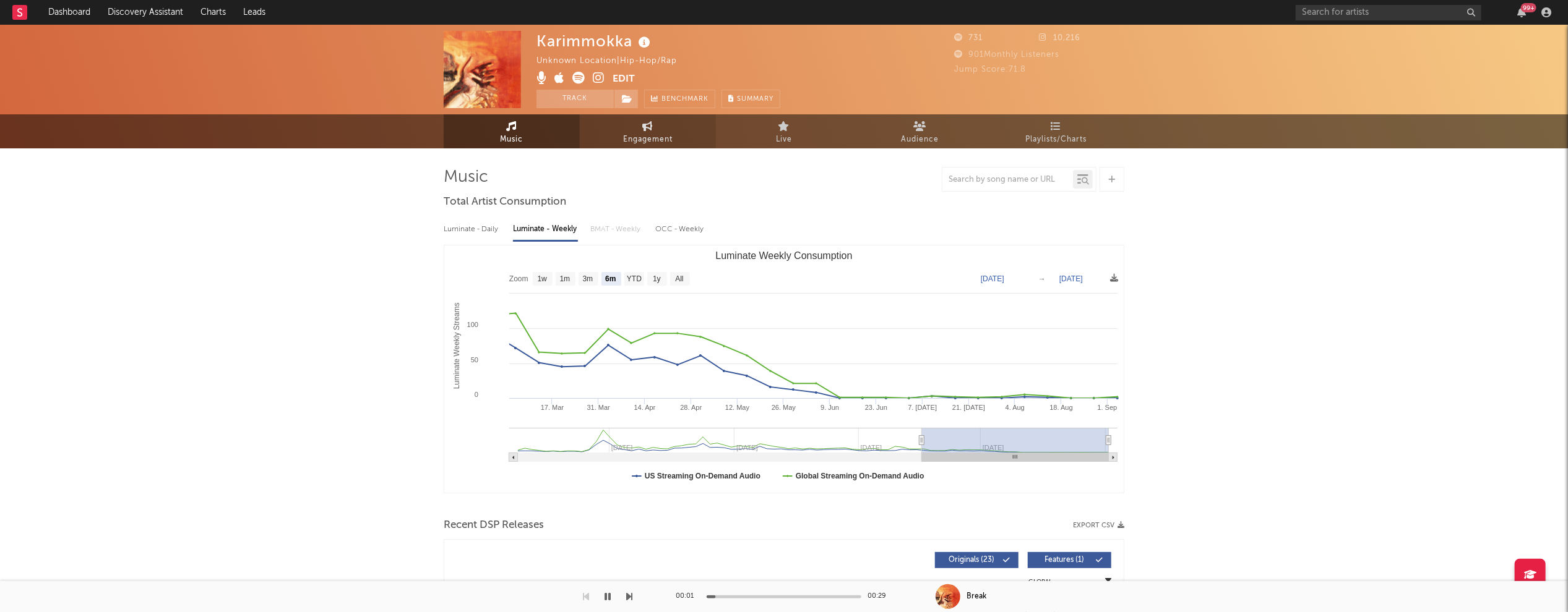
click at [657, 136] on span "Engagement" at bounding box center [647, 140] width 50 height 15
select select "1w"
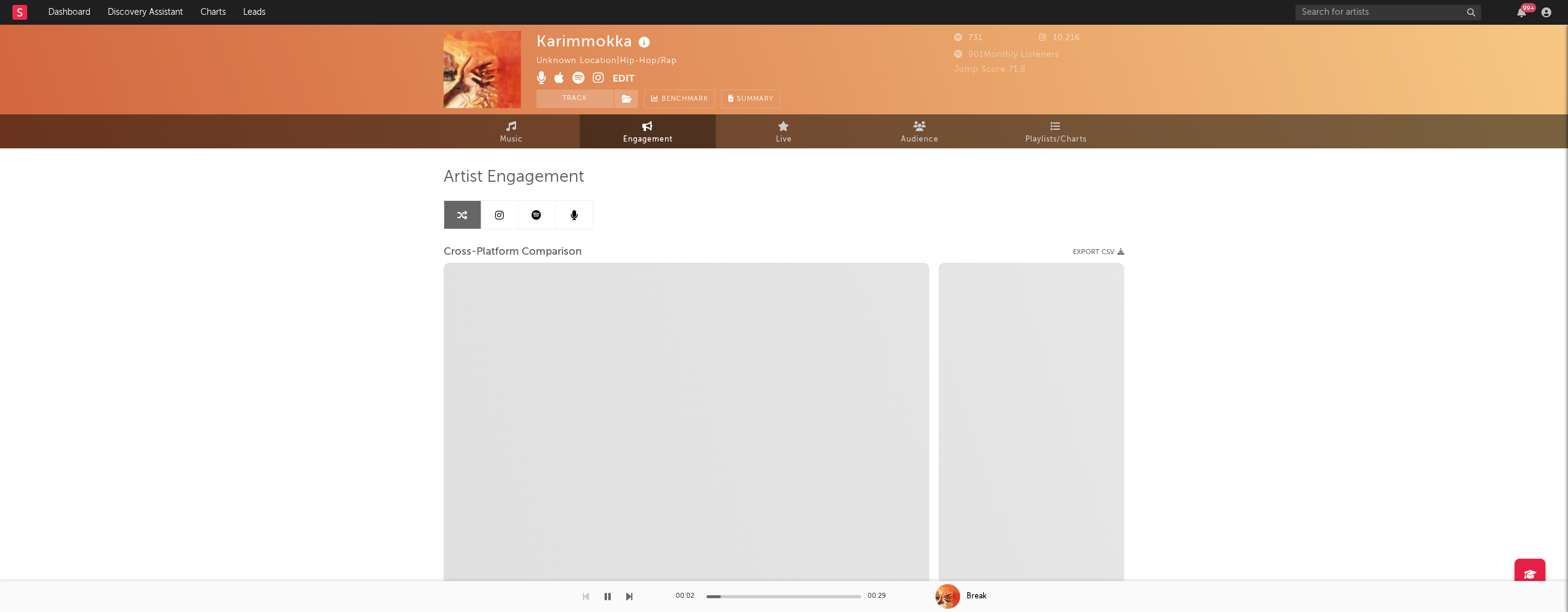
click at [597, 79] on icon at bounding box center [599, 77] width 11 height 12
select select "1m"
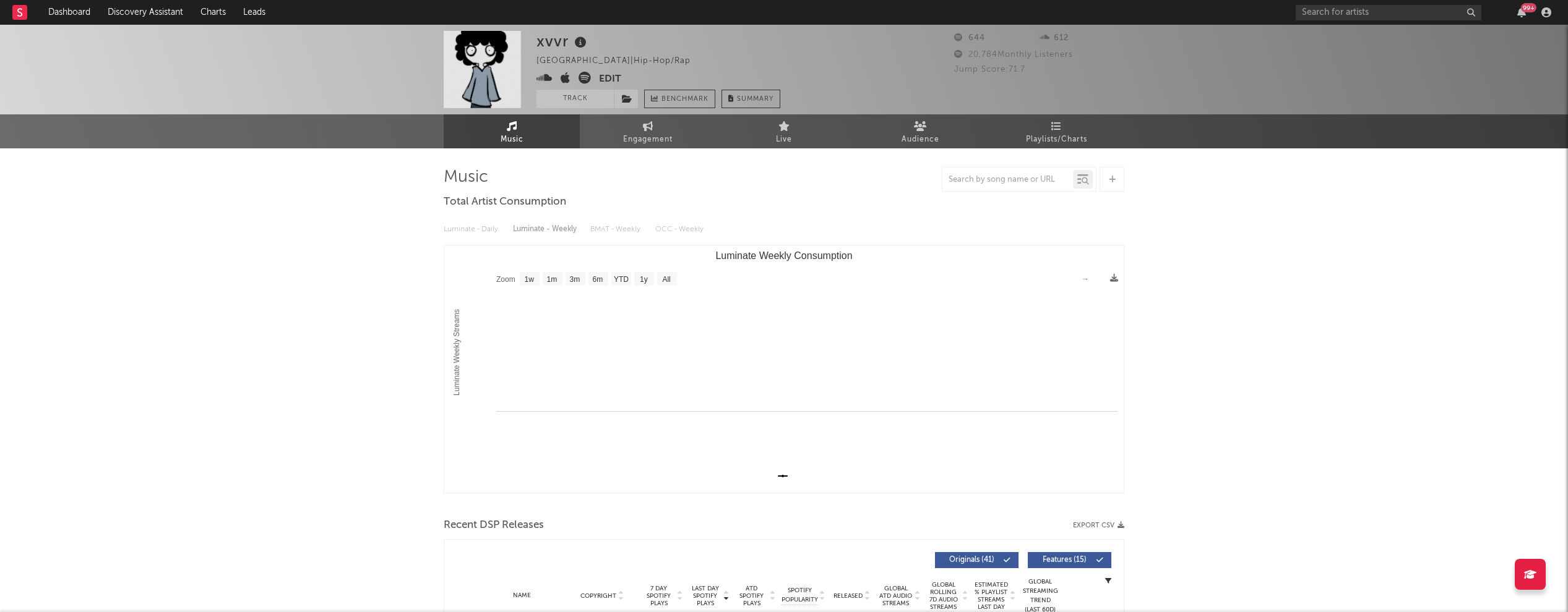
select select "1w"
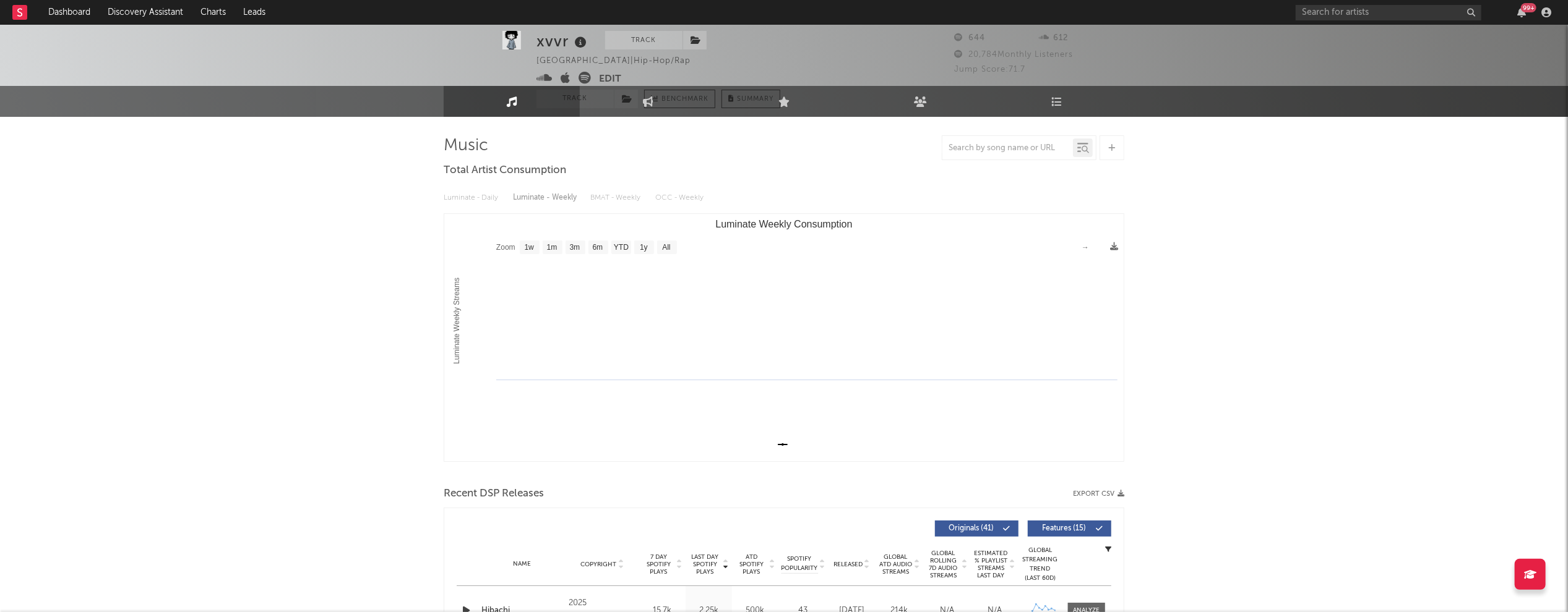
scroll to position [153, 0]
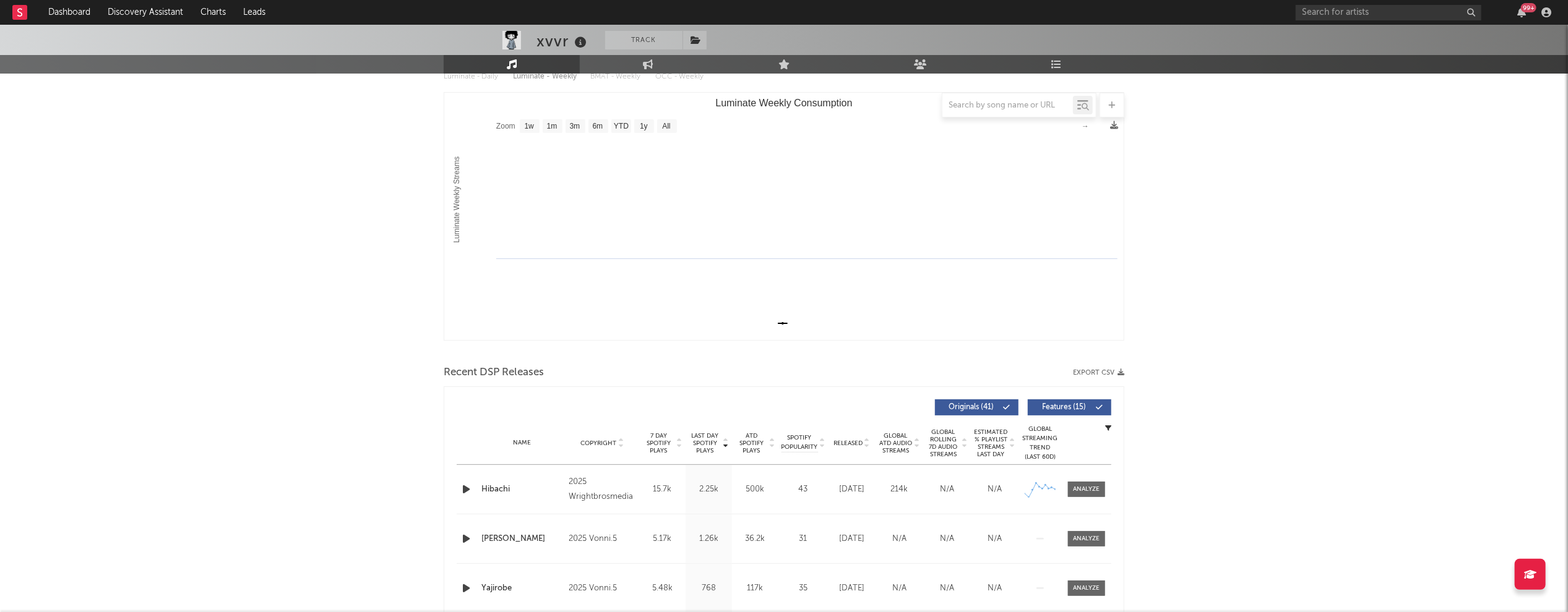
click at [467, 490] on icon "button" at bounding box center [466, 489] width 13 height 15
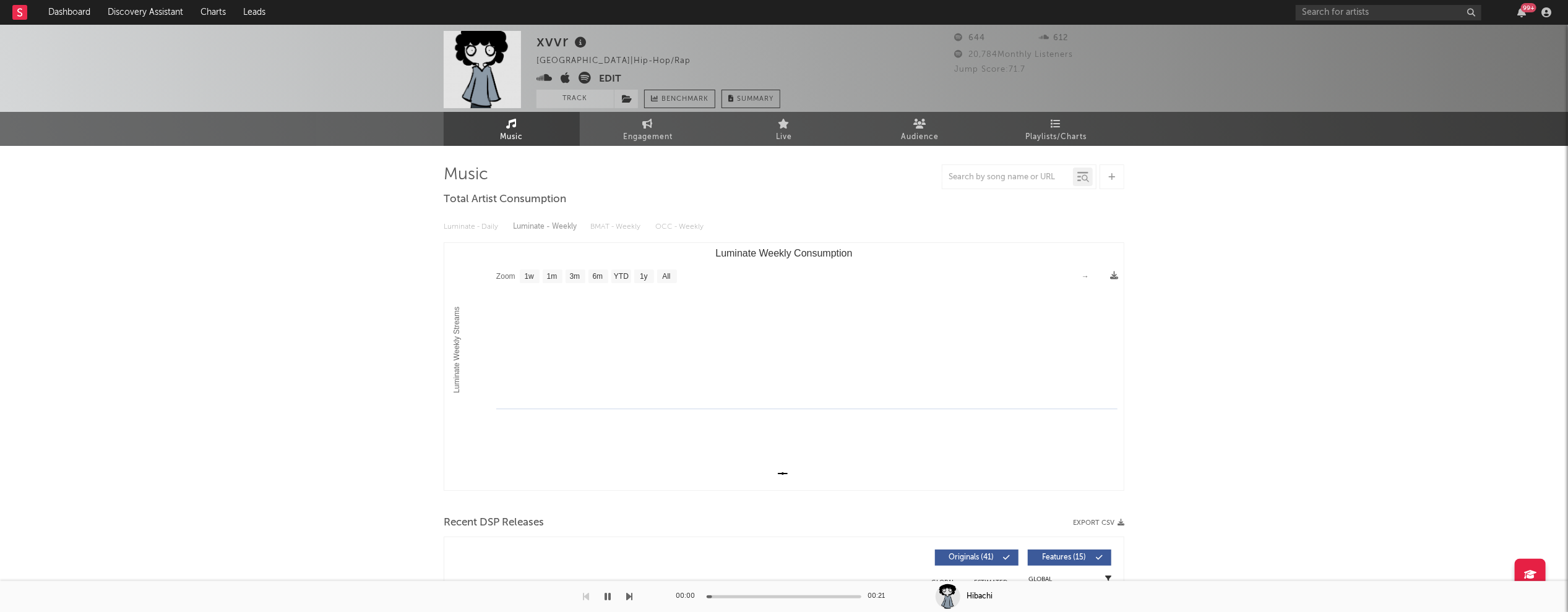
scroll to position [0, 0]
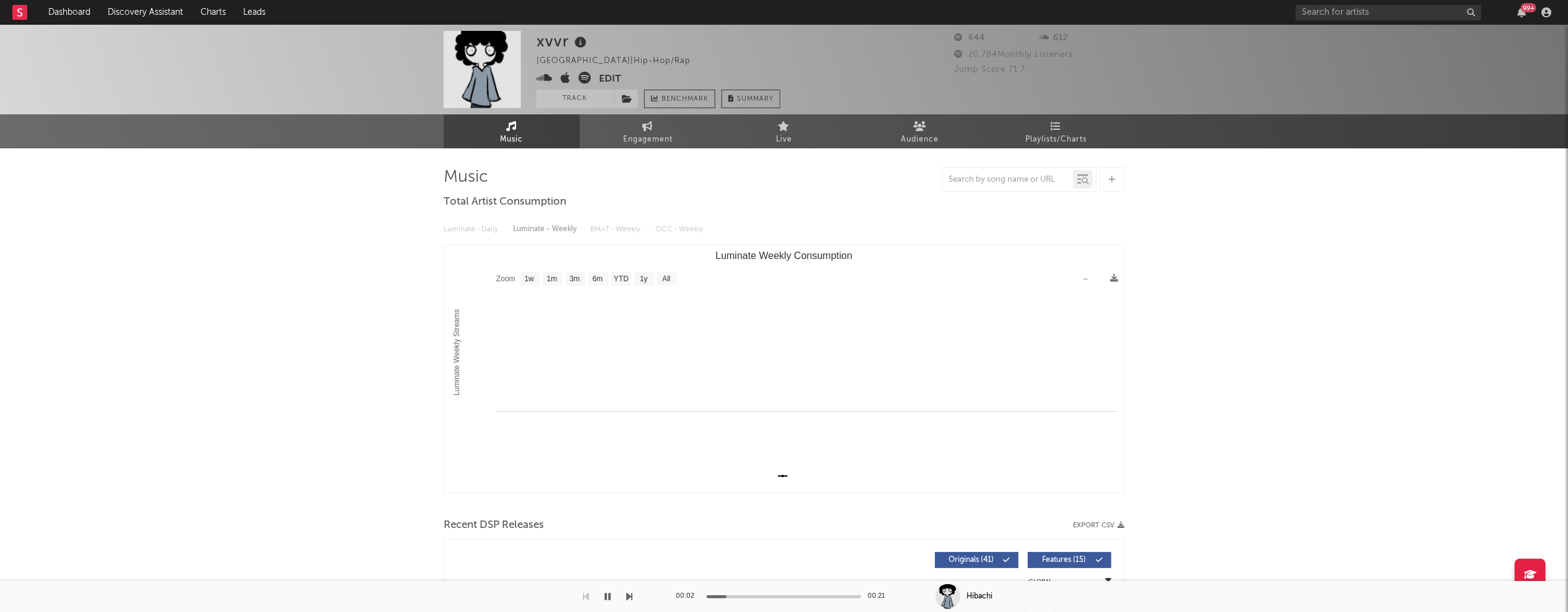
click at [651, 138] on span "Engagement" at bounding box center [647, 140] width 50 height 15
select select "1w"
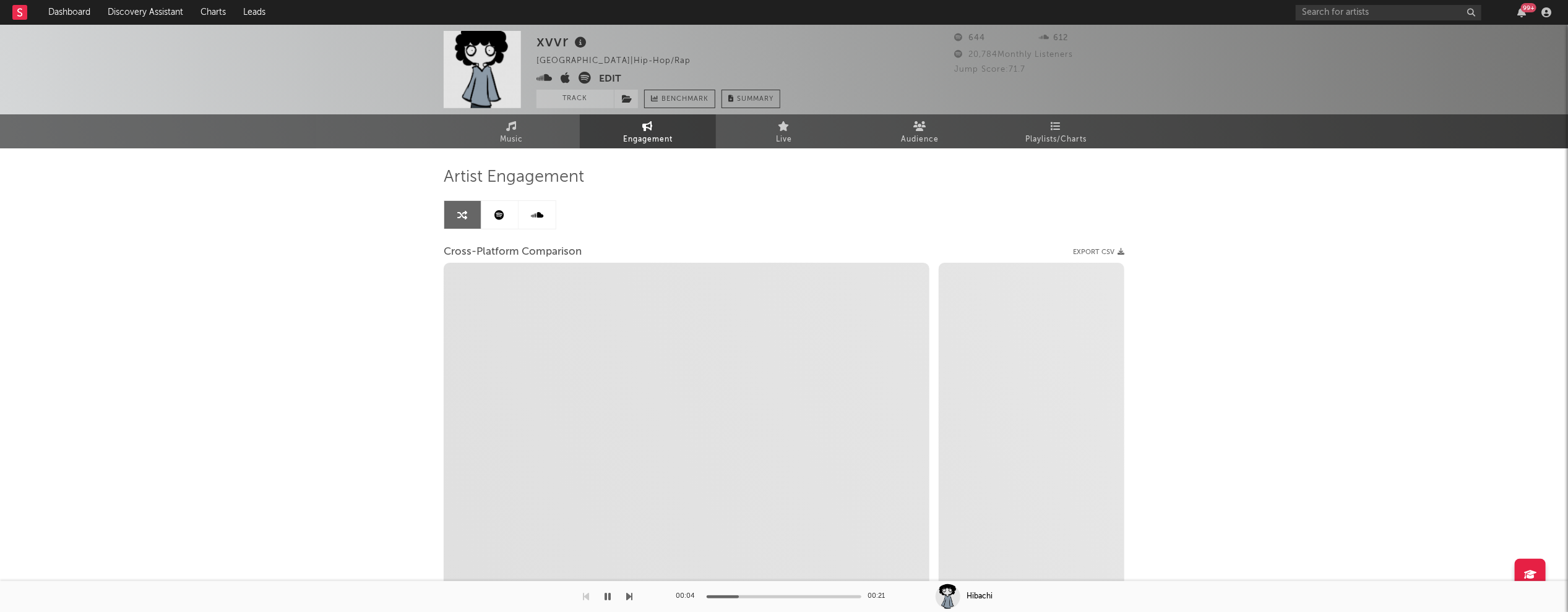
select select "1m"
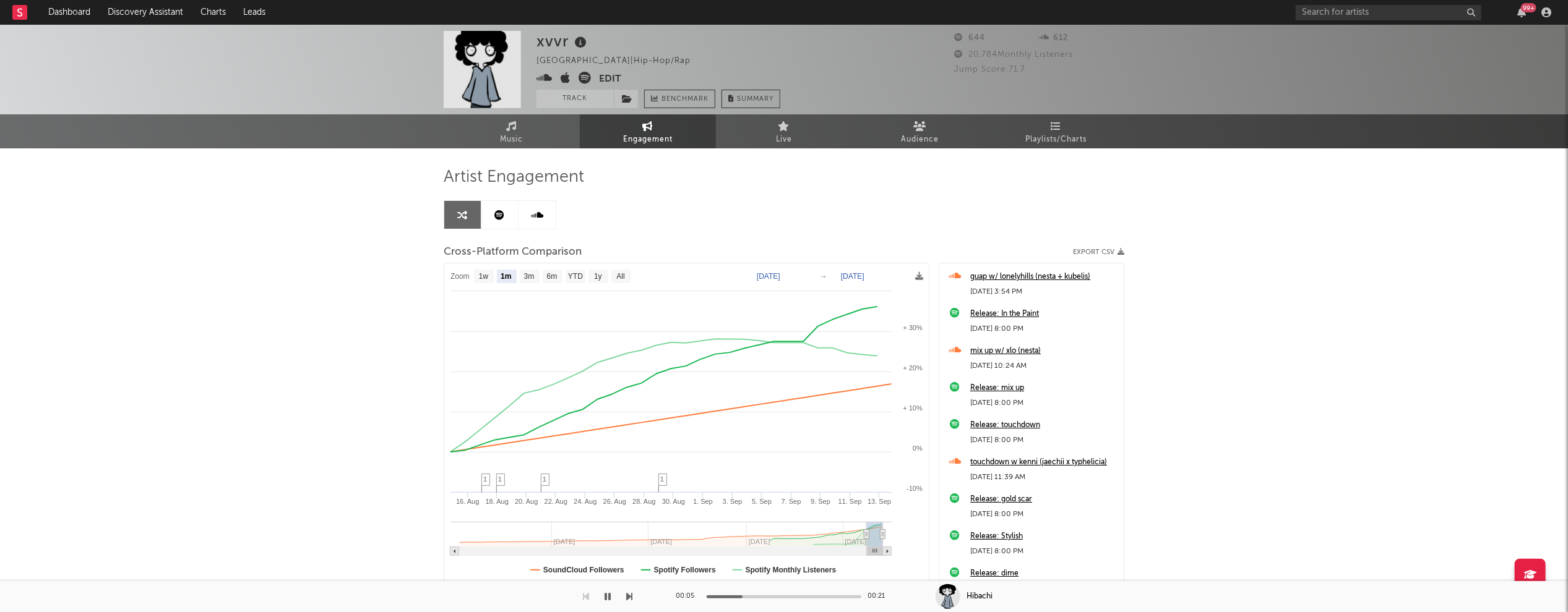
click at [547, 79] on icon at bounding box center [545, 77] width 16 height 12
click at [608, 594] on icon "button" at bounding box center [608, 597] width 7 height 10
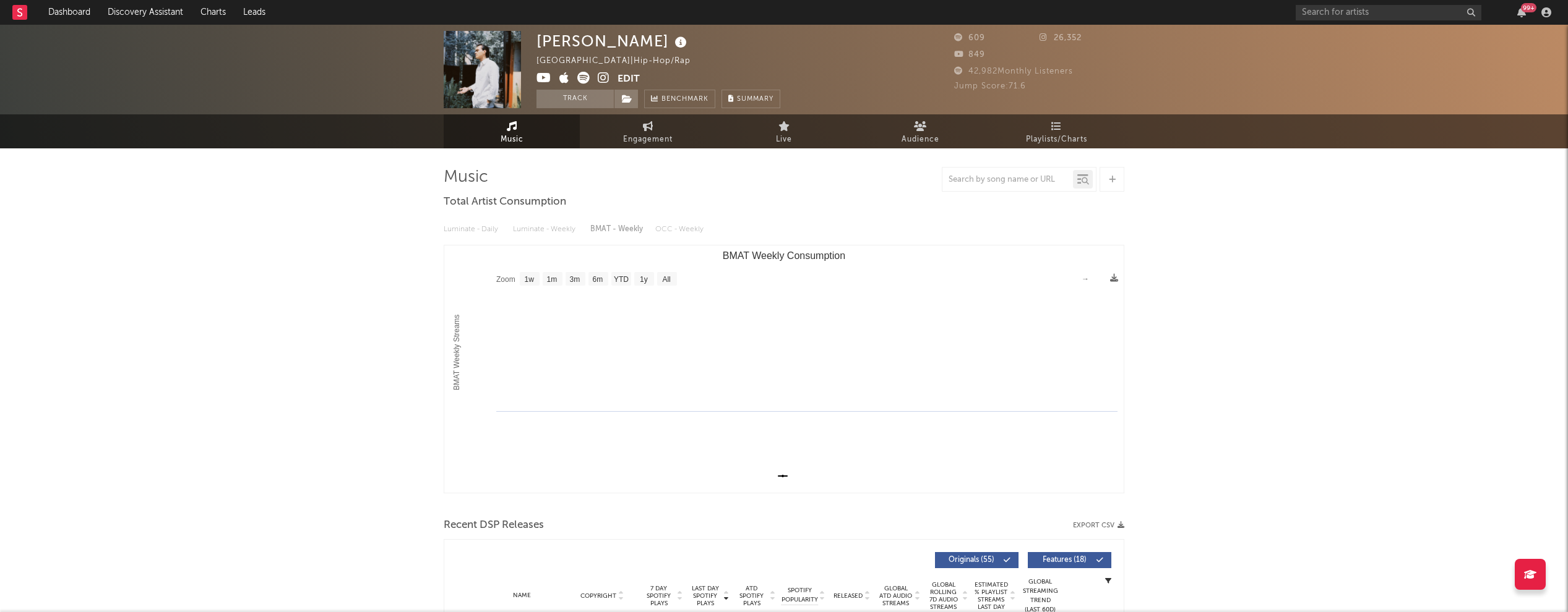
select select "1w"
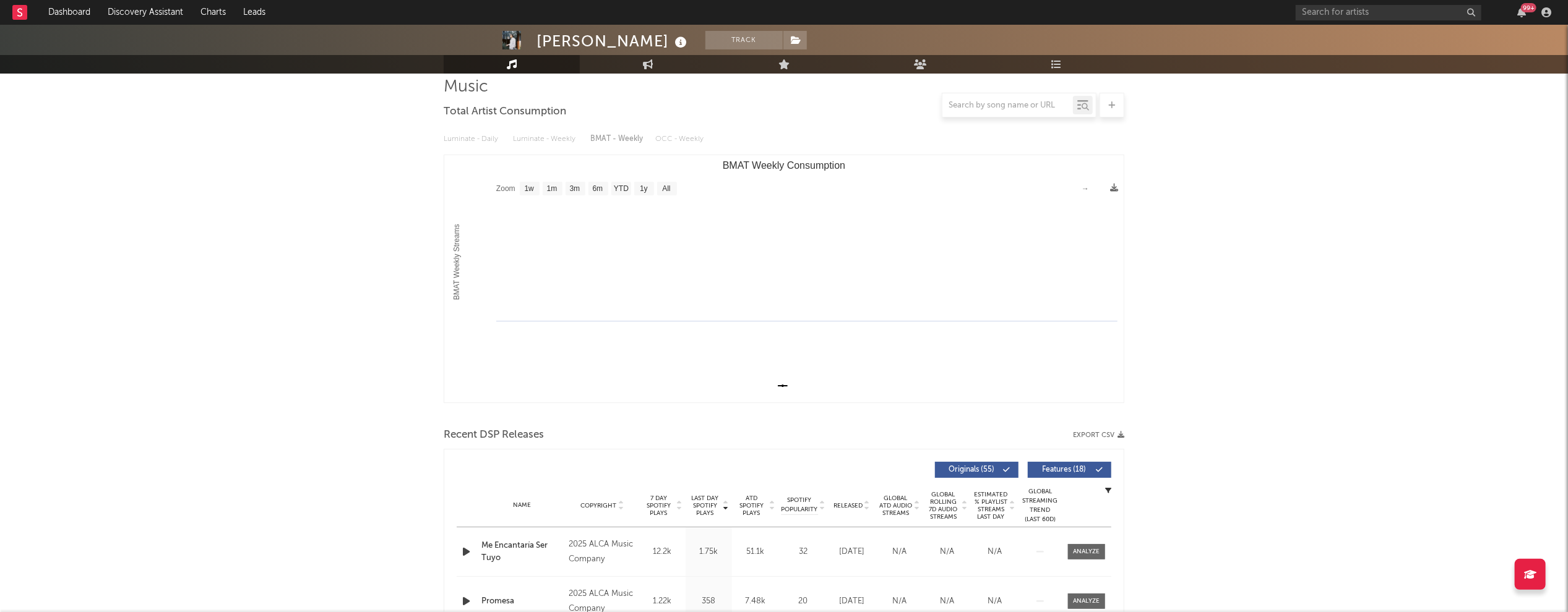
scroll to position [322, 0]
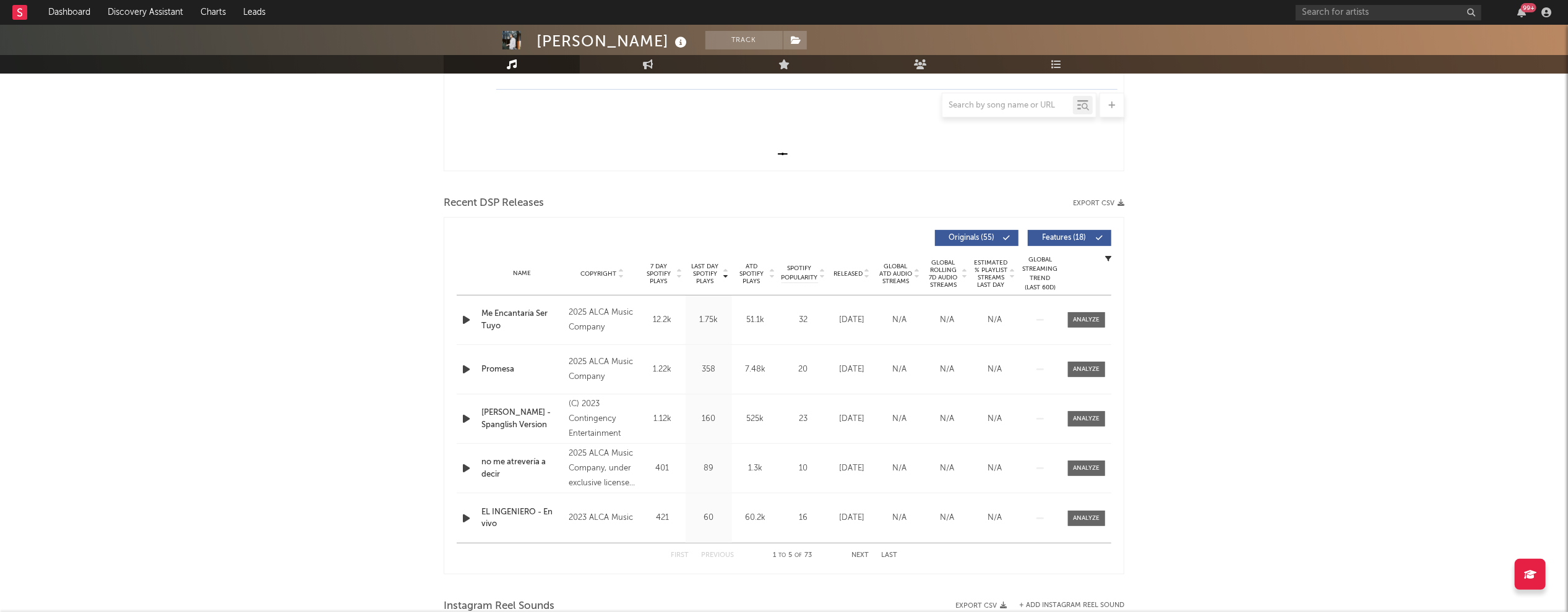
click at [463, 316] on icon "button" at bounding box center [466, 319] width 13 height 15
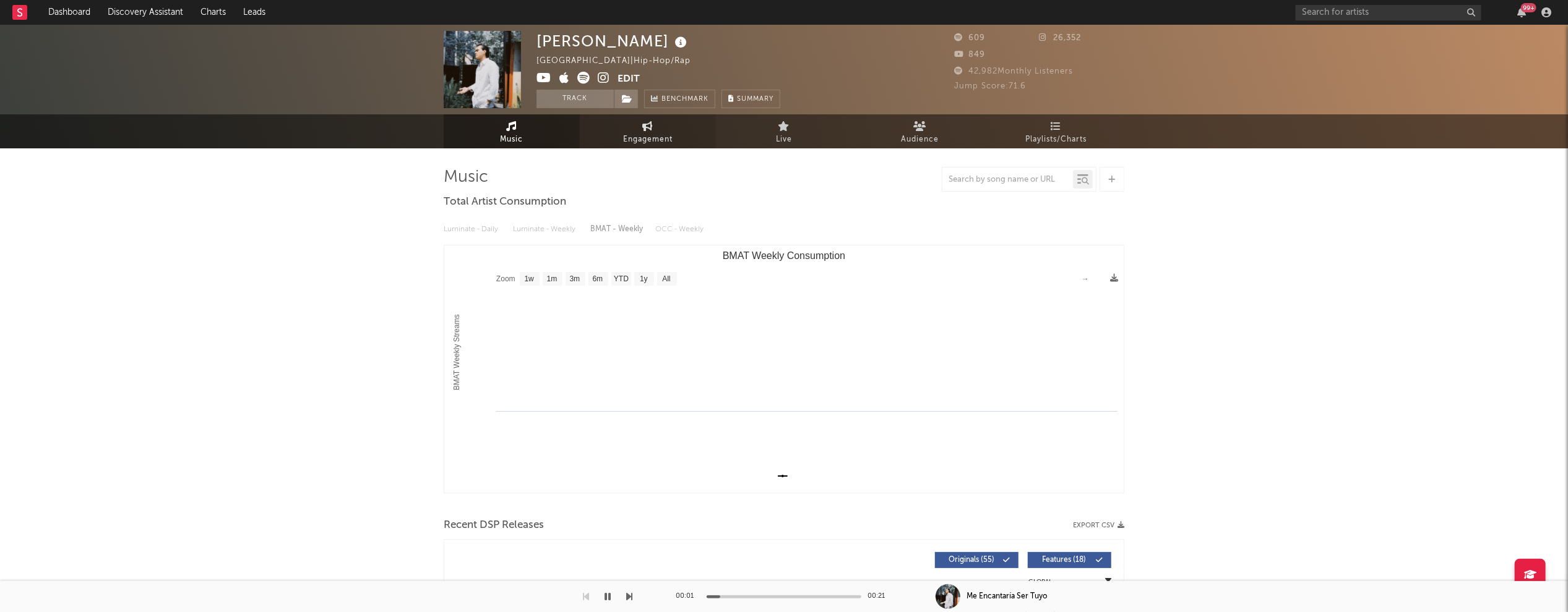
click at [638, 133] on span "Engagement" at bounding box center [647, 140] width 50 height 15
select select "1w"
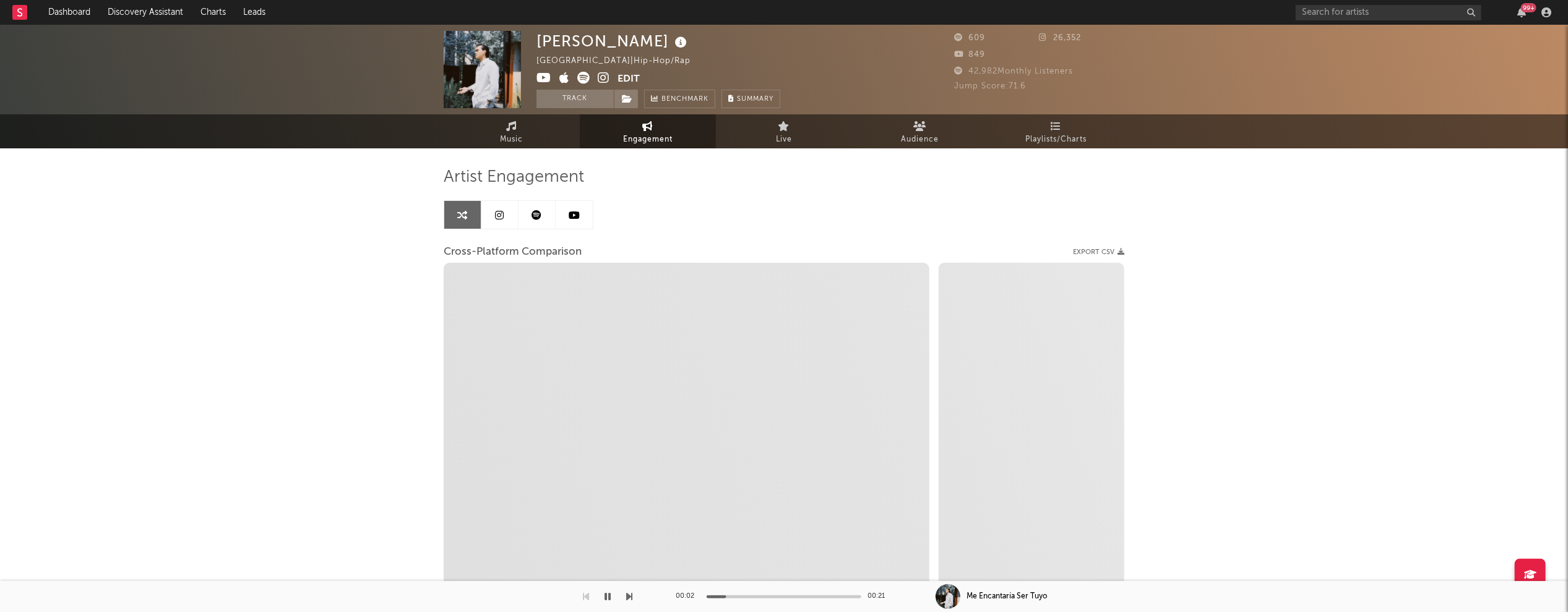
click at [603, 76] on icon at bounding box center [603, 77] width 11 height 12
select select "1m"
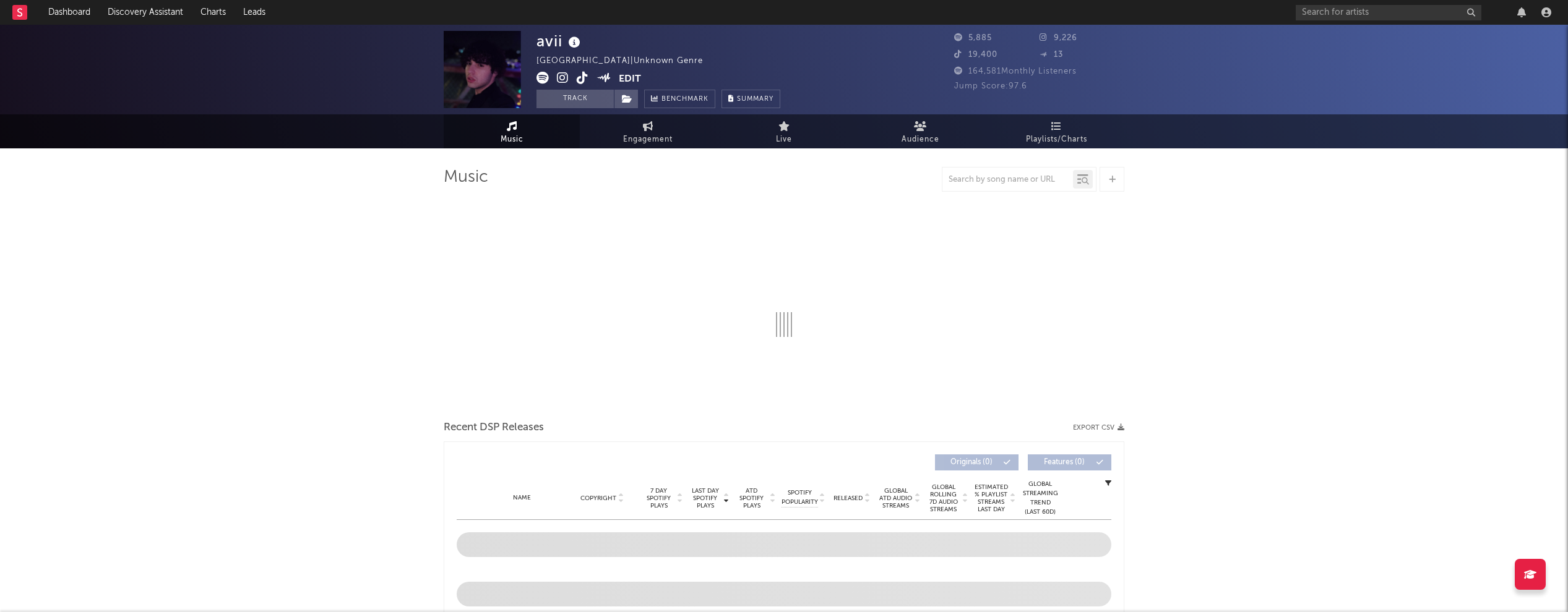
select select "1w"
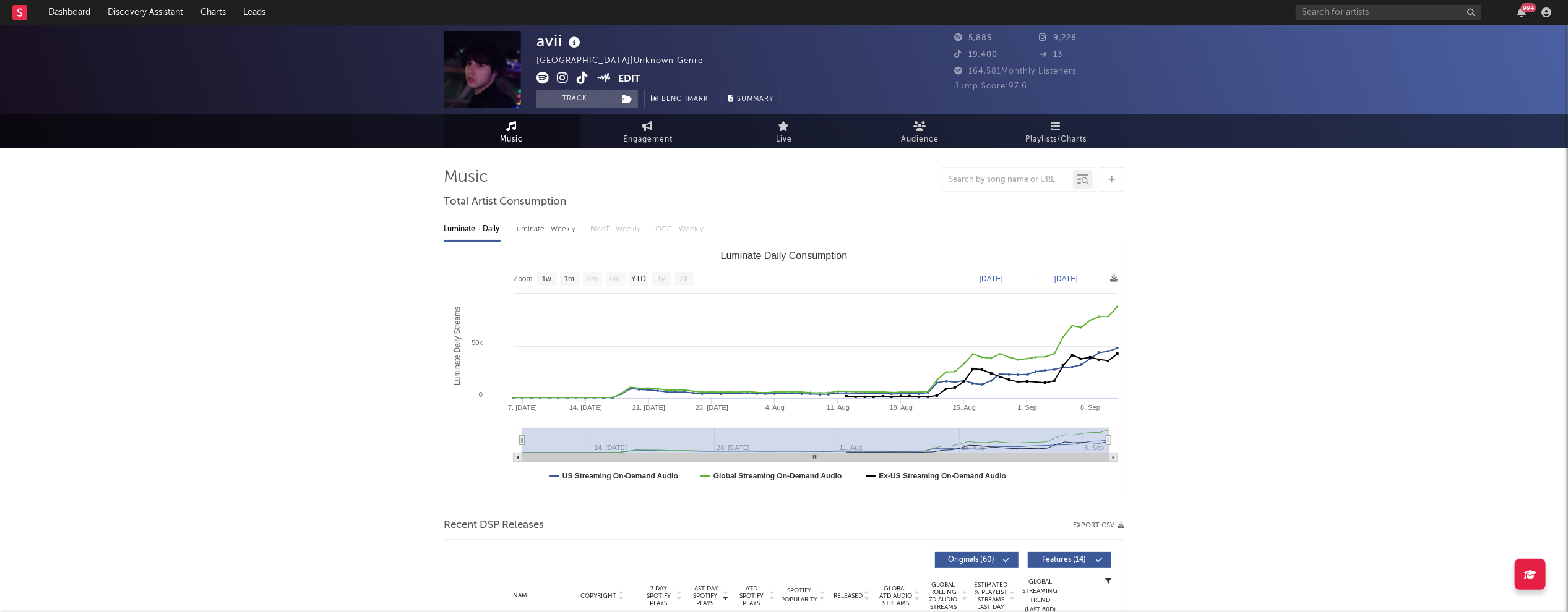
scroll to position [293, 0]
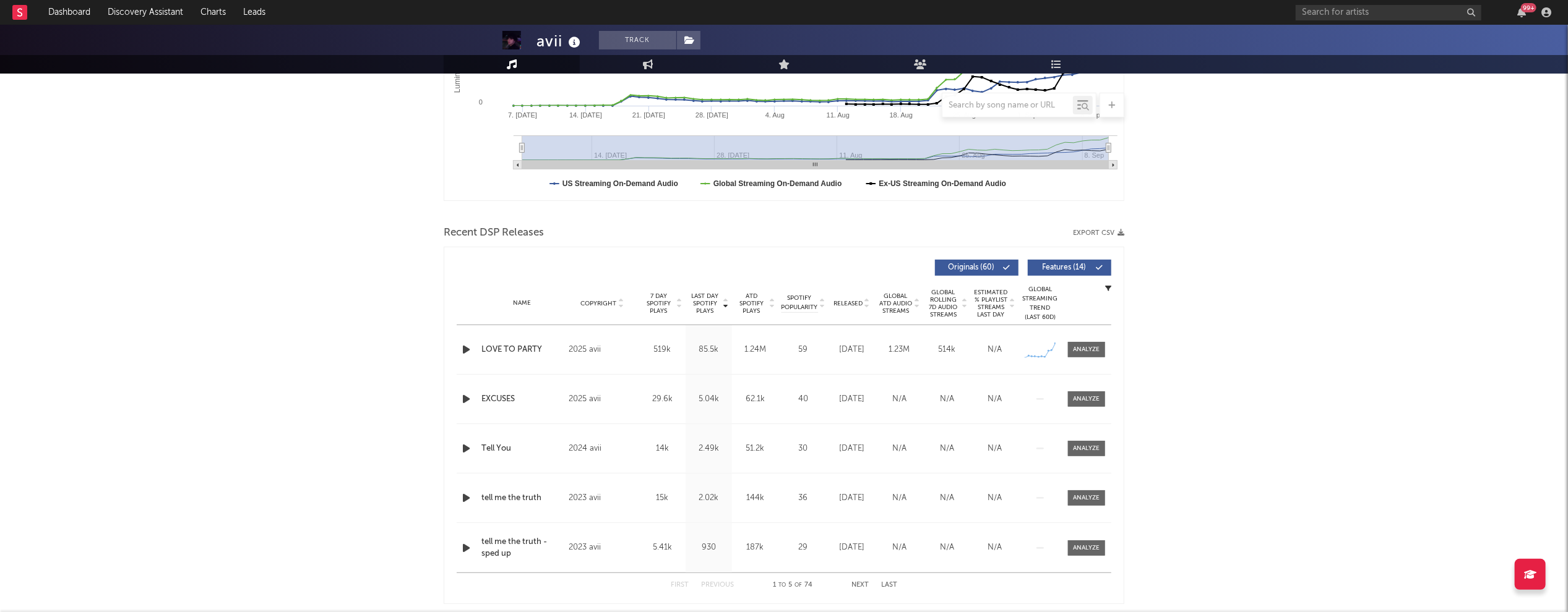
click at [468, 349] on icon "button" at bounding box center [466, 349] width 13 height 15
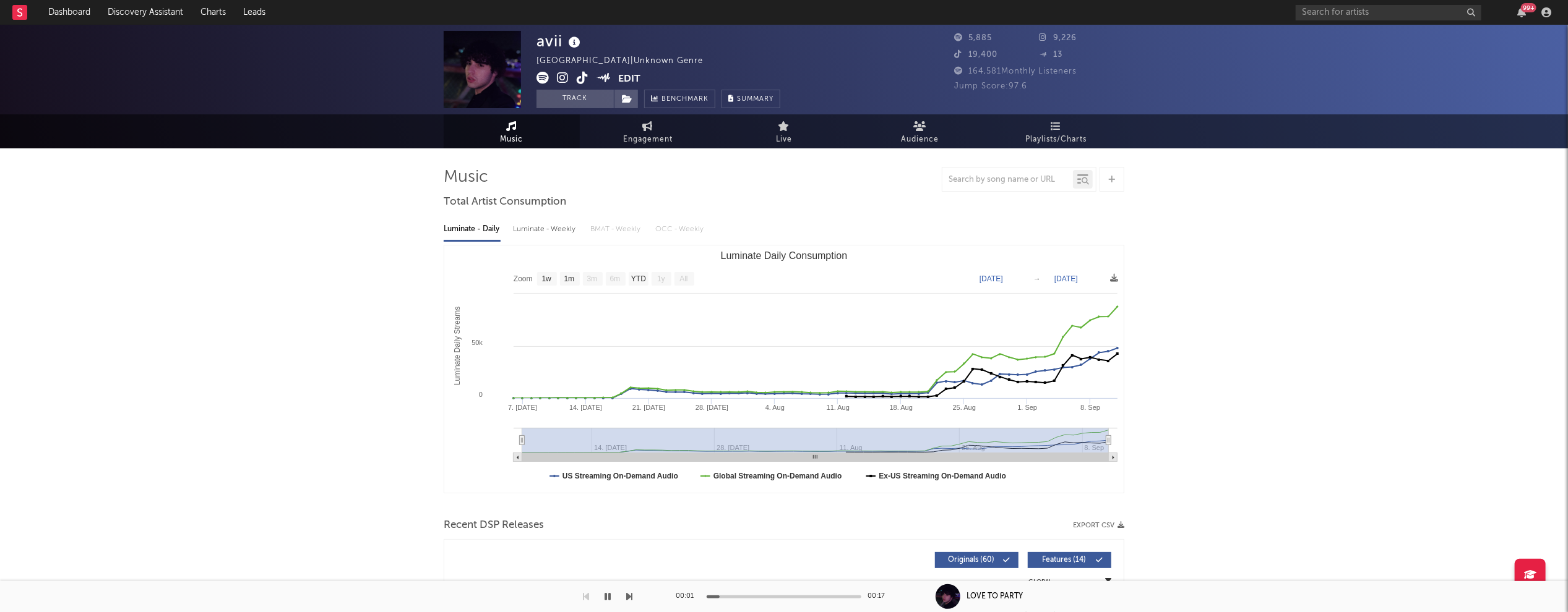
click at [558, 78] on icon at bounding box center [563, 77] width 11 height 12
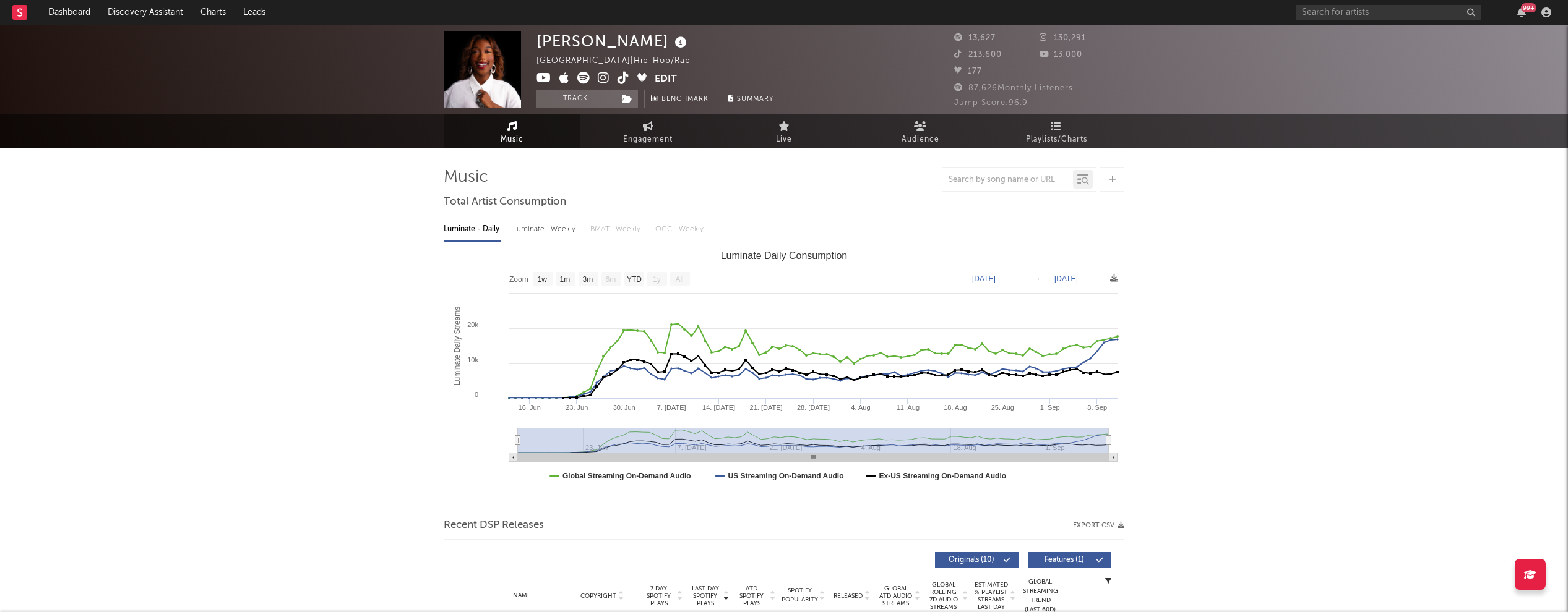
select select "1w"
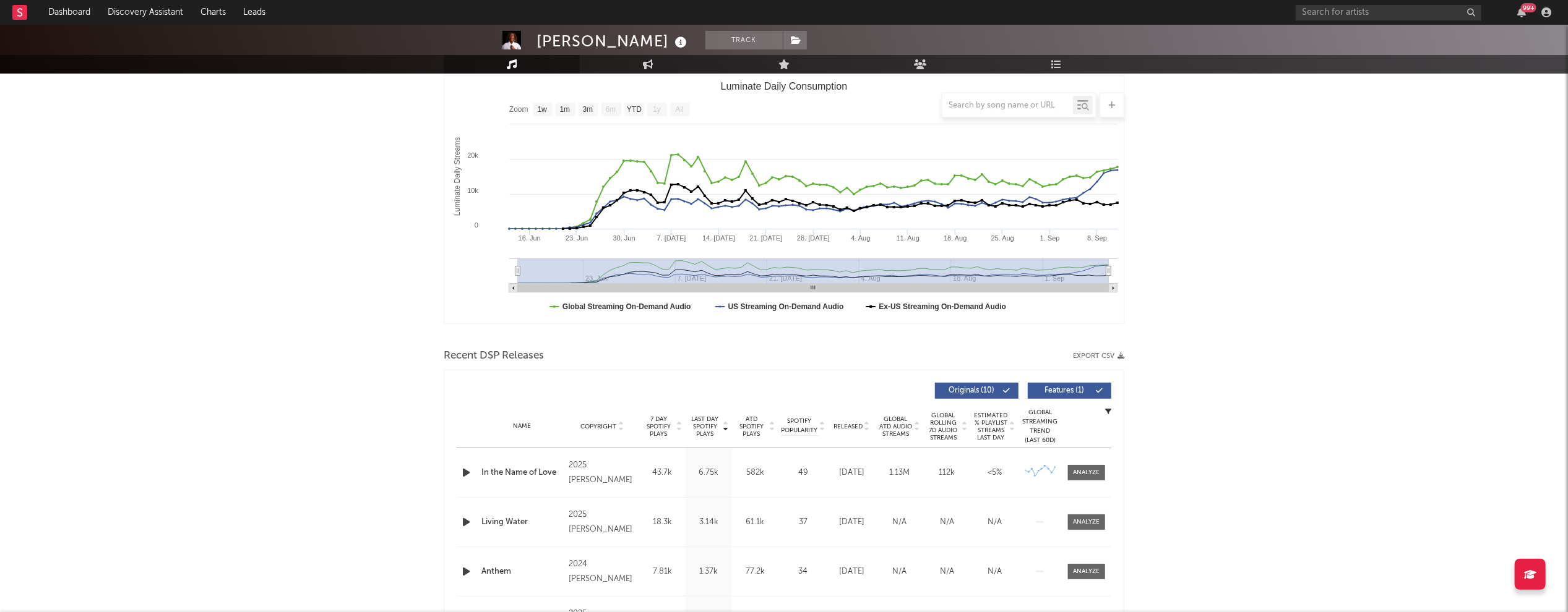
scroll to position [177, 0]
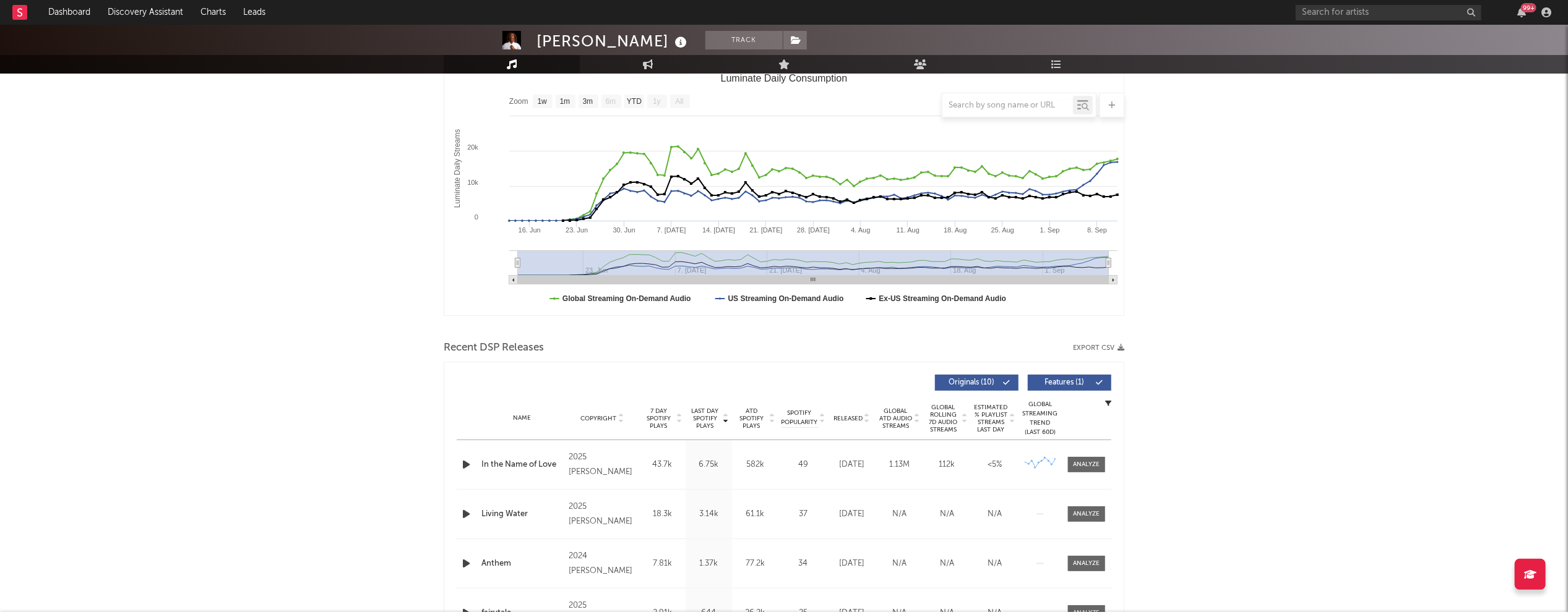
click at [464, 462] on icon "button" at bounding box center [466, 464] width 13 height 15
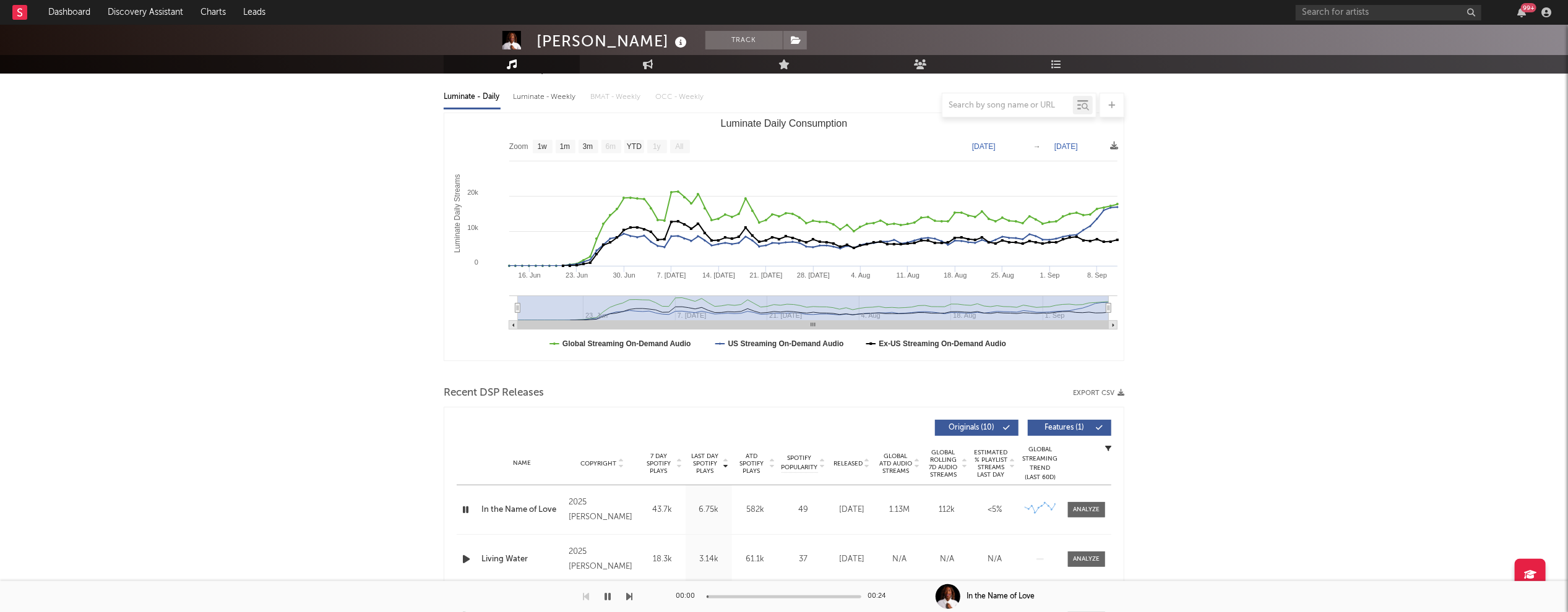
scroll to position [0, 0]
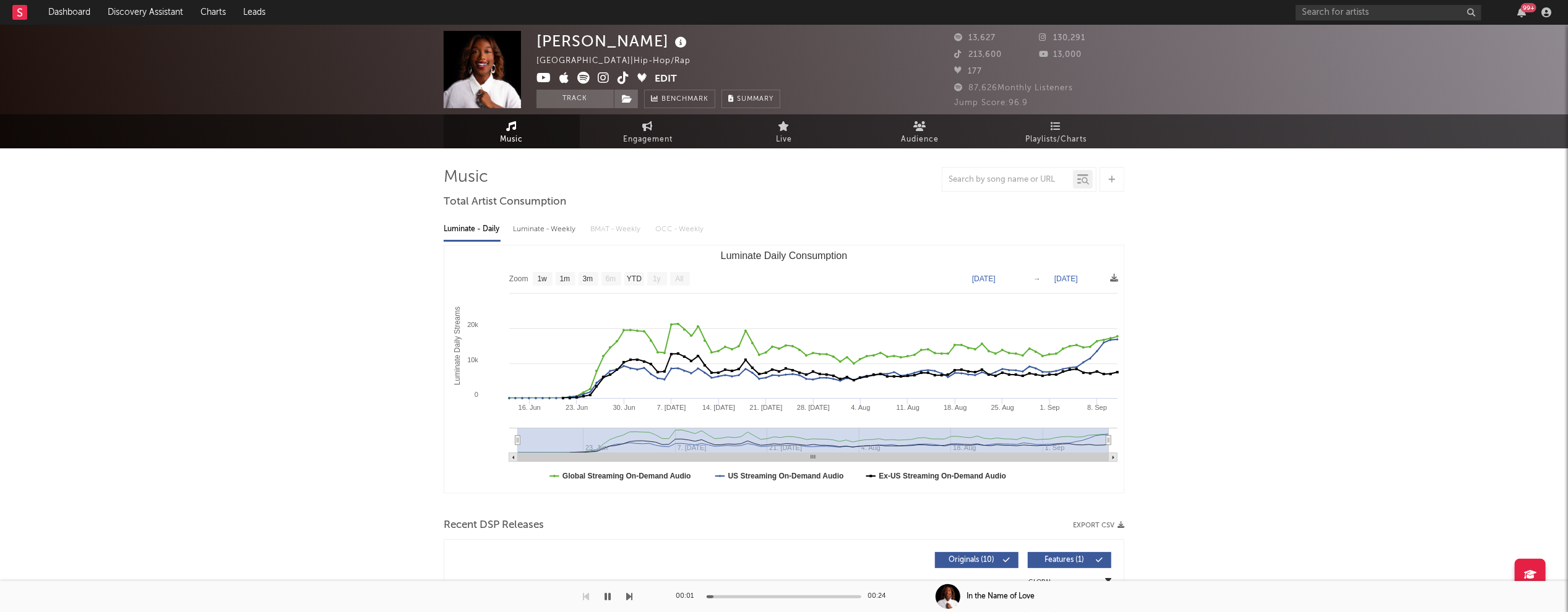
click at [548, 227] on div "Luminate - Weekly" at bounding box center [546, 229] width 65 height 21
select select "1w"
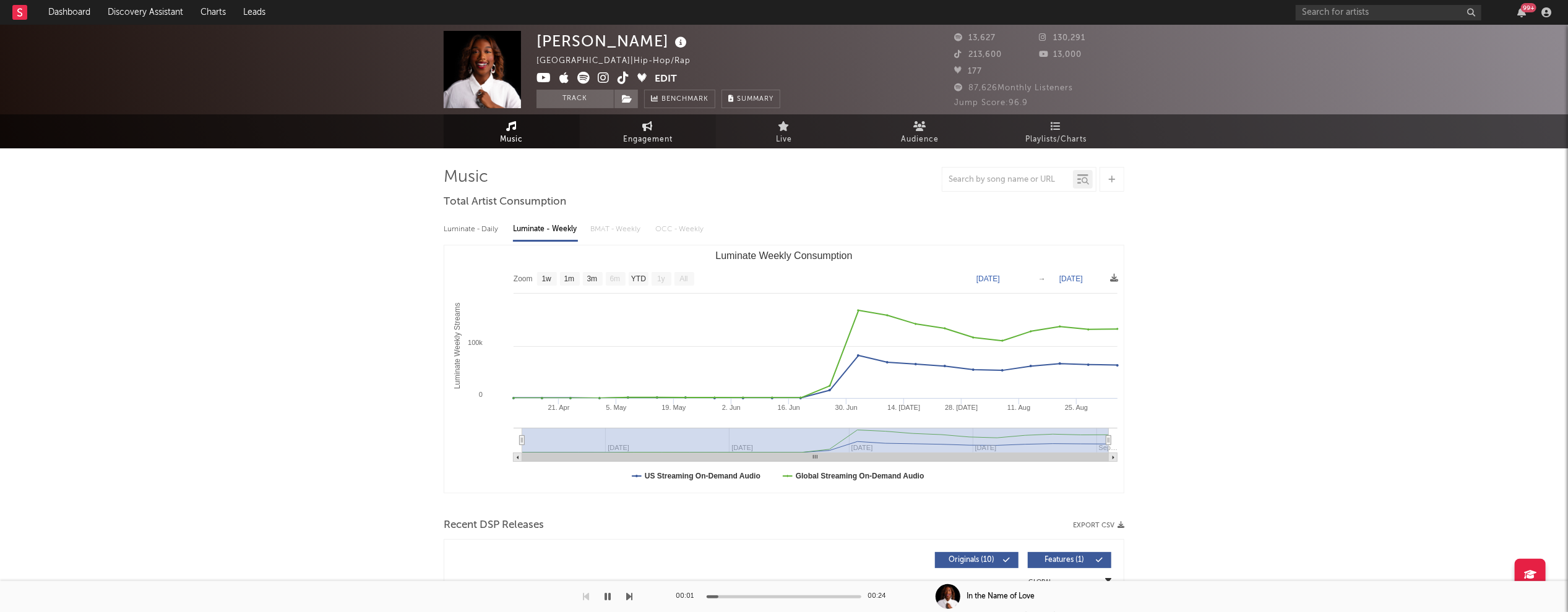
click at [650, 135] on span "Engagement" at bounding box center [647, 140] width 50 height 15
select select "1w"
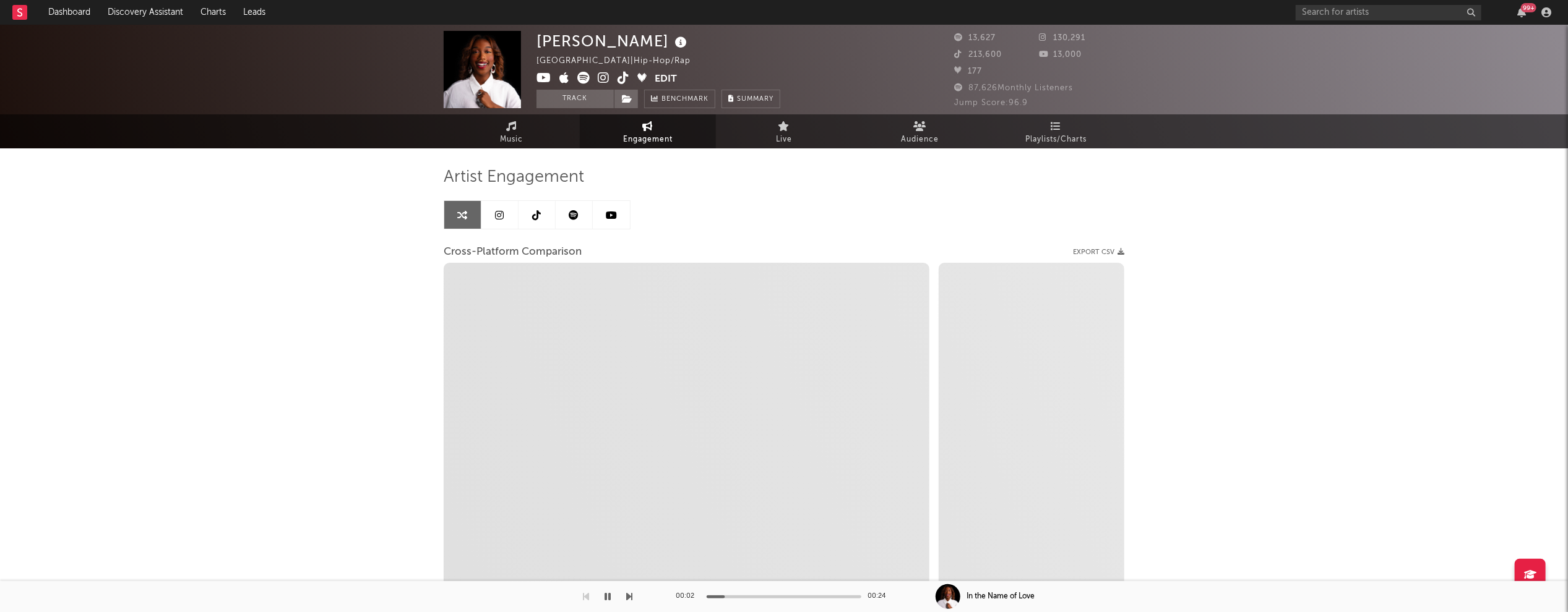
click at [604, 76] on icon at bounding box center [603, 77] width 11 height 12
select select "1m"
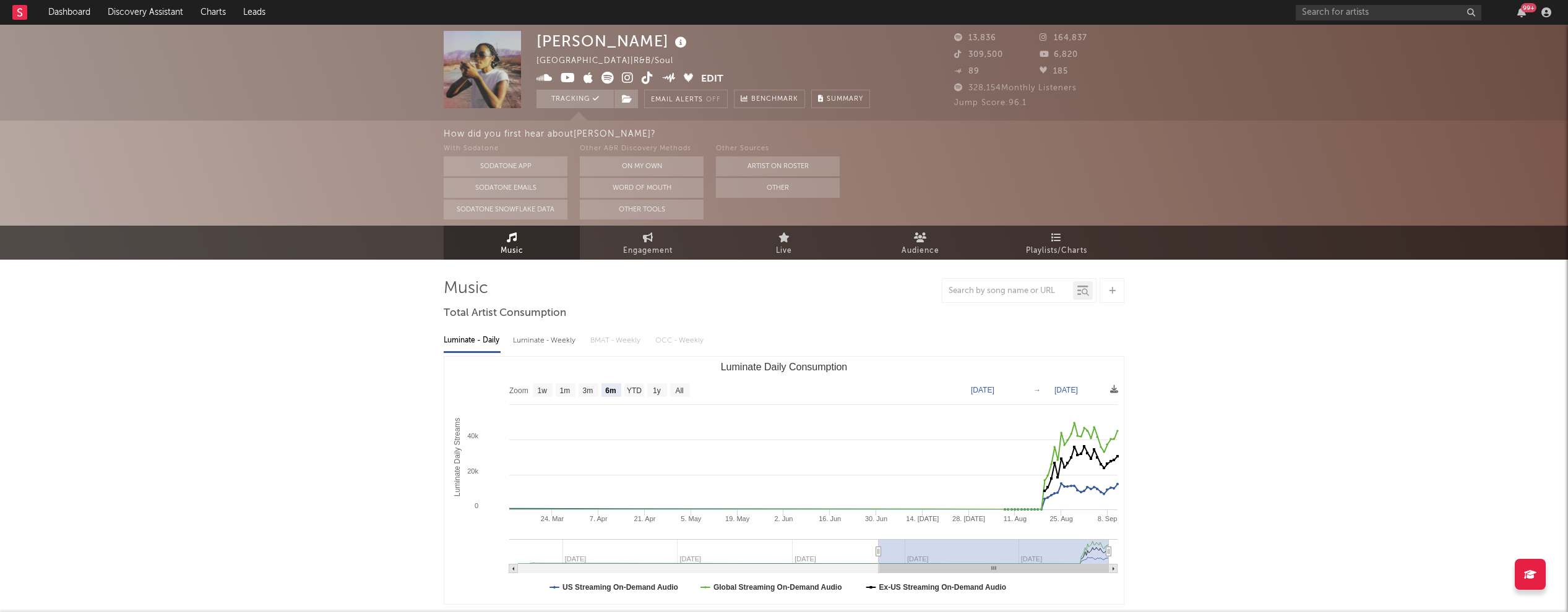
select select "6m"
click at [540, 343] on div "Luminate - Weekly" at bounding box center [546, 341] width 65 height 21
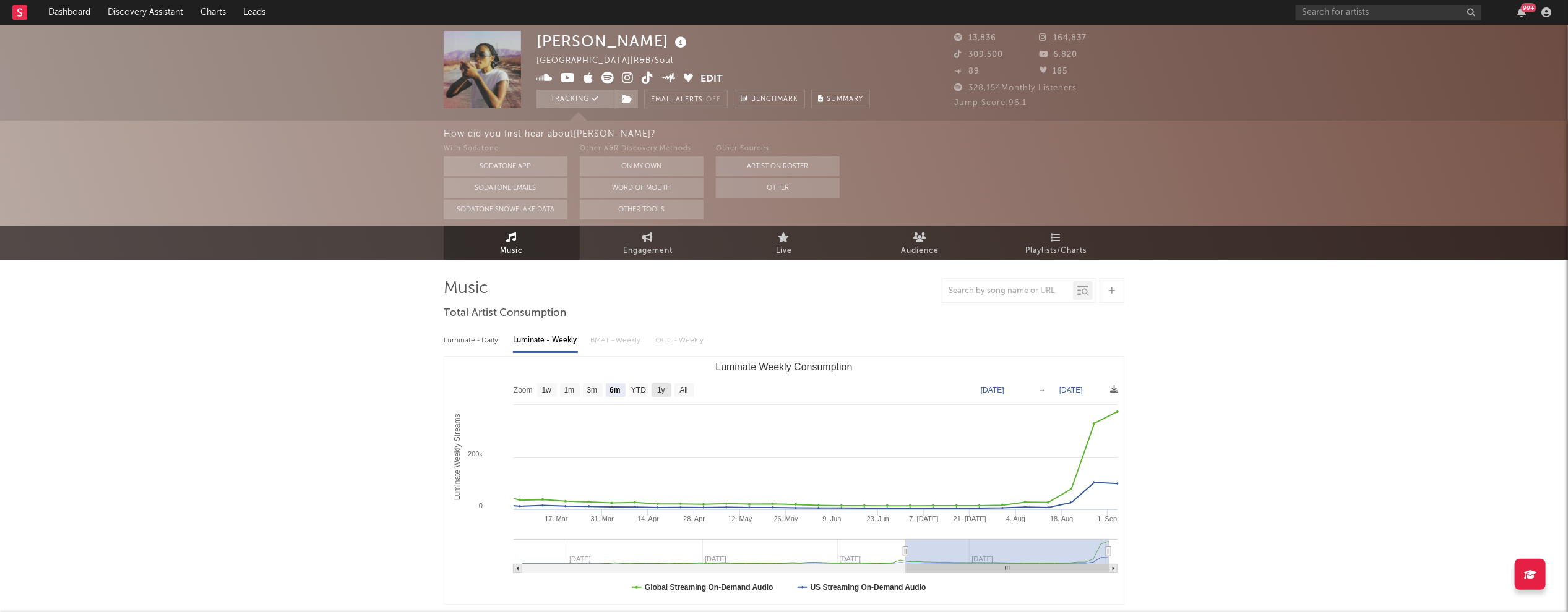
click at [657, 392] on text "1y" at bounding box center [661, 391] width 8 height 9
select select "1y"
type input "2024-09-04"
click at [638, 392] on text "YTD" at bounding box center [638, 391] width 15 height 9
select select "YTD"
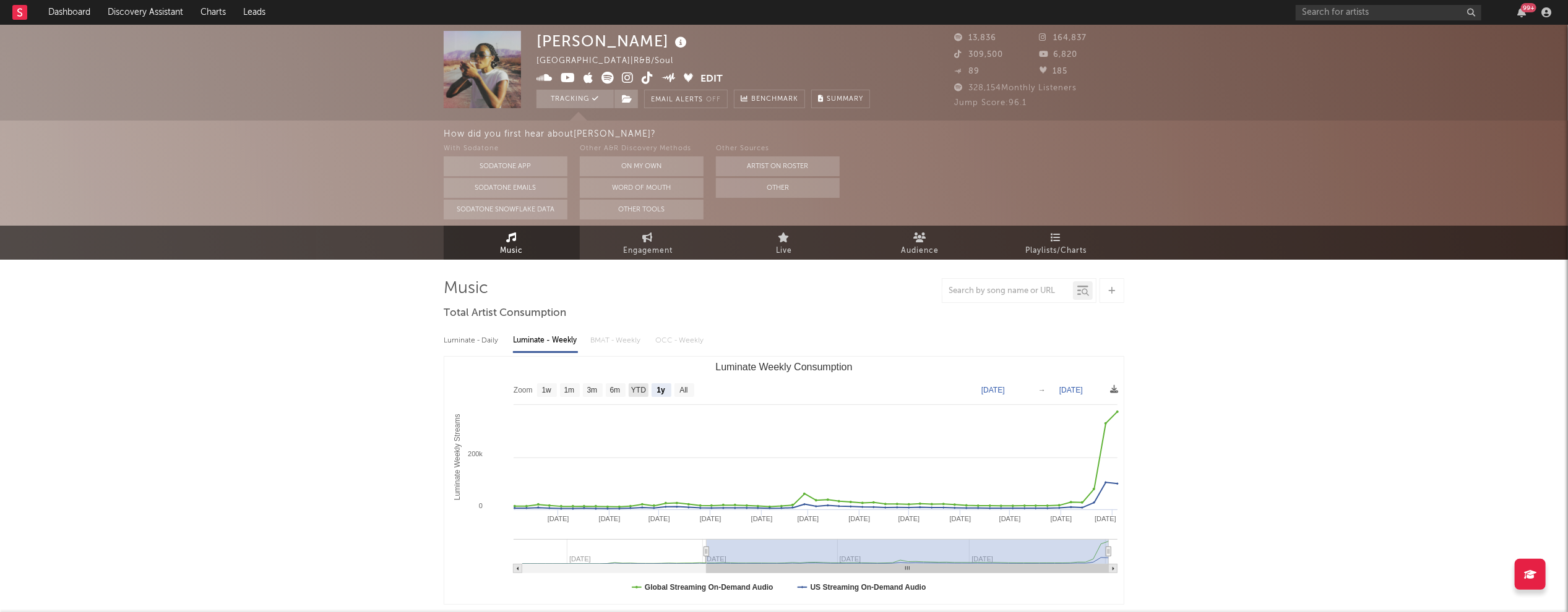
type input "2025-01-01"
click at [623, 76] on icon at bounding box center [628, 77] width 11 height 12
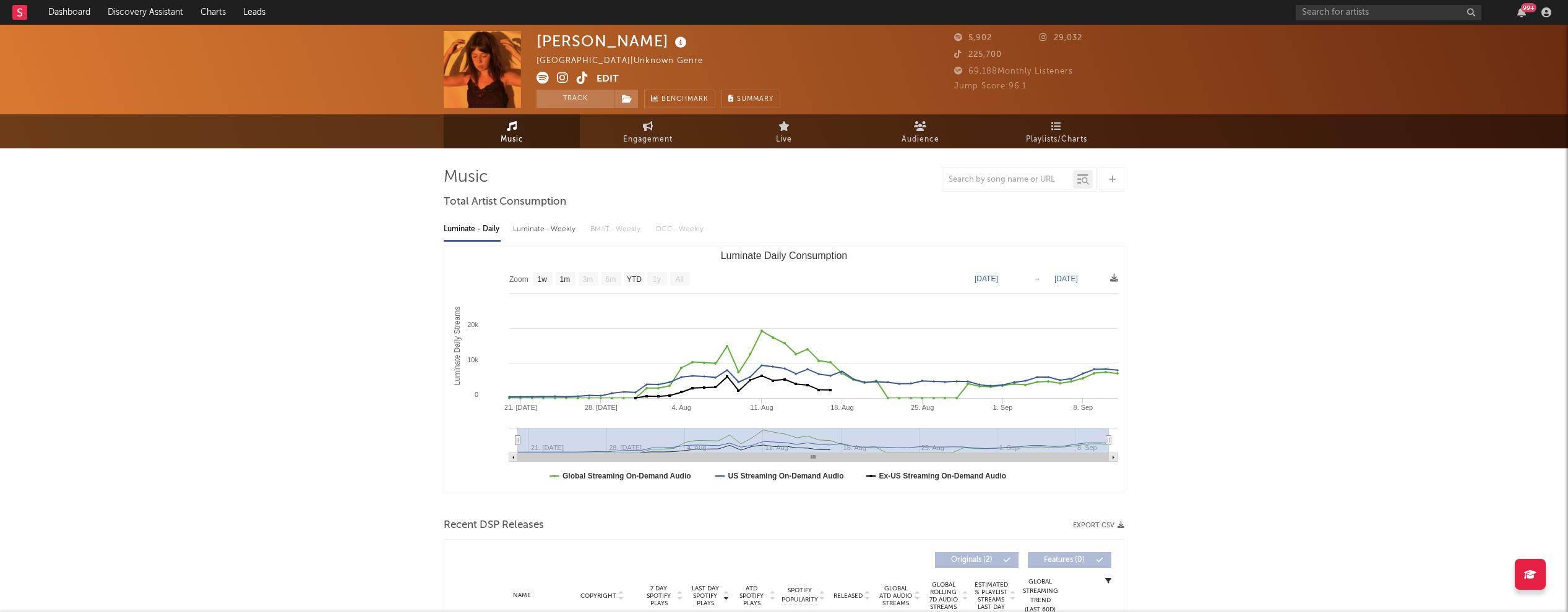
select select "1w"
click at [540, 227] on div "Luminate - Weekly" at bounding box center [546, 229] width 65 height 21
select select "6m"
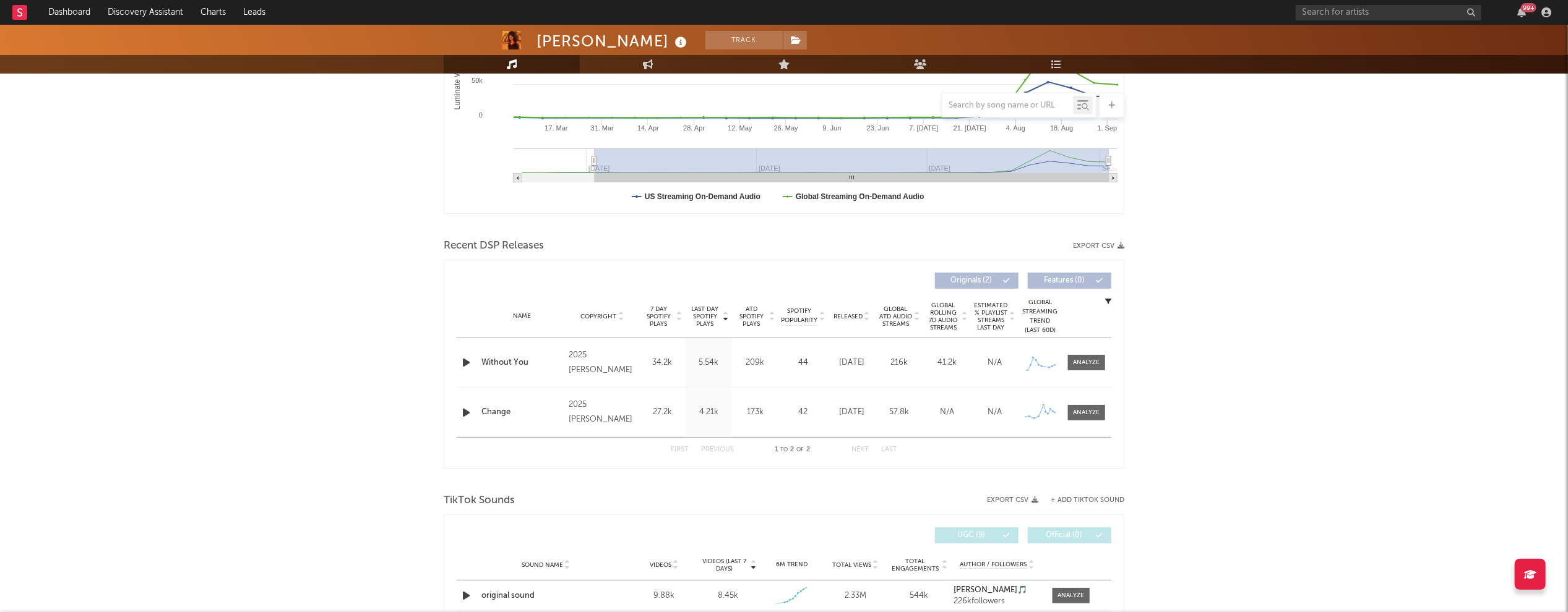
scroll to position [284, 0]
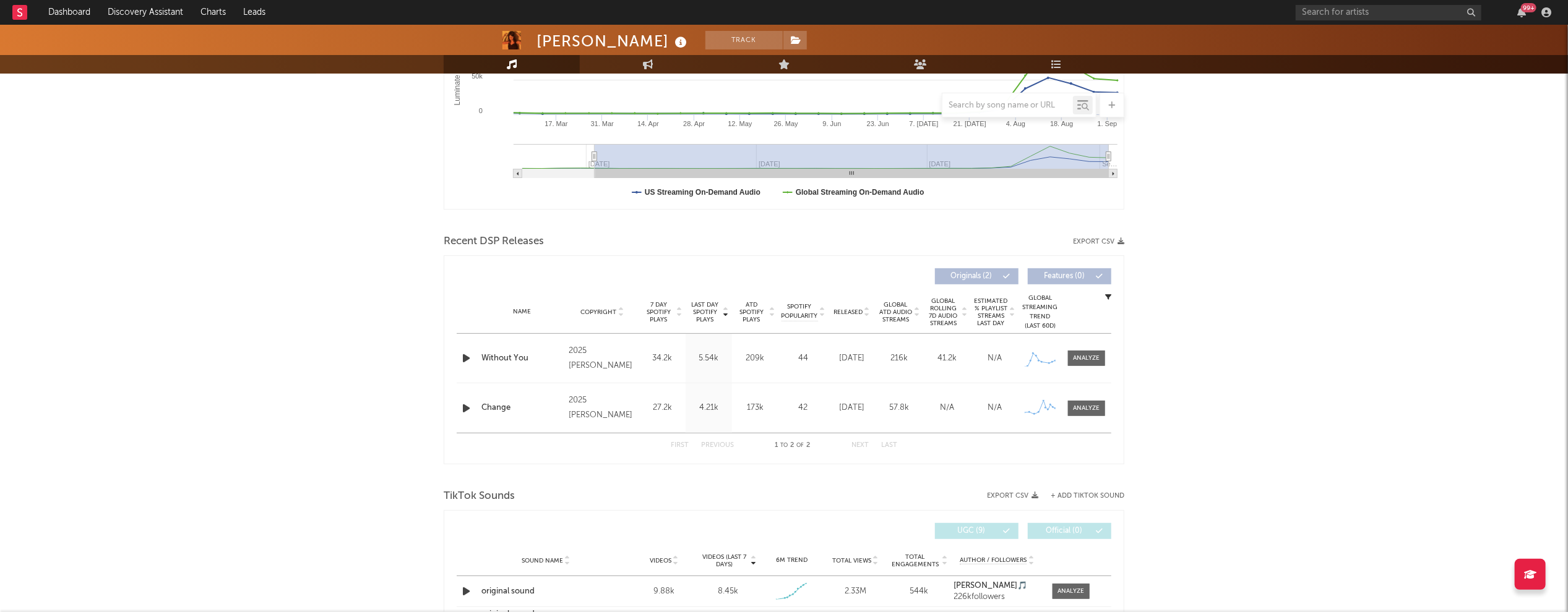
click at [469, 355] on icon "button" at bounding box center [466, 358] width 13 height 15
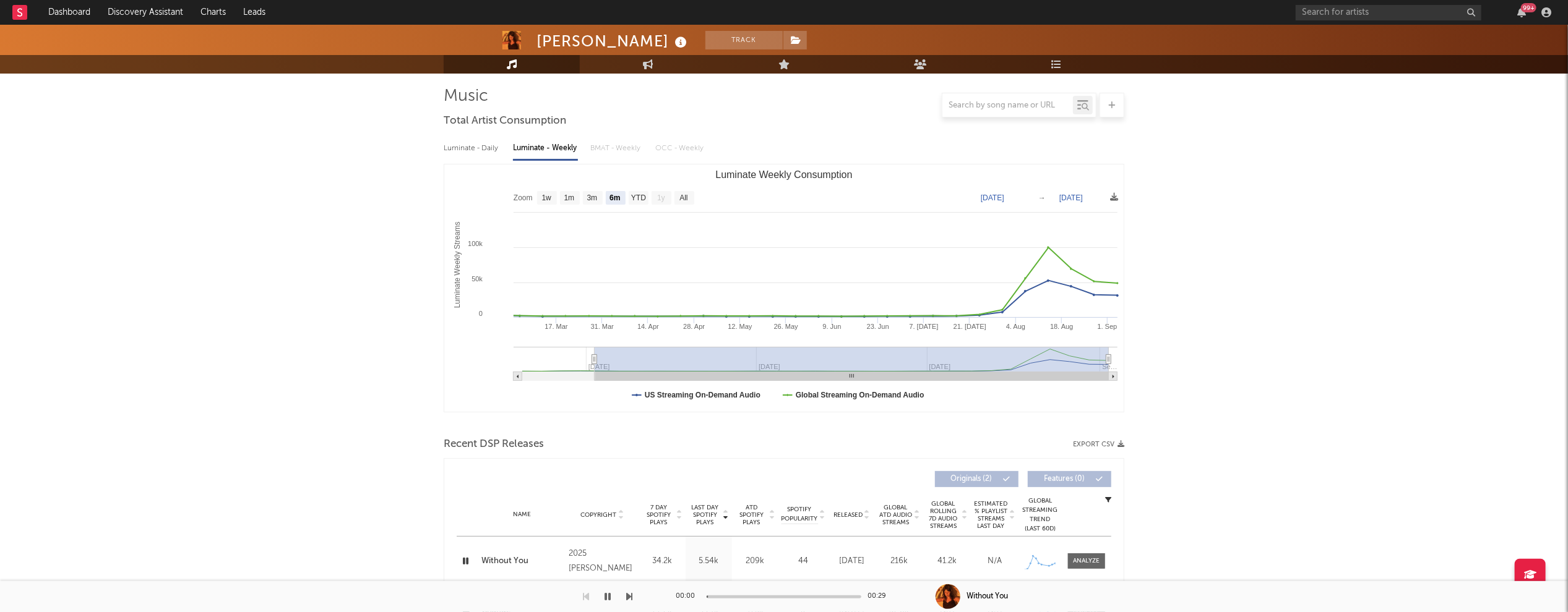
scroll to position [0, 0]
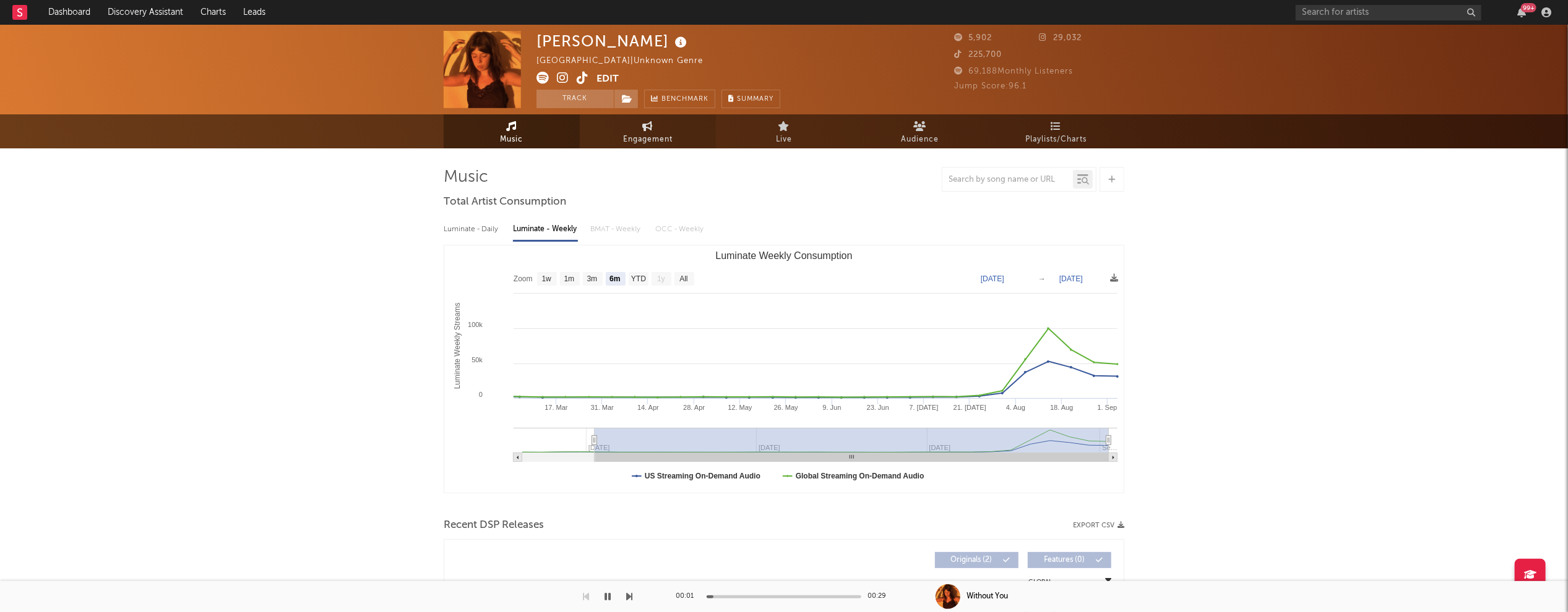
click at [638, 137] on span "Engagement" at bounding box center [647, 140] width 50 height 15
select select "1w"
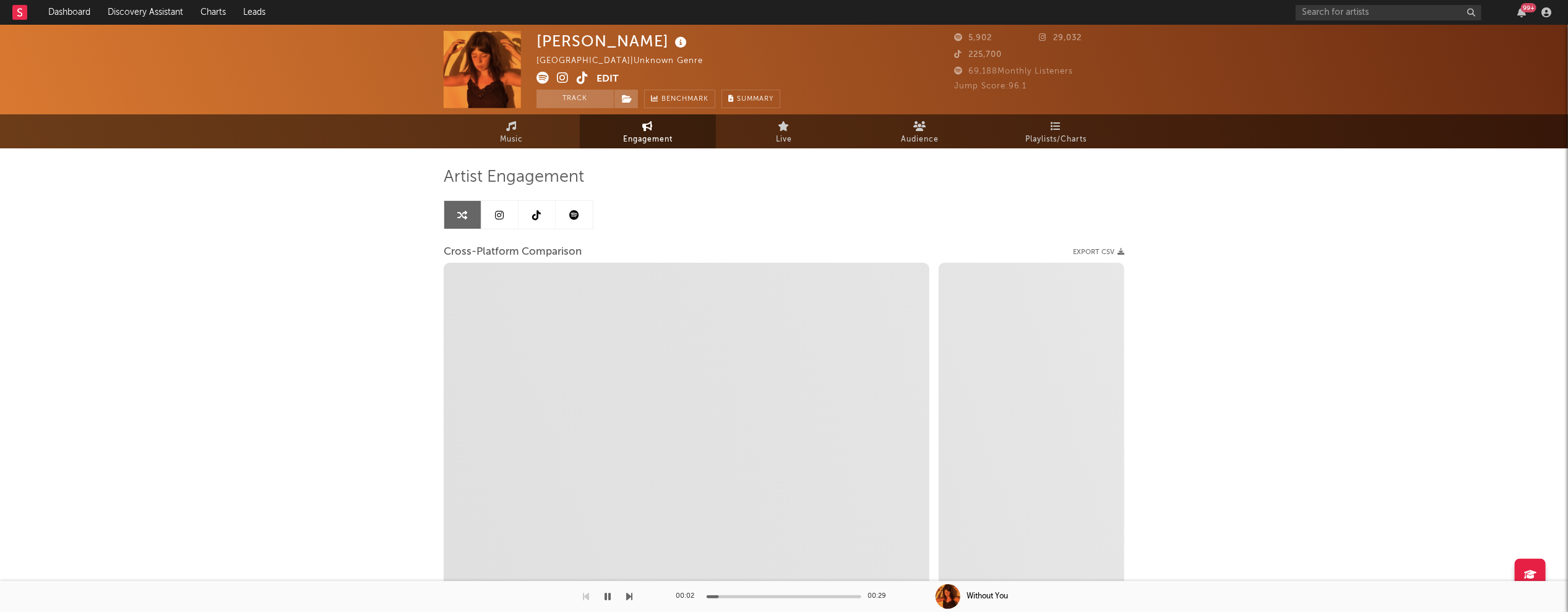
select select "1m"
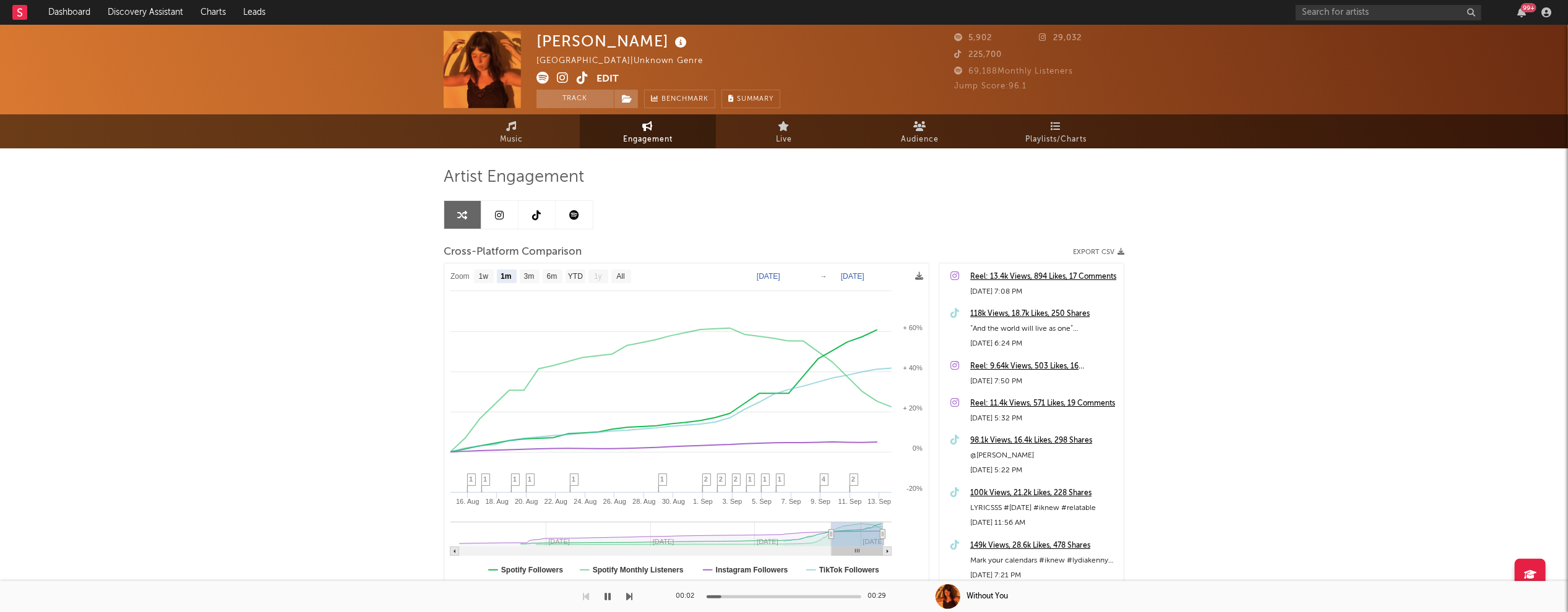
click at [567, 78] on icon at bounding box center [563, 77] width 11 height 12
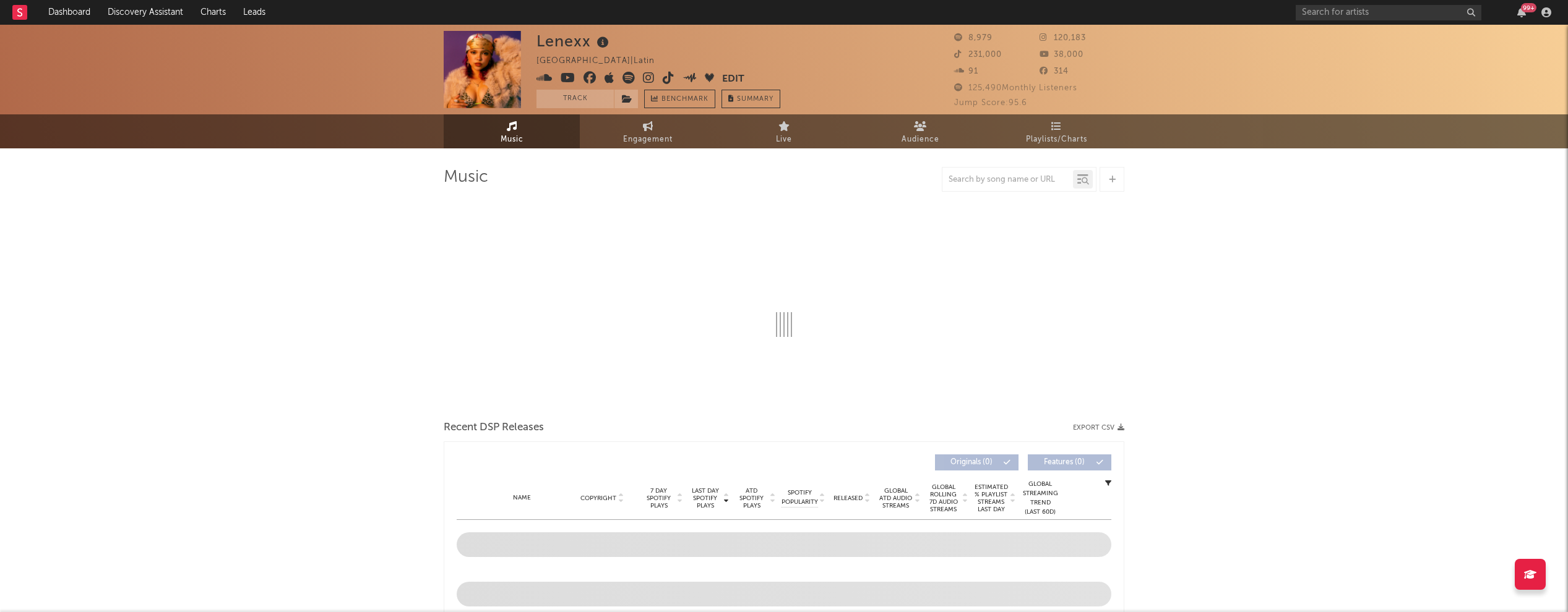
select select "1w"
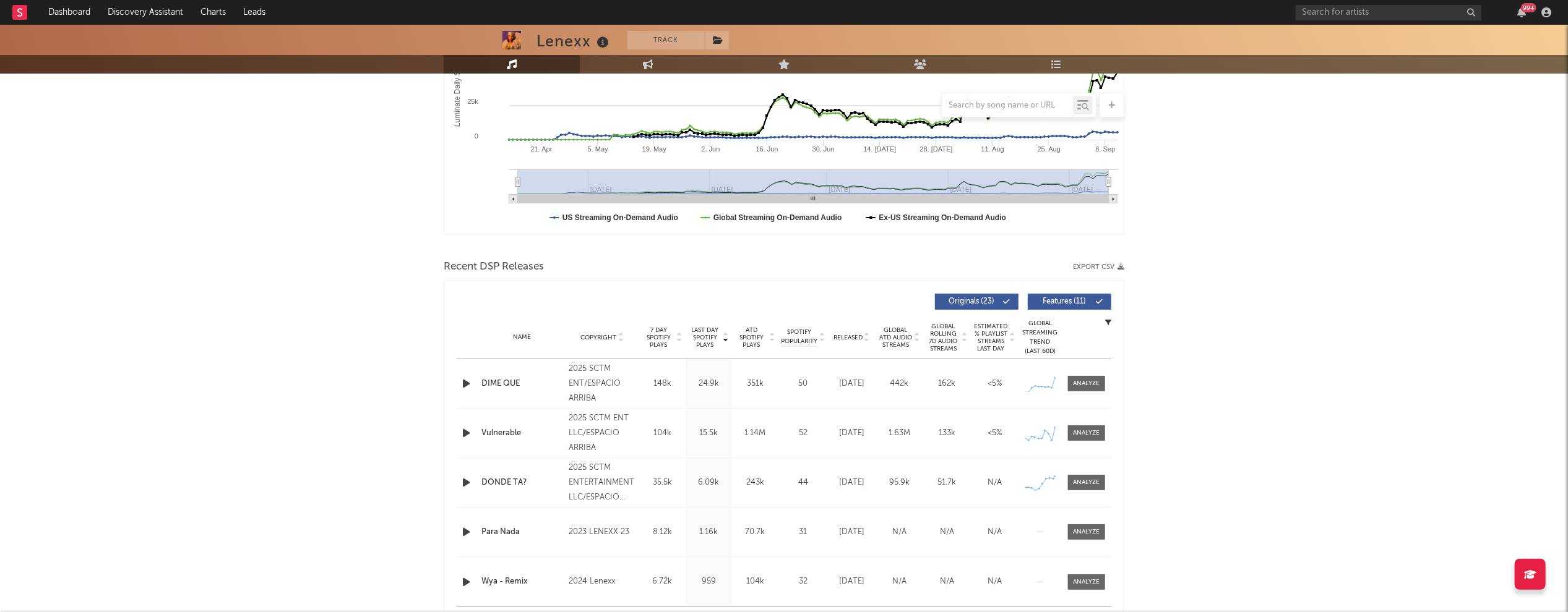
scroll to position [281, 0]
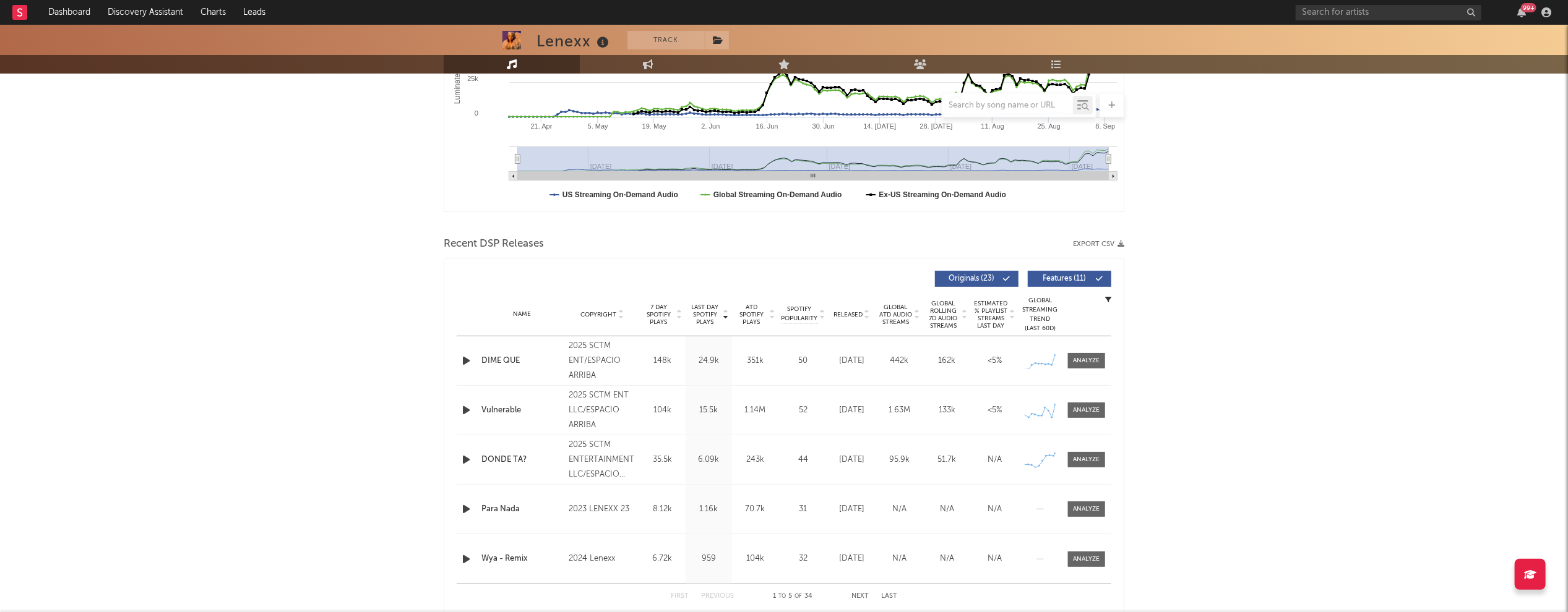
click at [464, 356] on icon "button" at bounding box center [466, 361] width 13 height 15
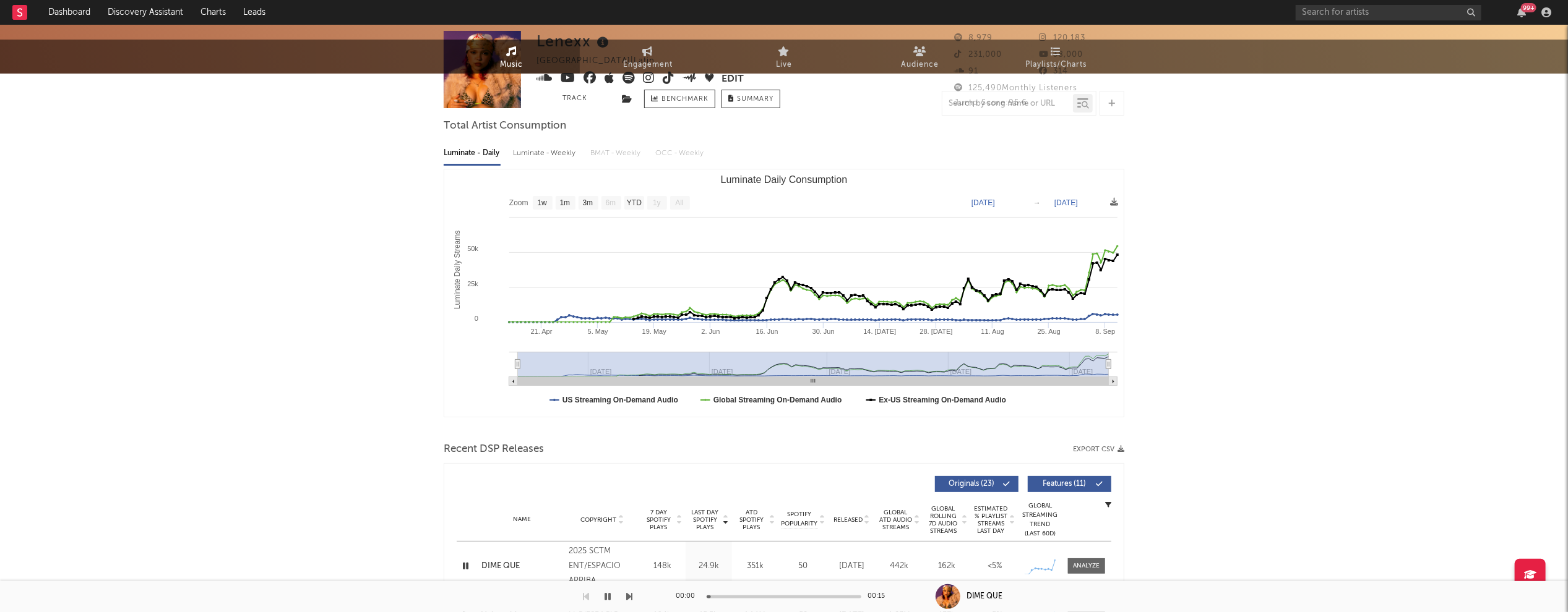
scroll to position [0, 0]
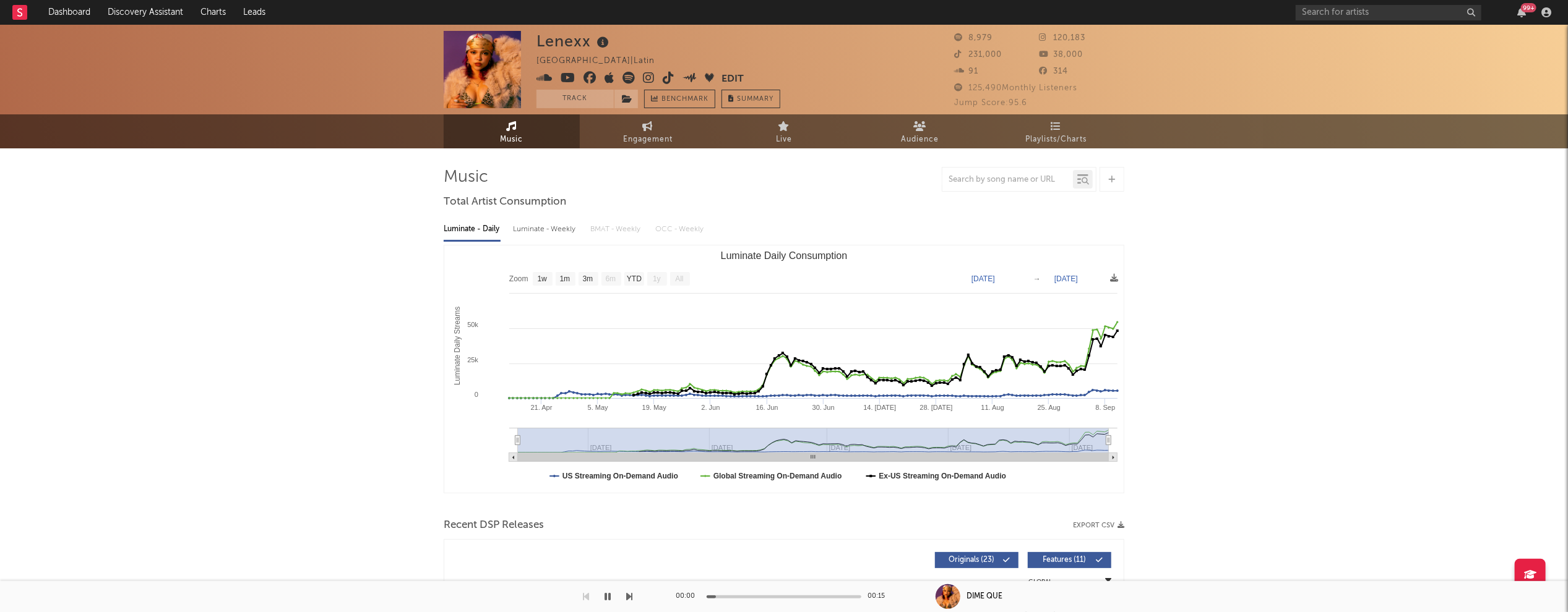
click at [547, 229] on div "Luminate - Weekly" at bounding box center [546, 229] width 65 height 21
select select "6m"
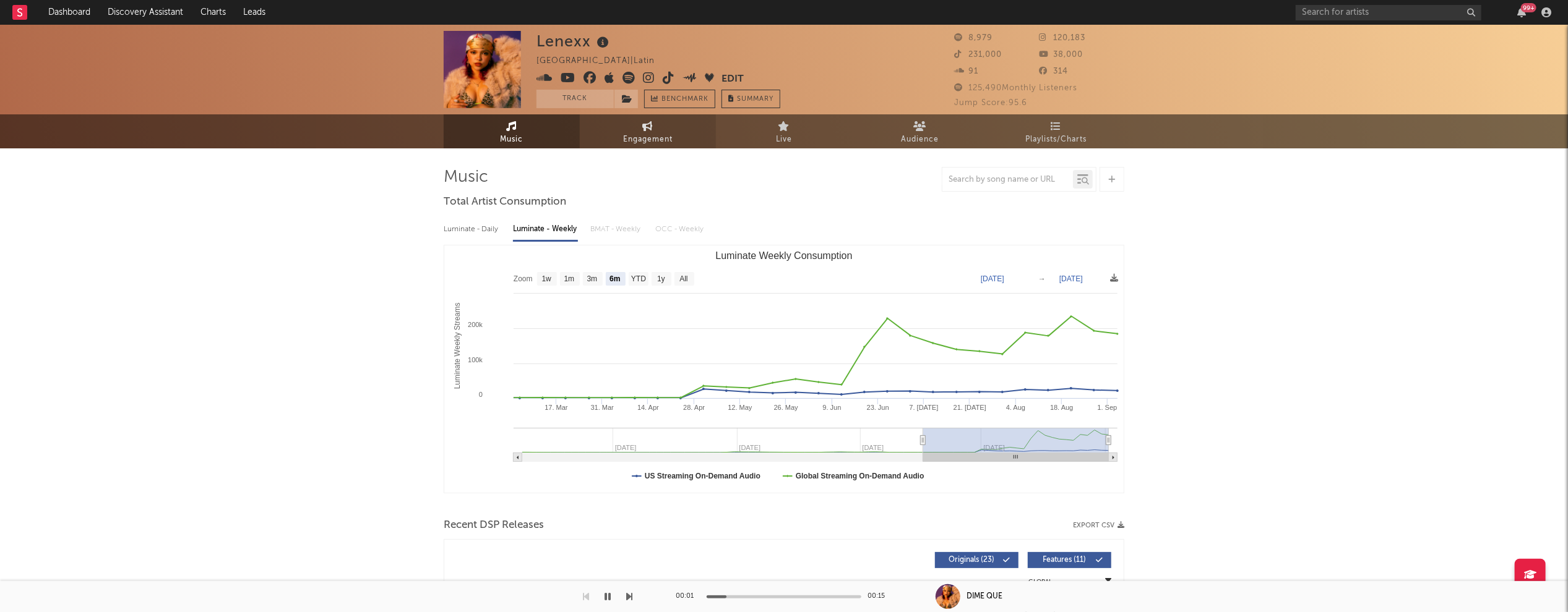
click at [636, 131] on link "Engagement" at bounding box center [647, 132] width 136 height 34
select select "1w"
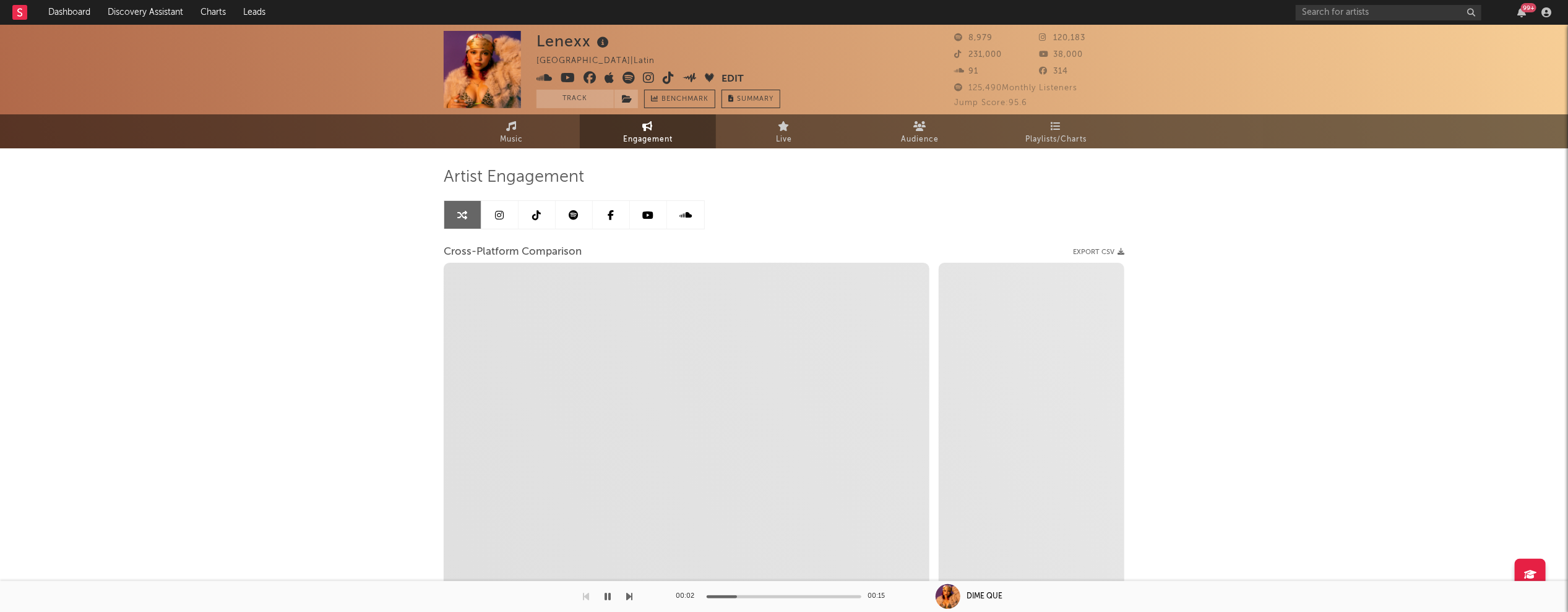
click at [647, 76] on icon at bounding box center [649, 77] width 11 height 12
select select "1m"
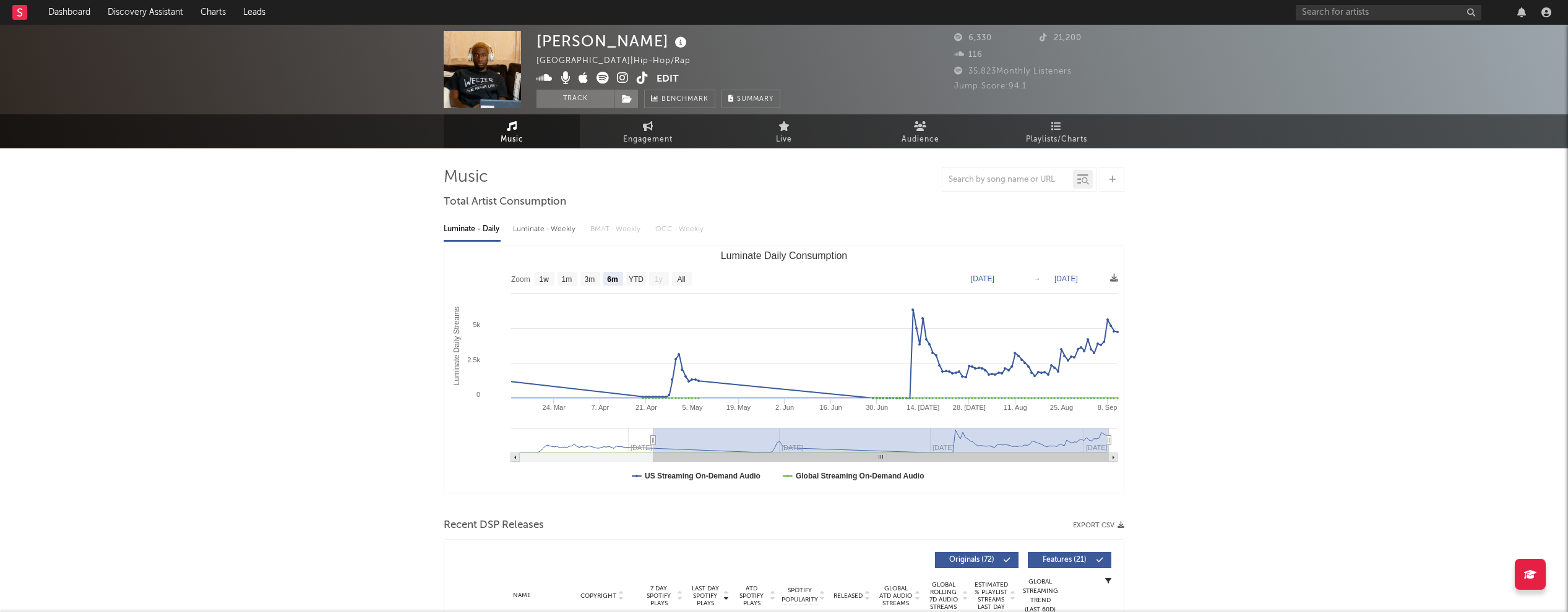
select select "6m"
click at [552, 232] on div "Luminate - Weekly" at bounding box center [546, 229] width 65 height 21
select select "6m"
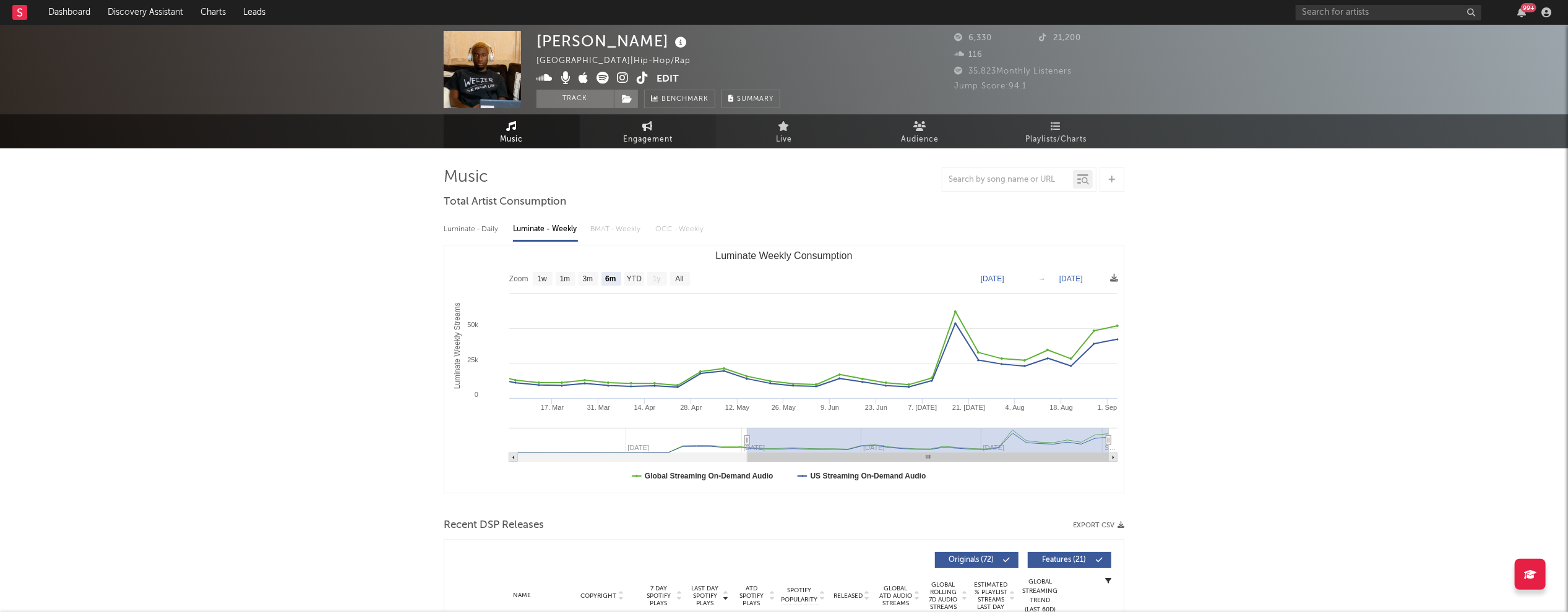
click at [655, 141] on span "Engagement" at bounding box center [647, 140] width 50 height 15
select select "1w"
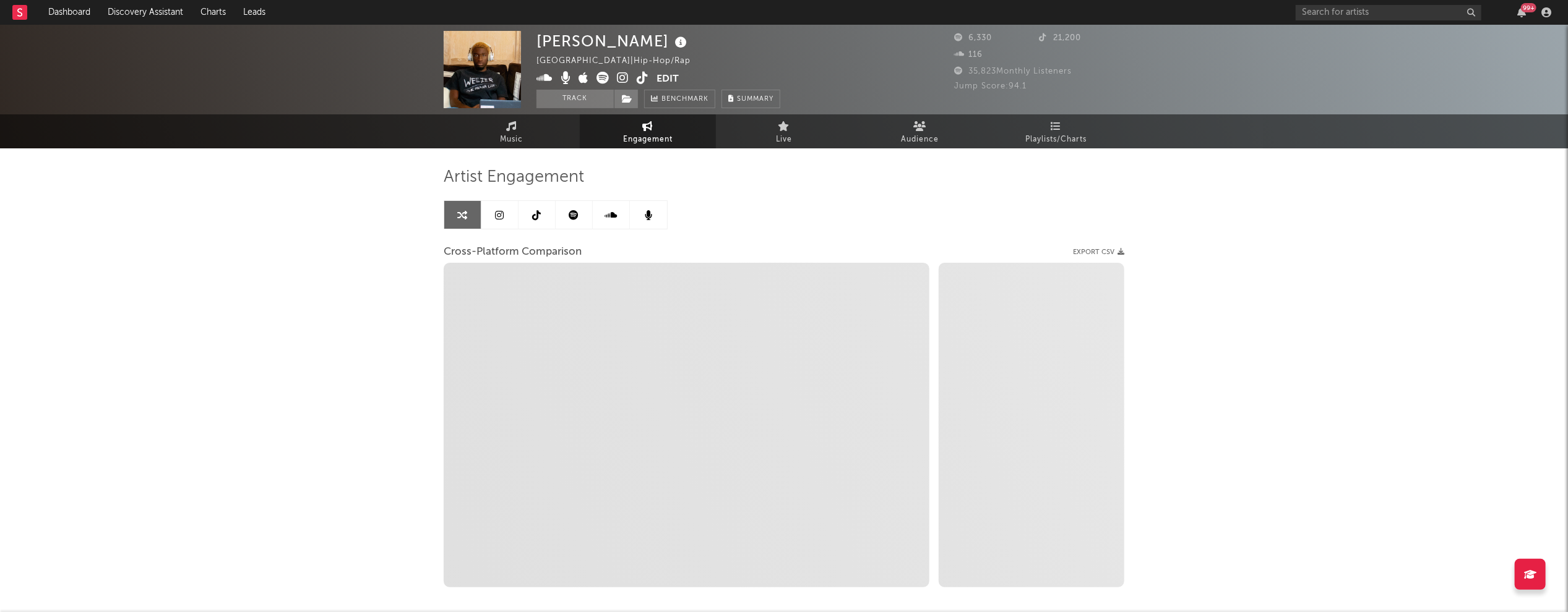
click at [619, 77] on icon at bounding box center [623, 77] width 11 height 12
select select "1m"
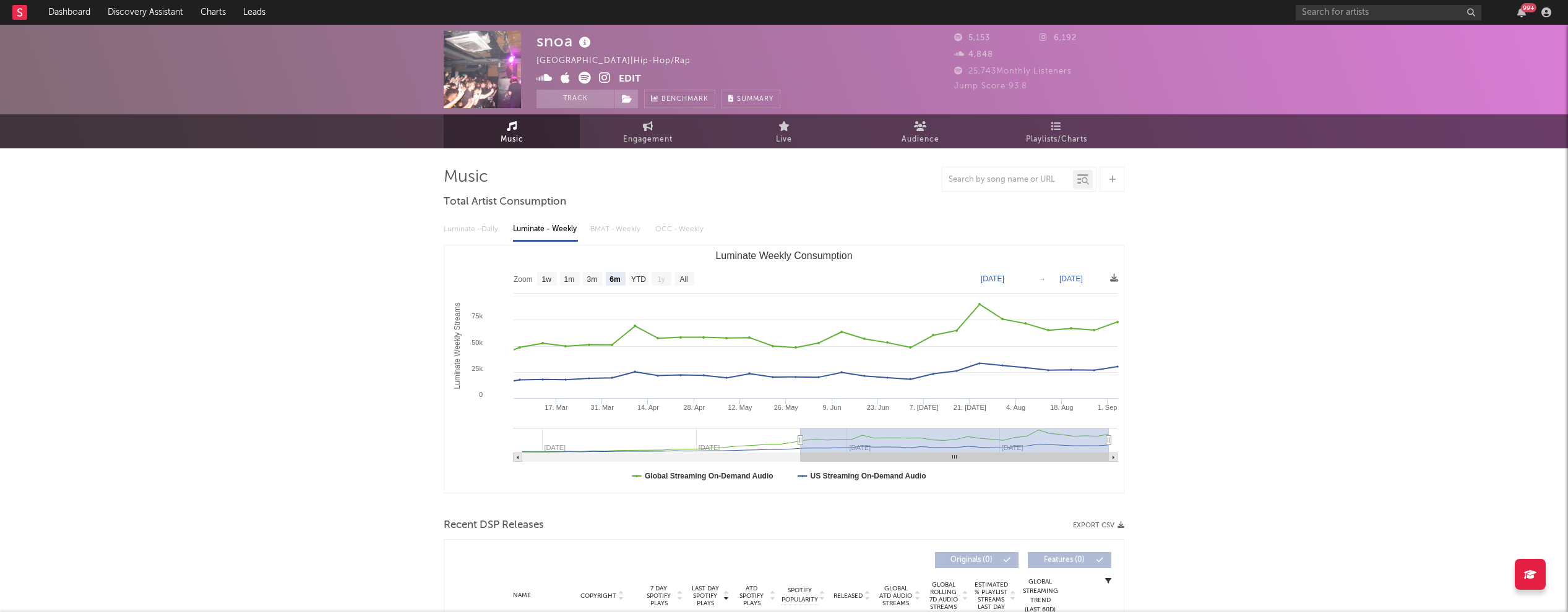
select select "6m"
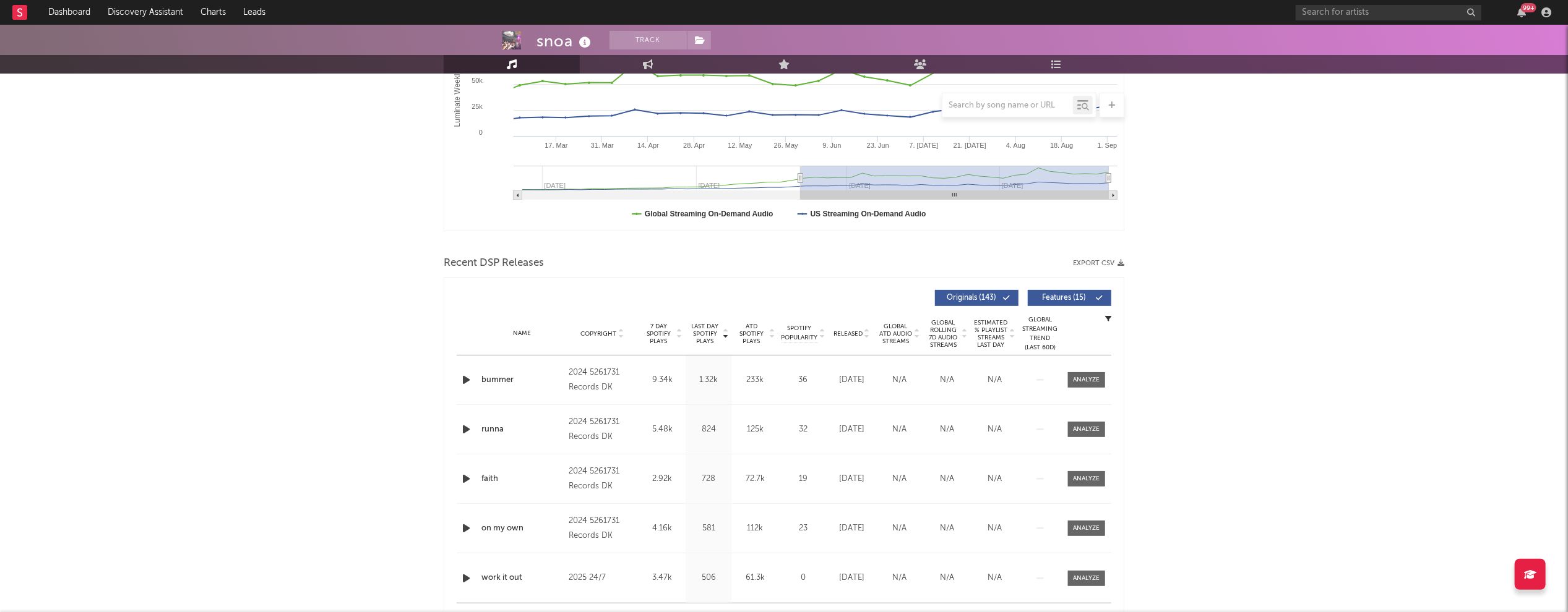
scroll to position [267, 0]
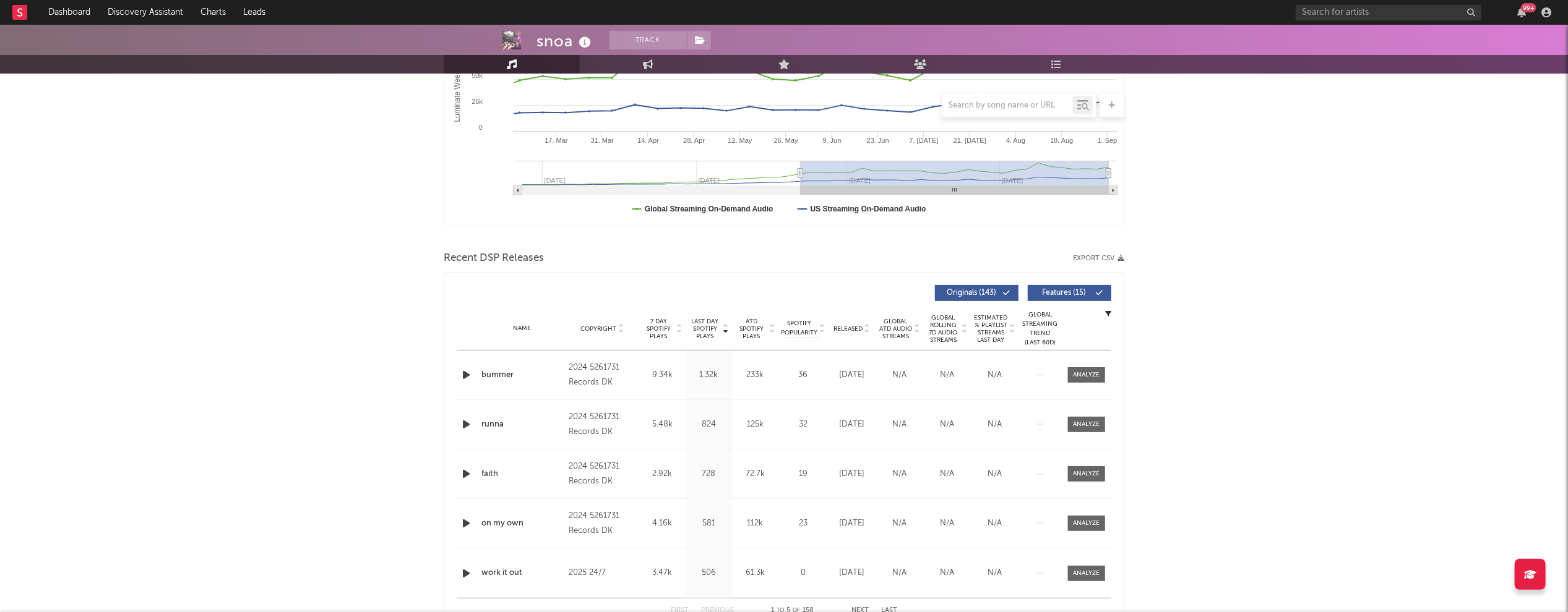
click at [466, 374] on icon "button" at bounding box center [466, 375] width 13 height 15
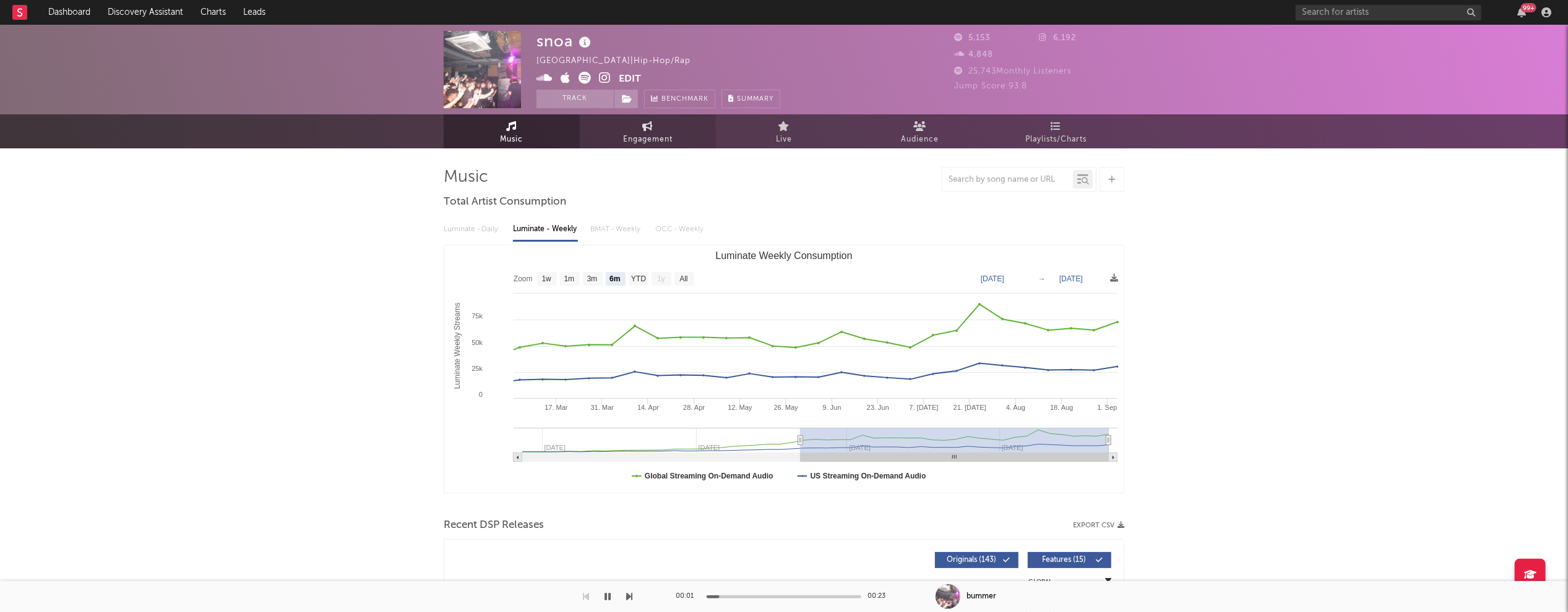
click at [652, 144] on span "Engagement" at bounding box center [647, 140] width 50 height 15
select select "1w"
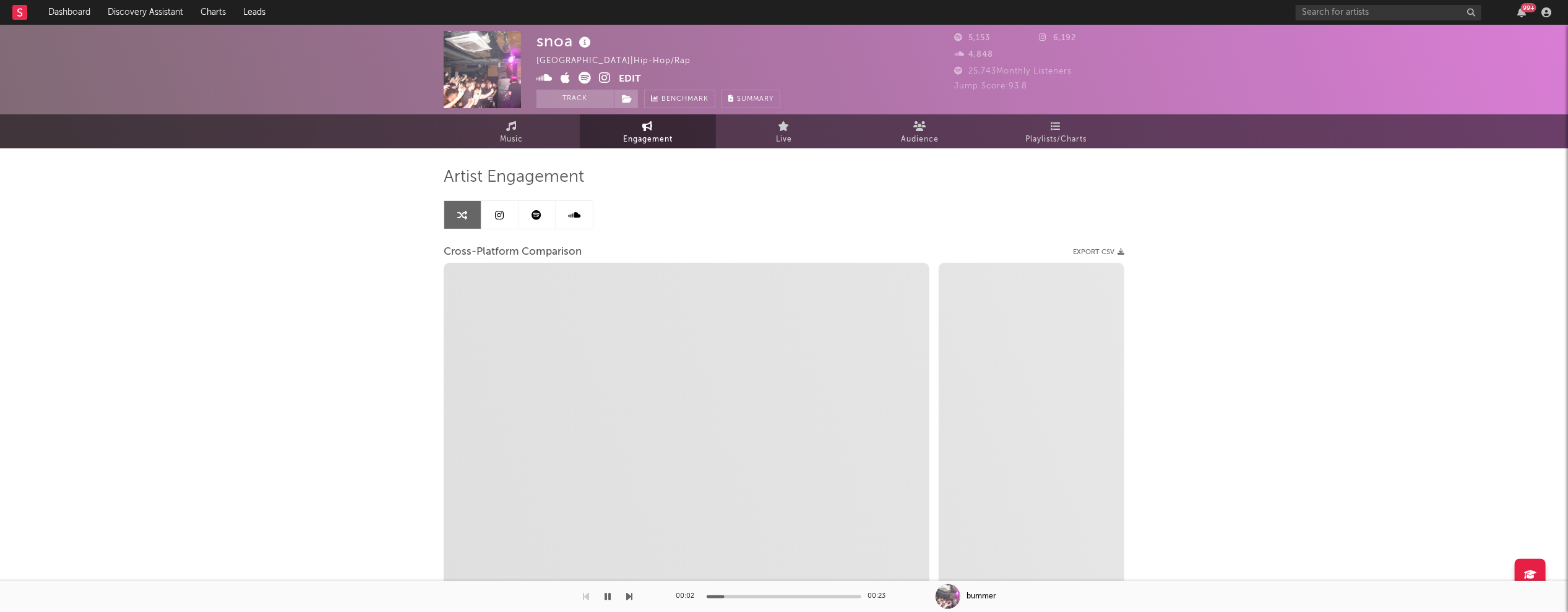
select select "1m"
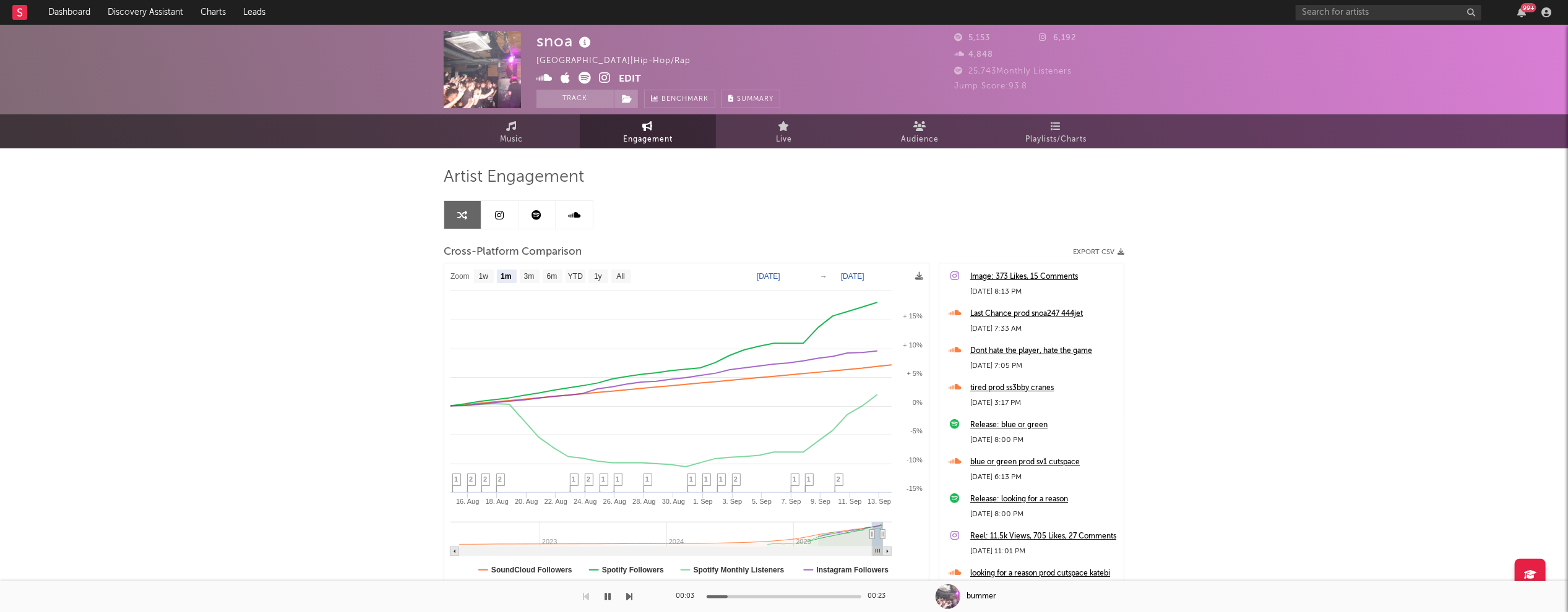
click at [602, 76] on icon at bounding box center [605, 77] width 11 height 12
click at [606, 598] on icon "button" at bounding box center [608, 597] width 7 height 10
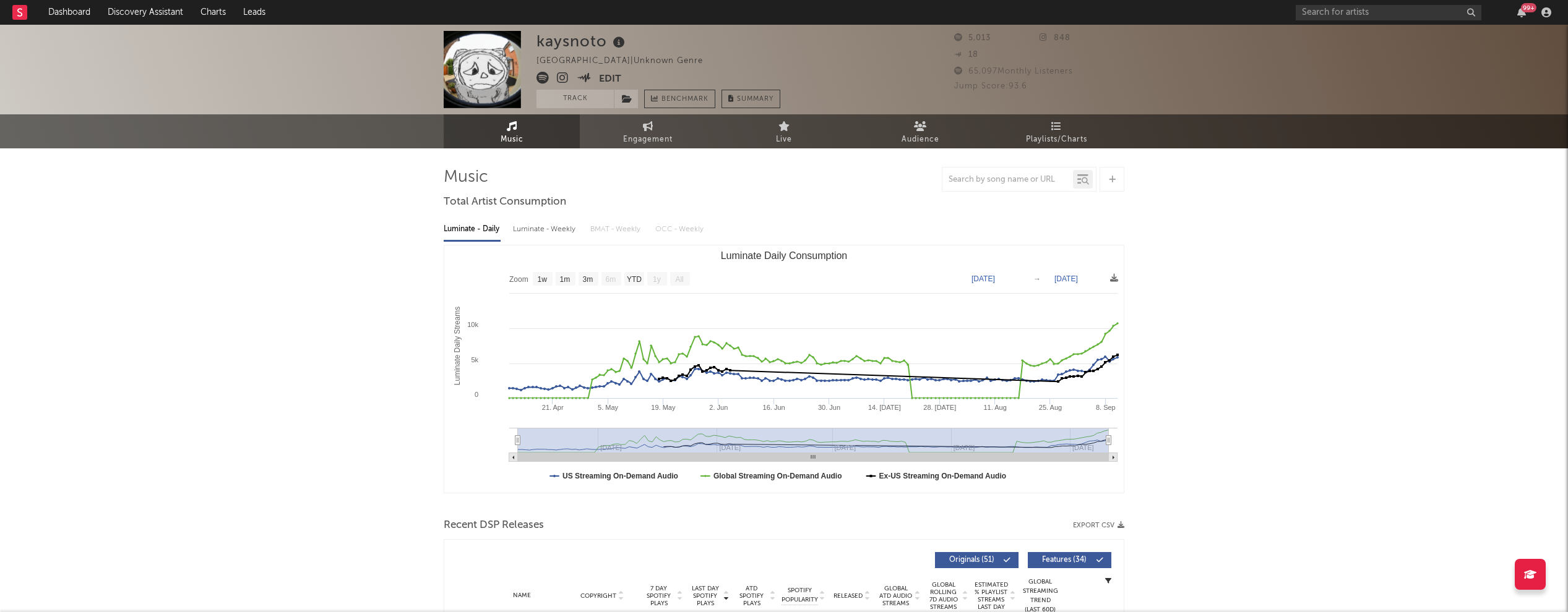
select select "1w"
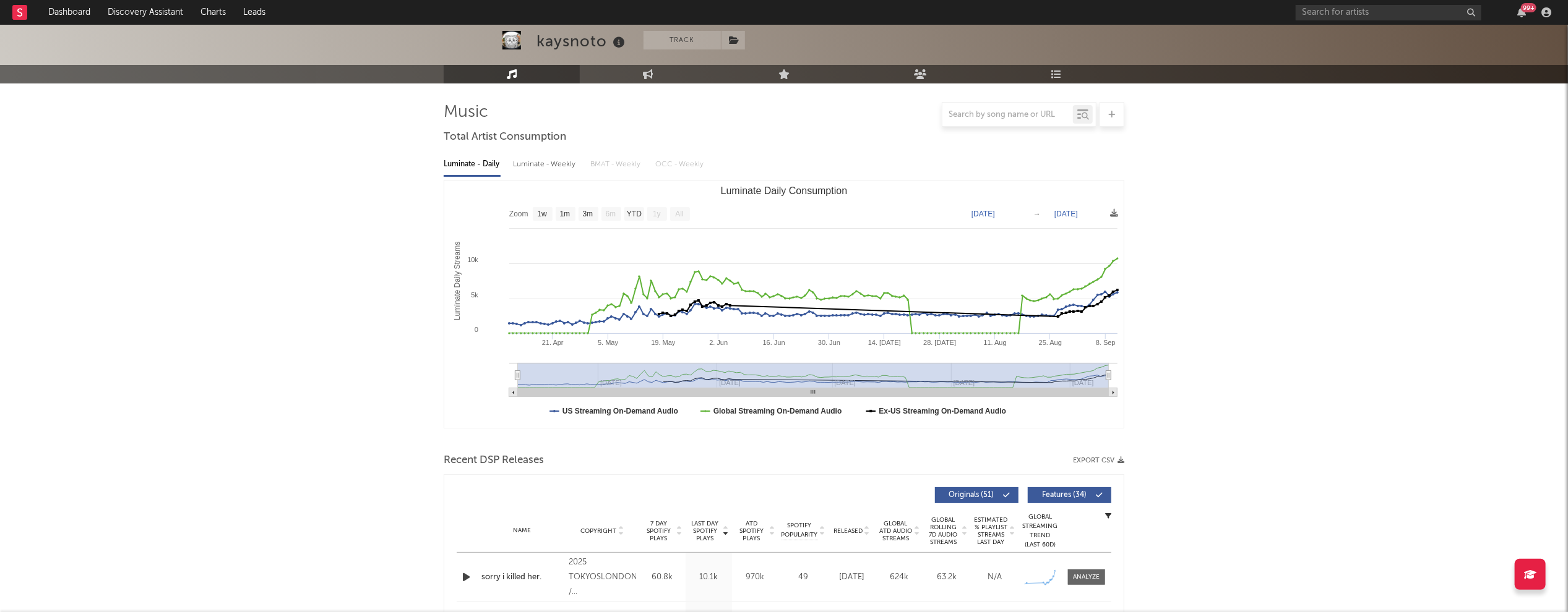
scroll to position [138, 0]
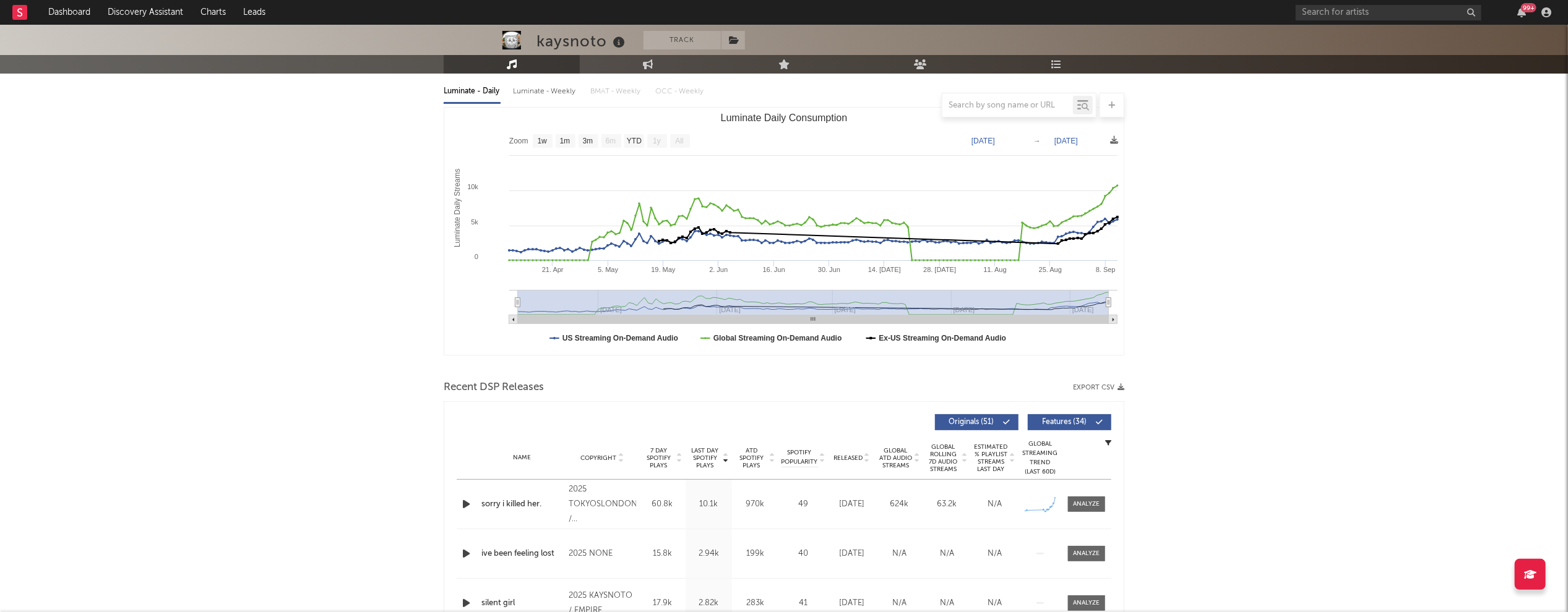
click at [468, 502] on icon "button" at bounding box center [466, 504] width 13 height 15
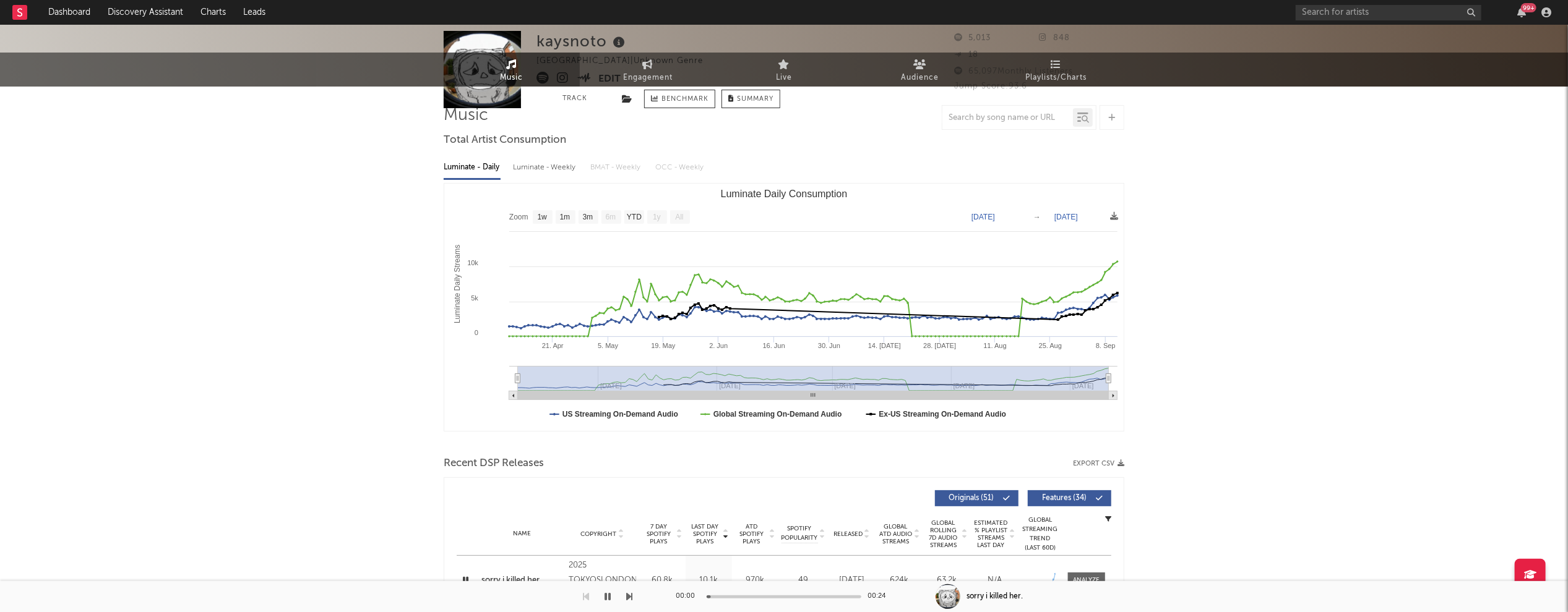
scroll to position [0, 0]
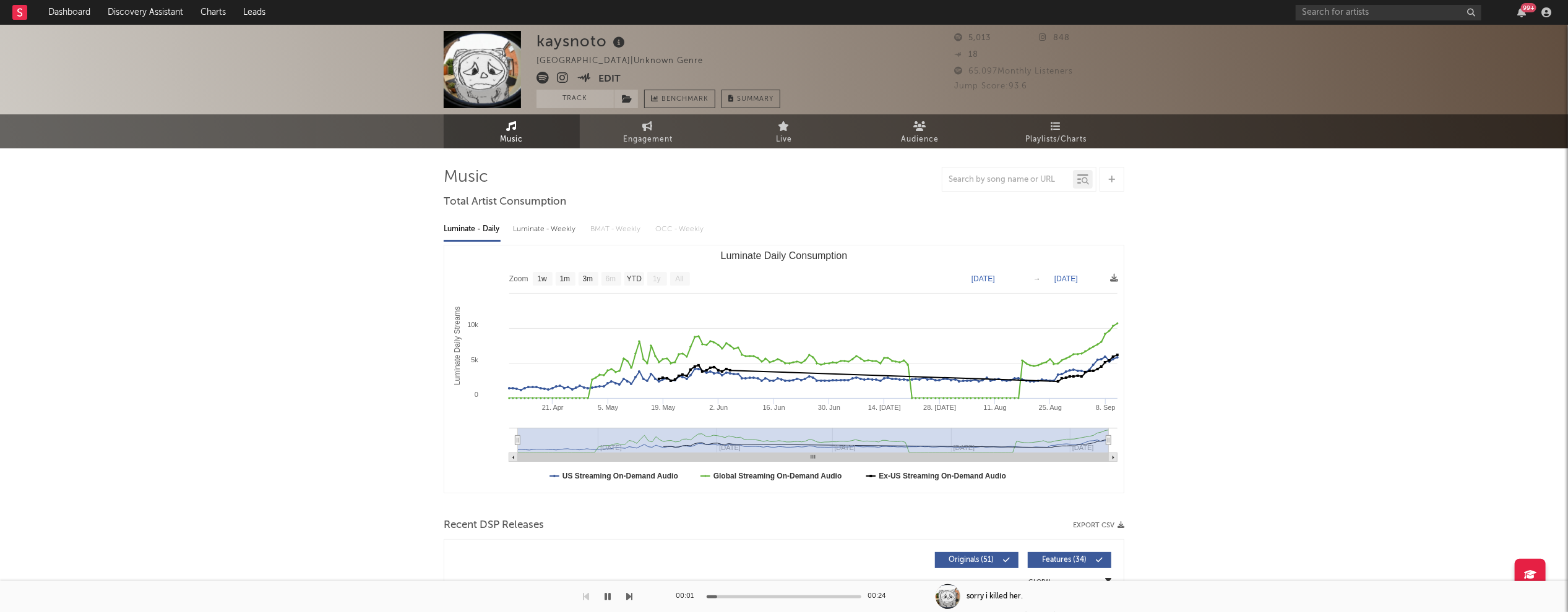
click at [555, 231] on div "Luminate - Weekly" at bounding box center [546, 229] width 65 height 21
select select "6m"
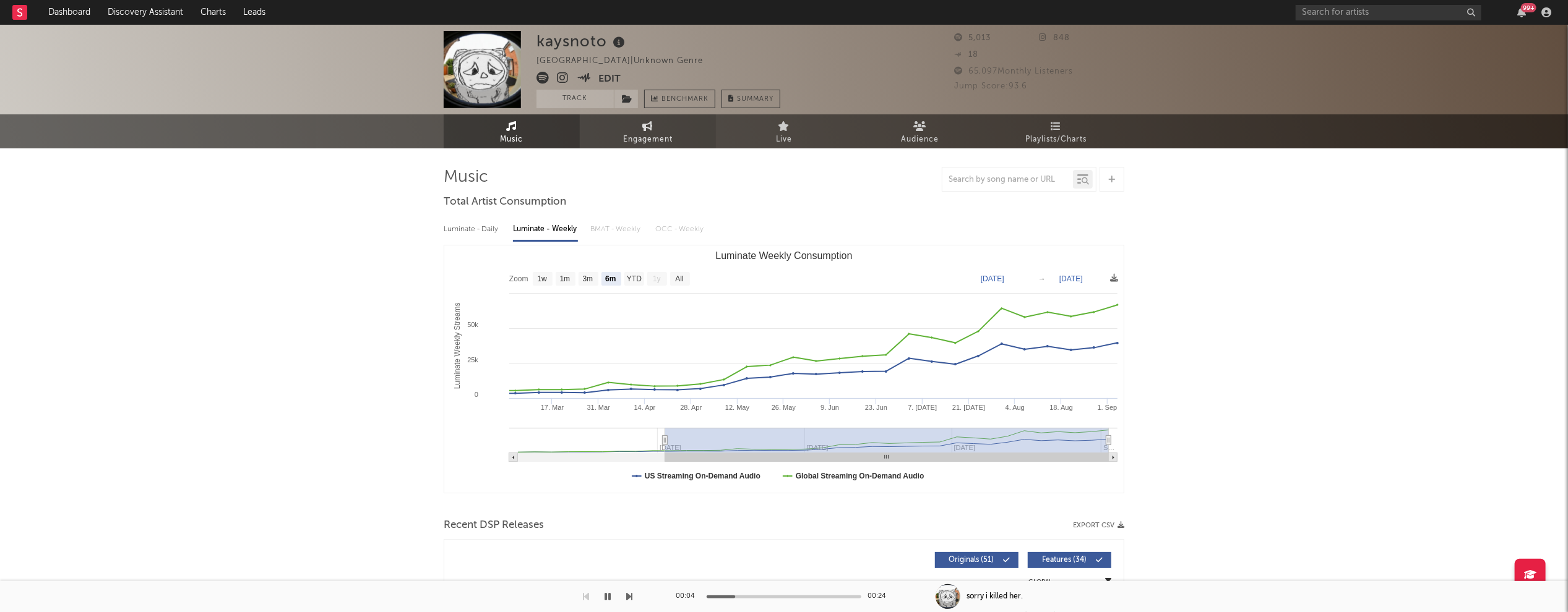
click at [642, 138] on span "Engagement" at bounding box center [647, 140] width 50 height 15
select select "1w"
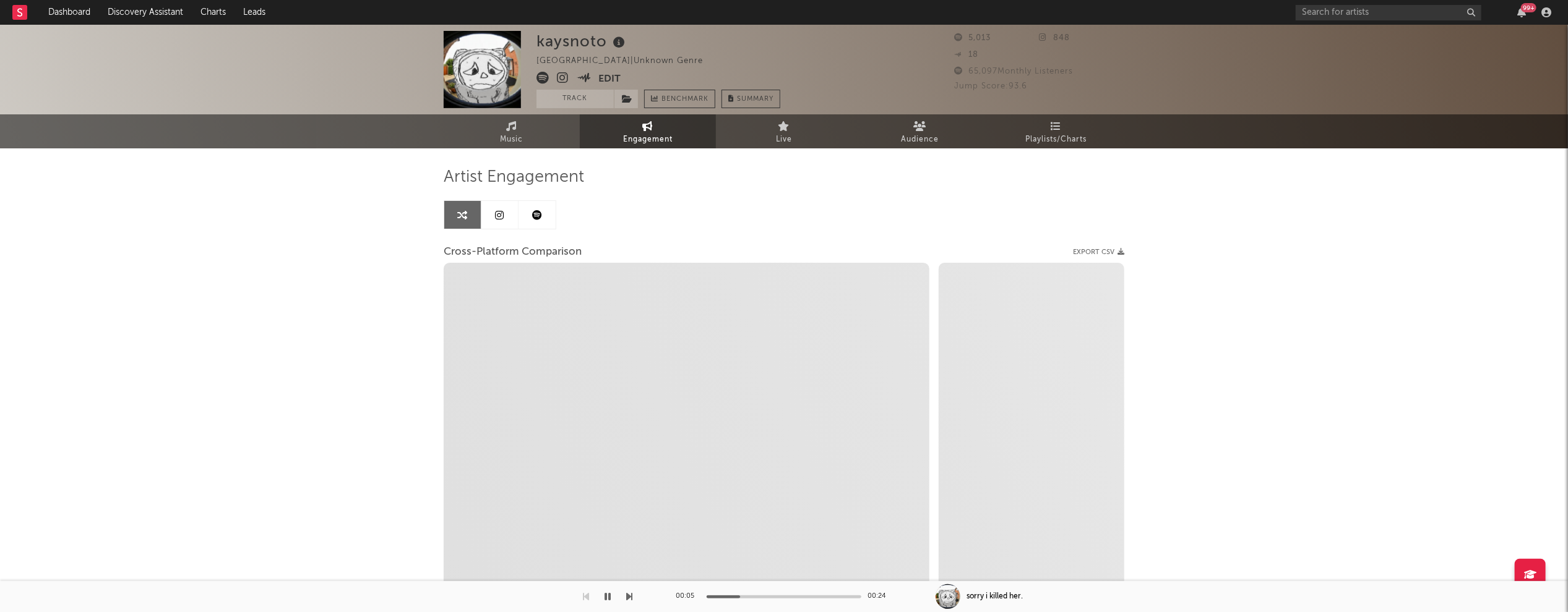
click at [560, 81] on icon at bounding box center [563, 77] width 11 height 12
select select "1m"
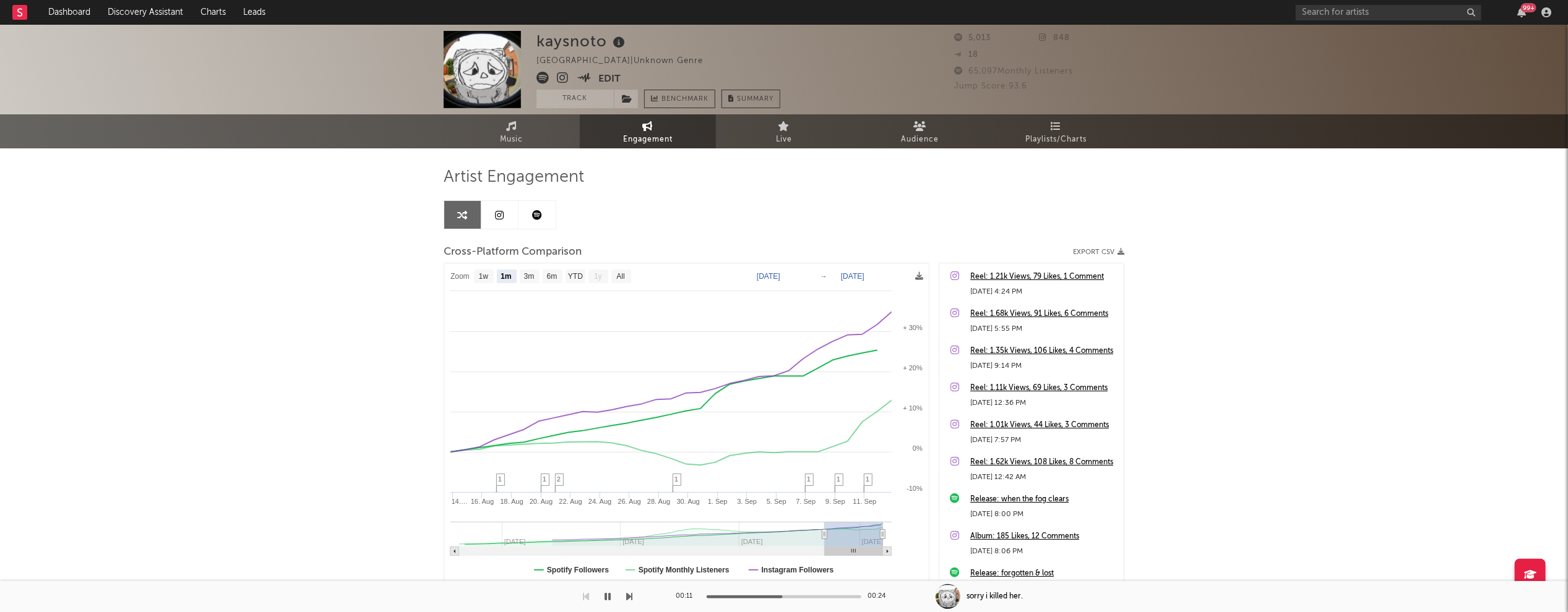
click at [608, 594] on icon "button" at bounding box center [608, 597] width 7 height 10
